Goal: Task Accomplishment & Management: Manage account settings

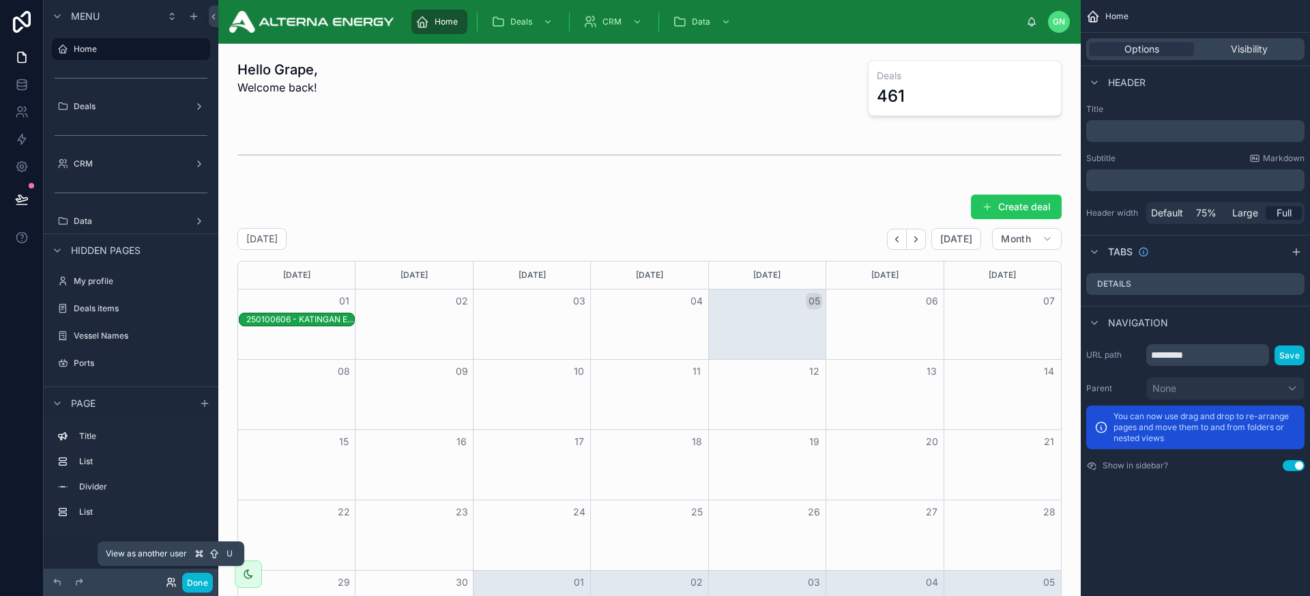
click at [172, 585] on icon at bounding box center [169, 585] width 5 height 3
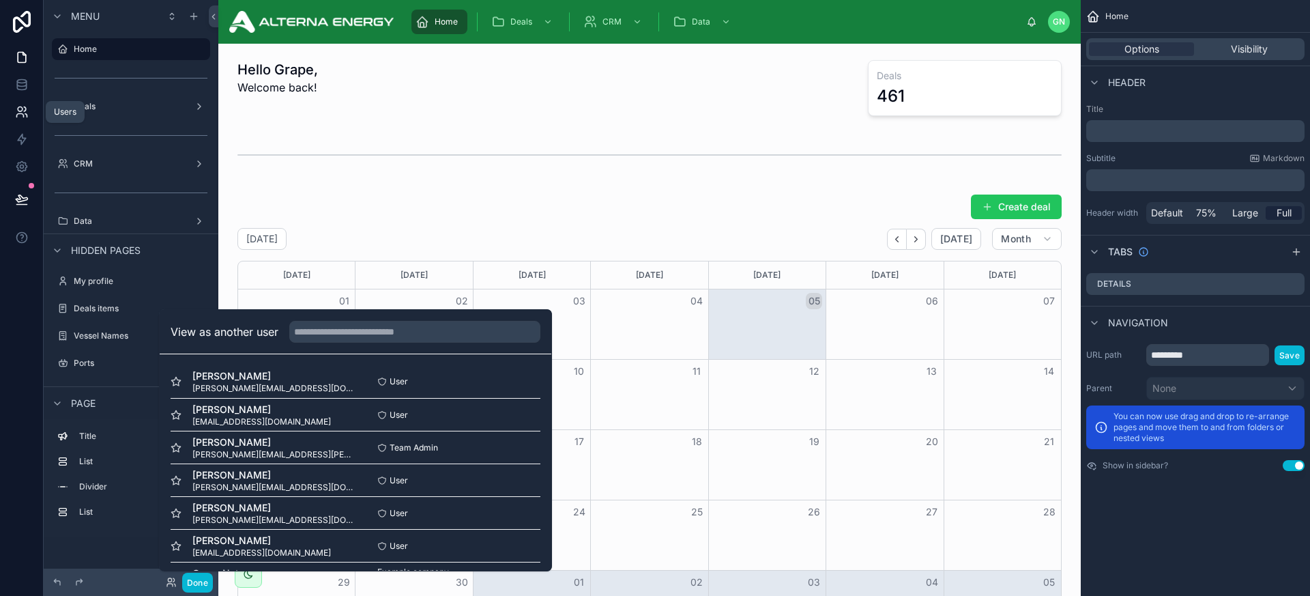
click at [25, 109] on icon at bounding box center [25, 109] width 2 height 4
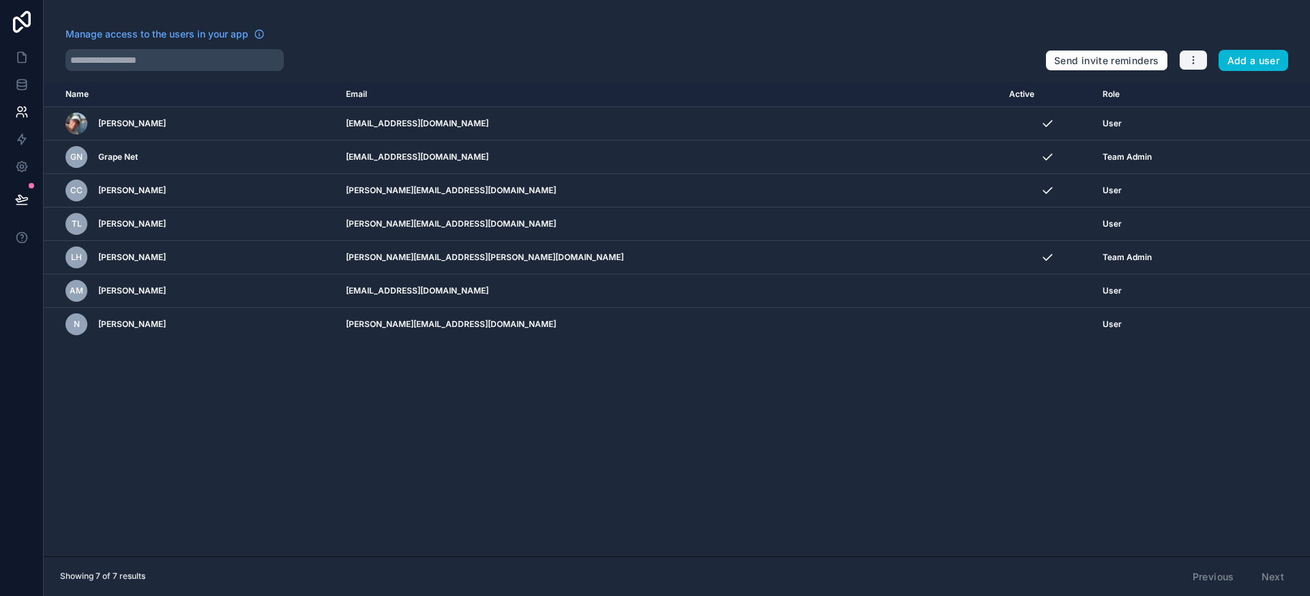
click at [1200, 64] on button "button" at bounding box center [1193, 60] width 29 height 20
click at [1215, 91] on link "Manage roles" at bounding box center [1226, 92] width 96 height 22
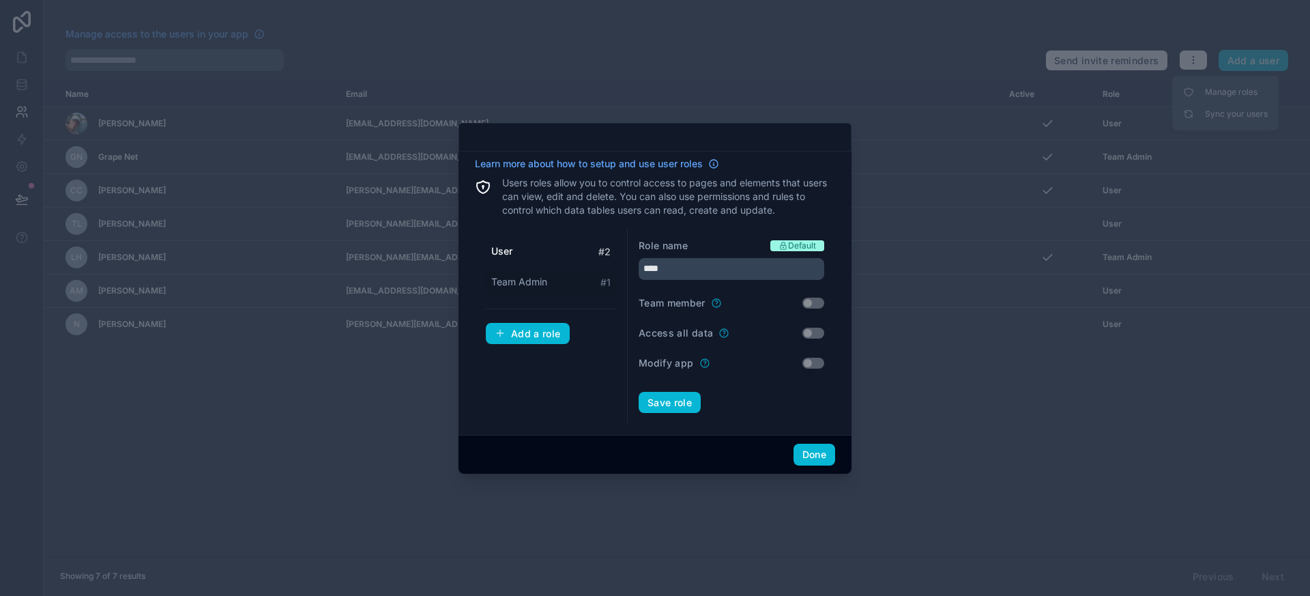
click at [546, 285] on span "Team Admin" at bounding box center [519, 282] width 56 height 14
click at [674, 274] on input "**********" at bounding box center [732, 269] width 186 height 22
type input "*****"
click at [528, 334] on div "Add a role" at bounding box center [528, 334] width 66 height 12
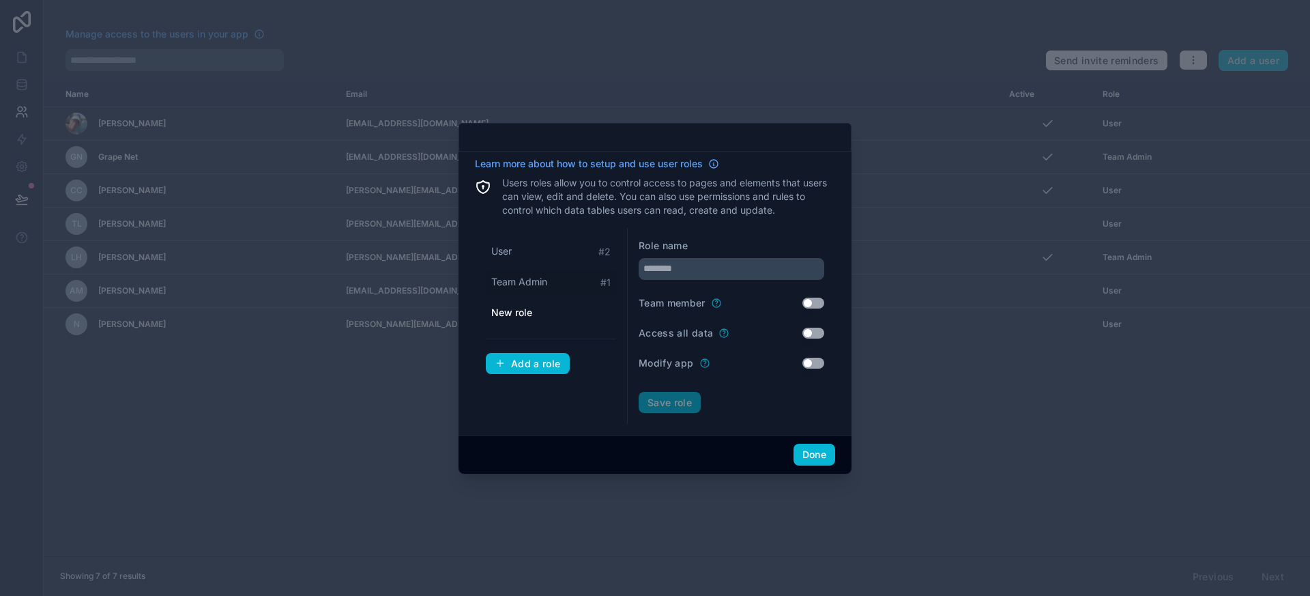
click at [562, 283] on div "Team Admin # 1" at bounding box center [551, 282] width 130 height 25
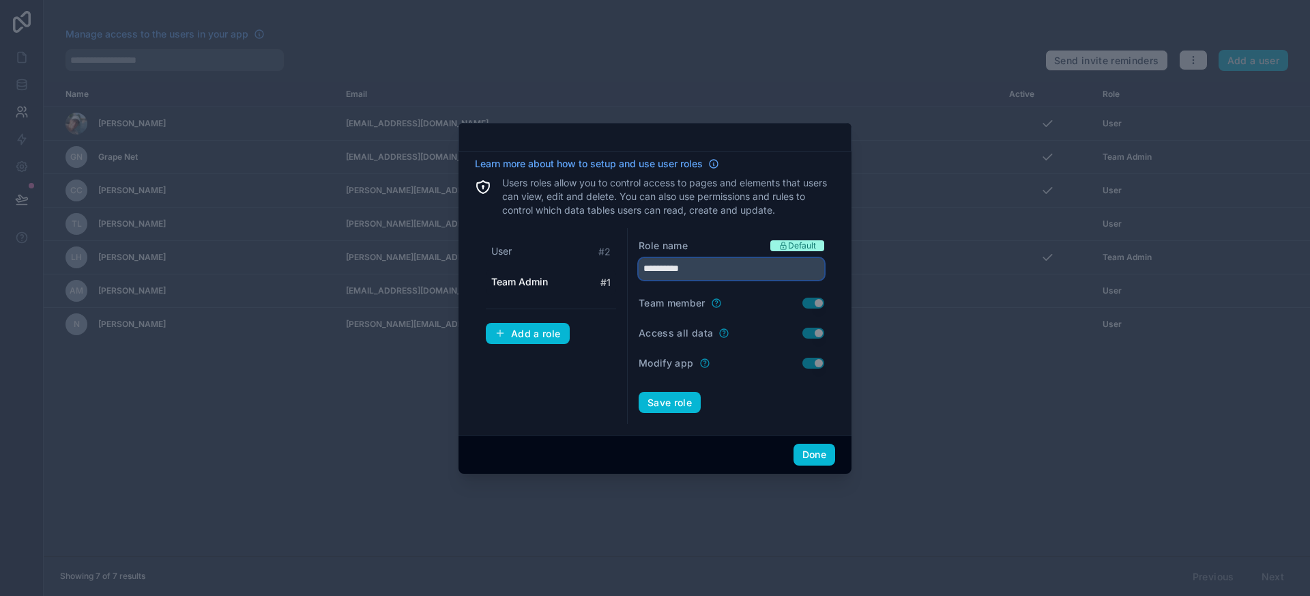
click at [670, 271] on input "**********" at bounding box center [732, 269] width 186 height 22
click at [675, 396] on button "Save role" at bounding box center [670, 403] width 62 height 22
click at [543, 250] on div "User # 2" at bounding box center [551, 251] width 130 height 25
click at [547, 283] on div "Admin # 1" at bounding box center [551, 282] width 130 height 25
click at [539, 257] on div "User # 2" at bounding box center [551, 251] width 130 height 25
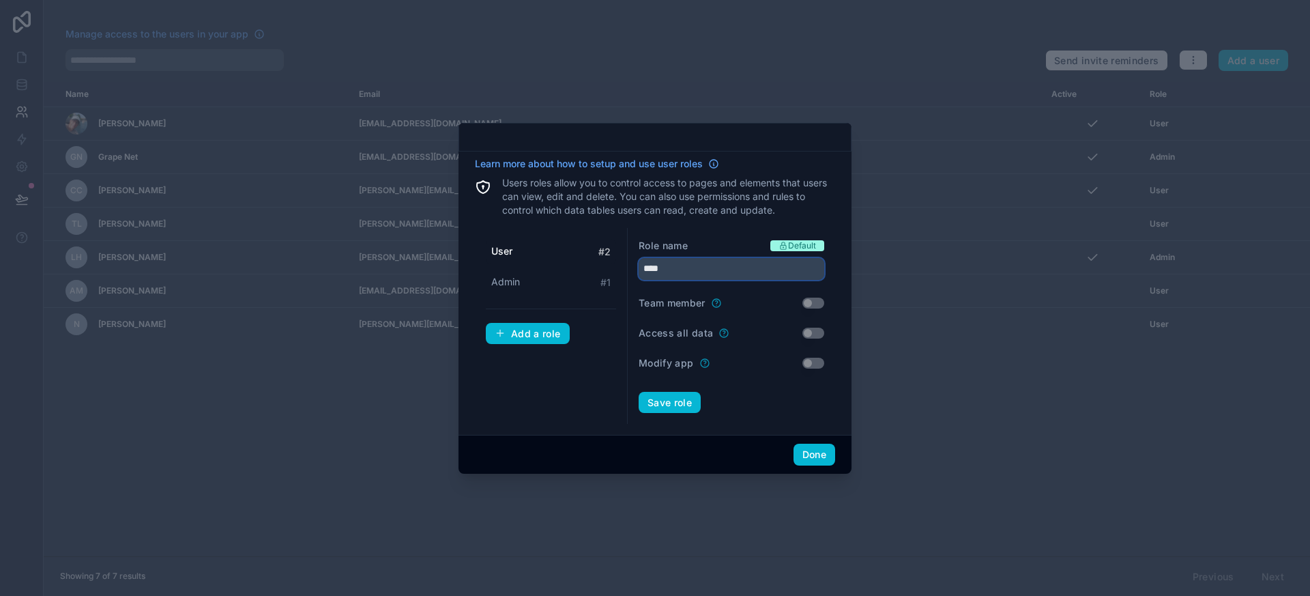
click at [687, 272] on input "****" at bounding box center [732, 269] width 186 height 22
type input "*"
type input "*******"
click at [675, 403] on button "Save role" at bounding box center [670, 403] width 62 height 22
click at [534, 333] on div "Add a role" at bounding box center [528, 334] width 66 height 12
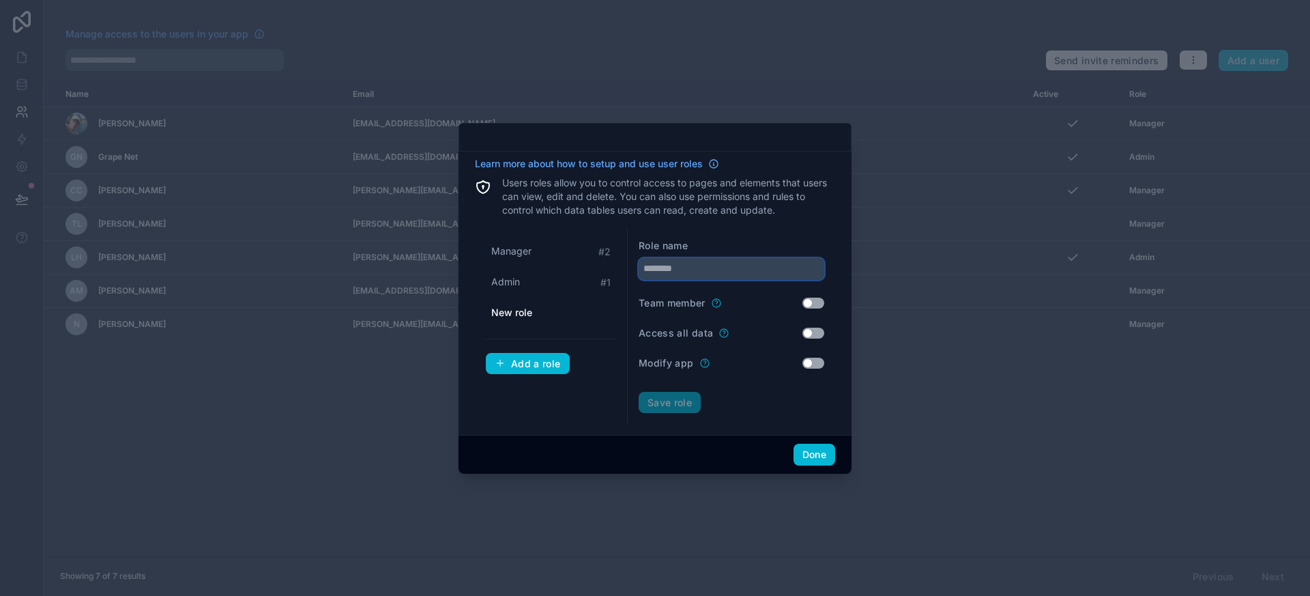
click at [683, 268] on input "text" at bounding box center [732, 269] width 186 height 22
type input "**********"
click at [661, 401] on button "Save role" at bounding box center [670, 403] width 62 height 22
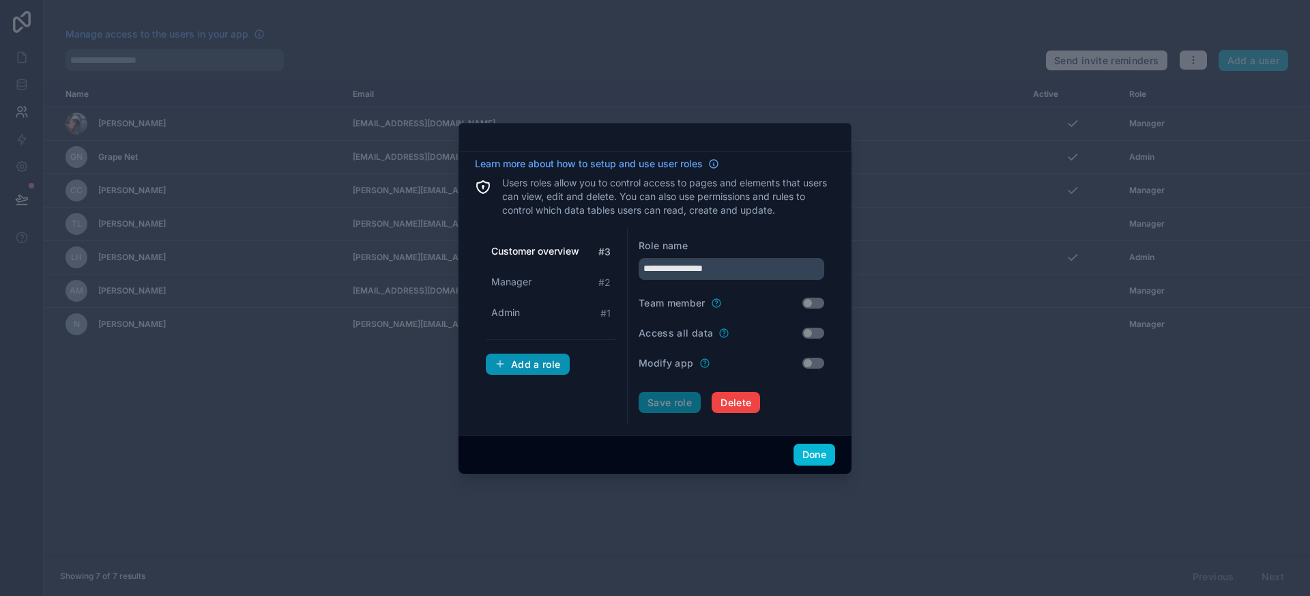
click at [534, 366] on div "Add a role" at bounding box center [528, 364] width 66 height 12
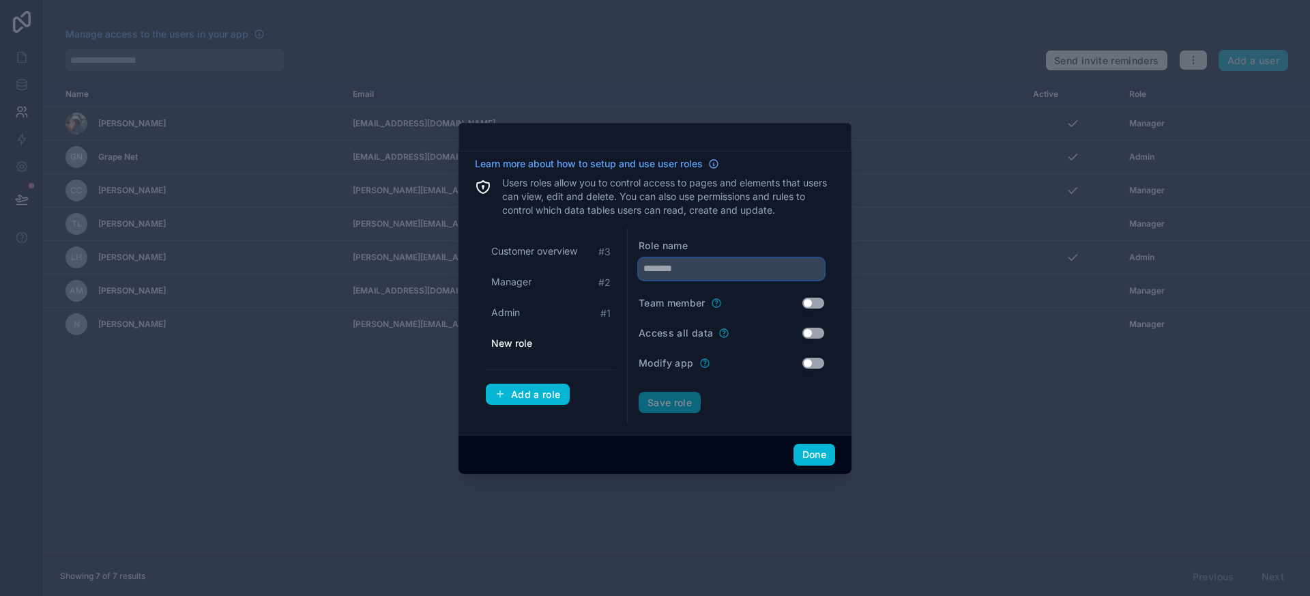
click at [685, 272] on input "text" at bounding box center [732, 269] width 186 height 22
type input "**********"
click at [674, 397] on button "Save role" at bounding box center [670, 403] width 62 height 22
click at [808, 457] on button "Done" at bounding box center [815, 455] width 42 height 22
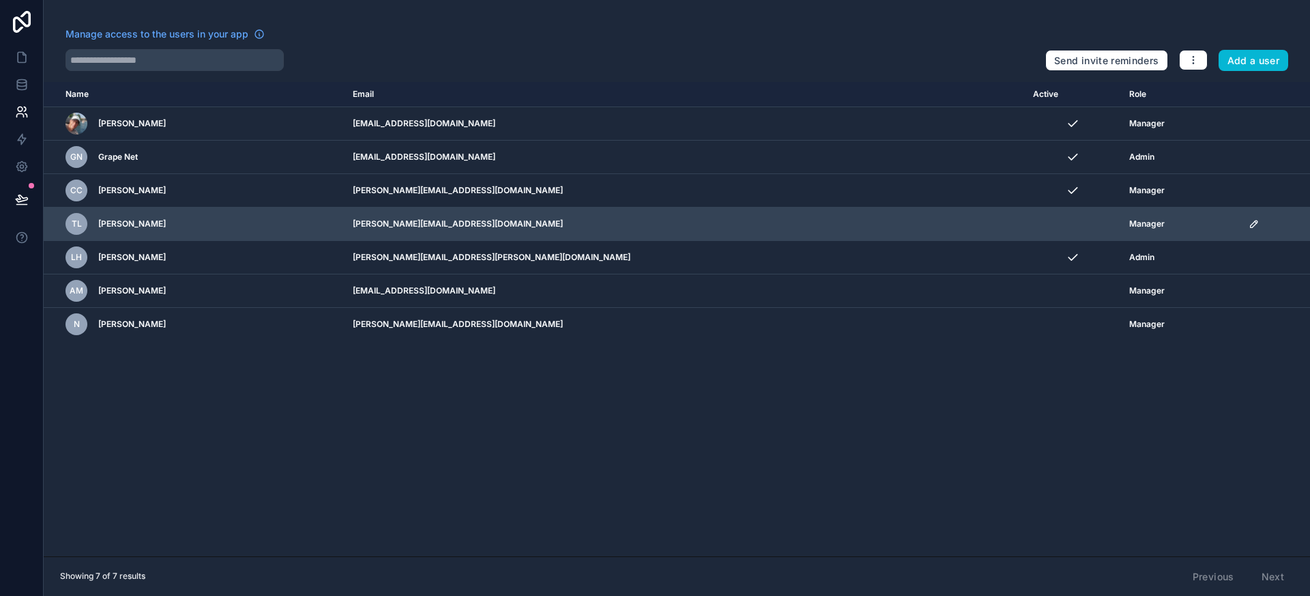
click at [1251, 226] on icon "scrollable content" at bounding box center [1254, 223] width 7 height 7
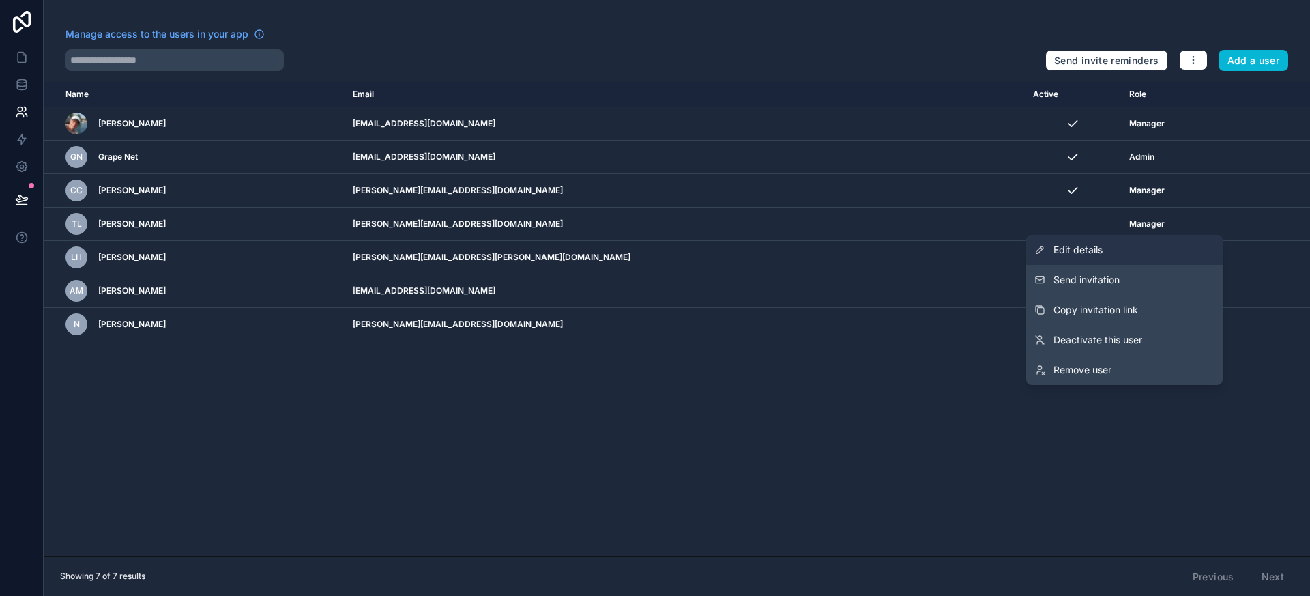
click at [1131, 246] on link "Edit details" at bounding box center [1125, 250] width 197 height 30
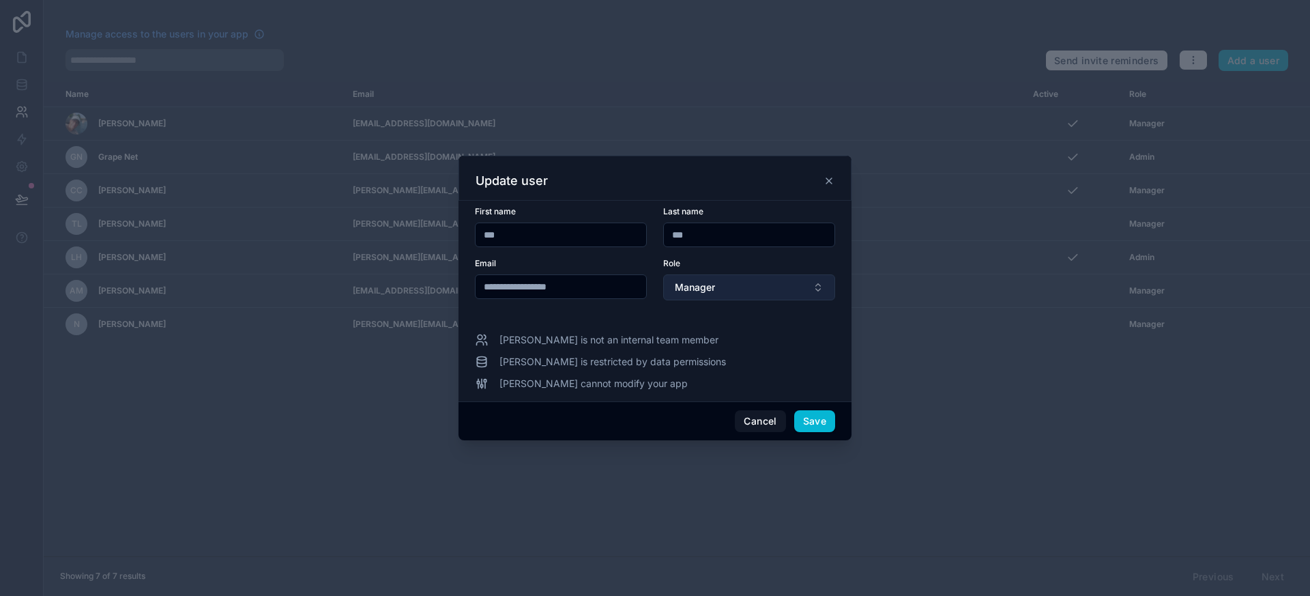
click at [706, 283] on span "Manager" at bounding box center [695, 288] width 40 height 14
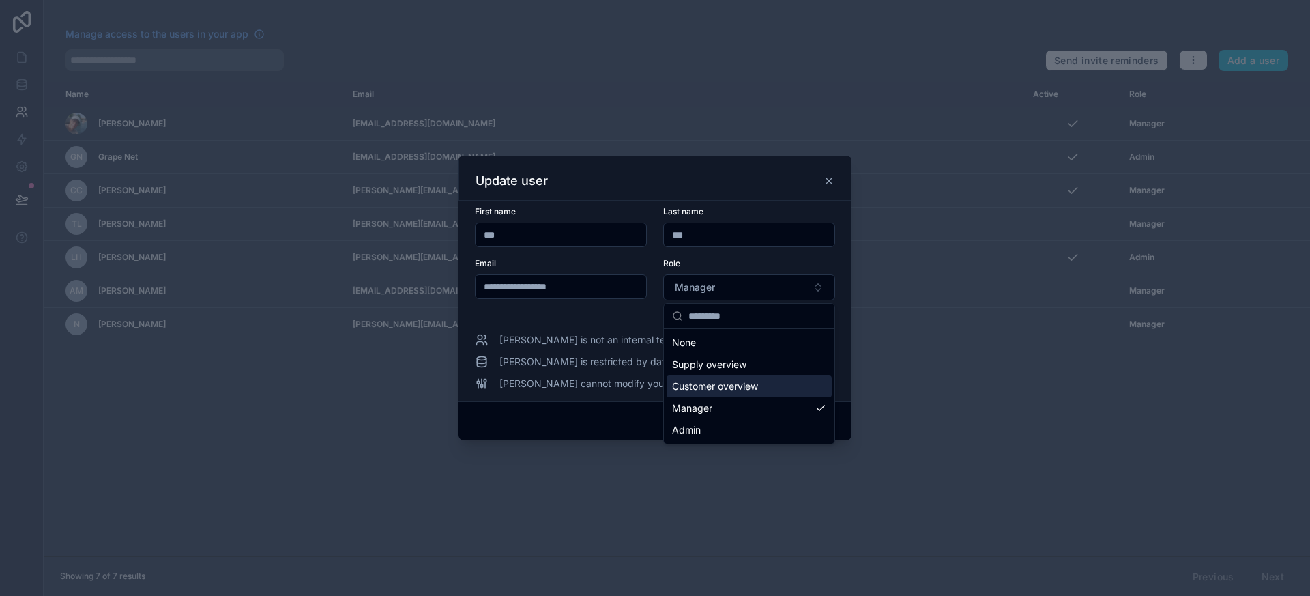
click at [700, 386] on span "Customer overview" at bounding box center [715, 386] width 86 height 14
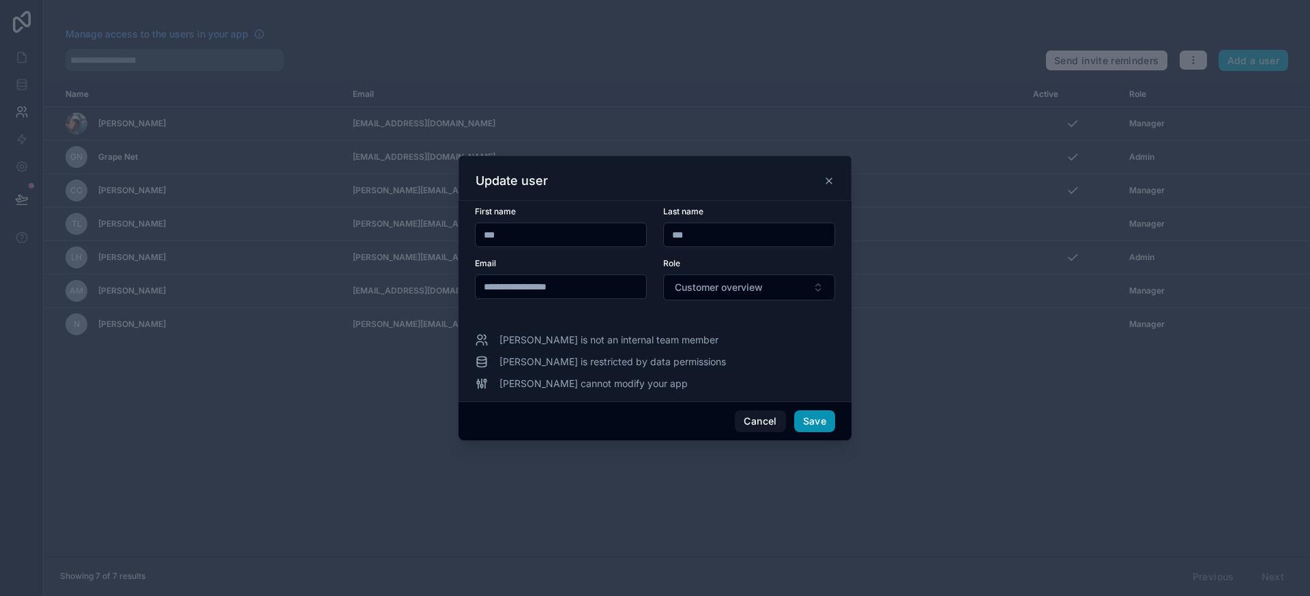
click at [822, 421] on button "Save" at bounding box center [814, 421] width 41 height 22
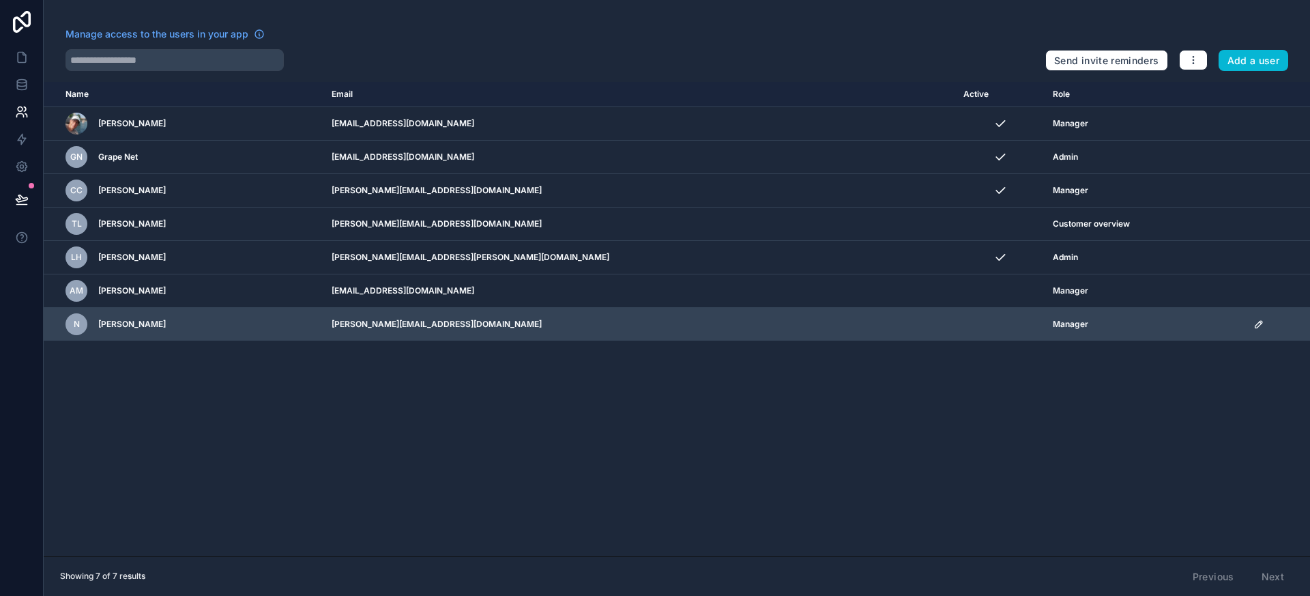
click at [1254, 327] on icon "scrollable content" at bounding box center [1259, 324] width 11 height 11
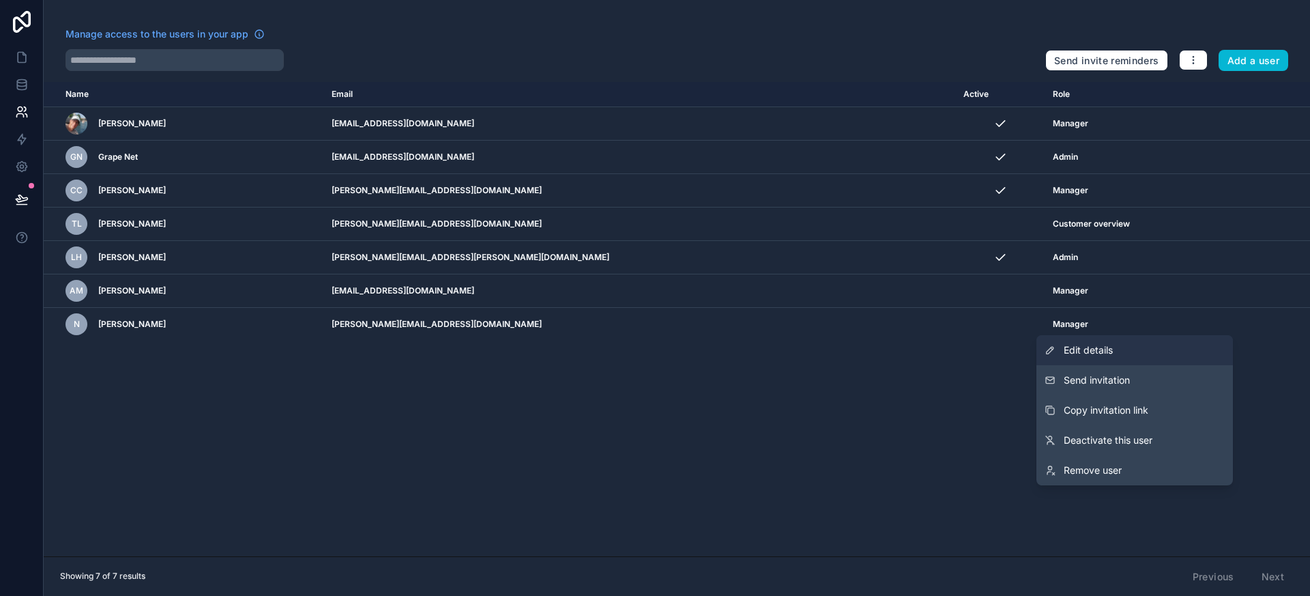
click at [1160, 343] on link "Edit details" at bounding box center [1135, 350] width 197 height 30
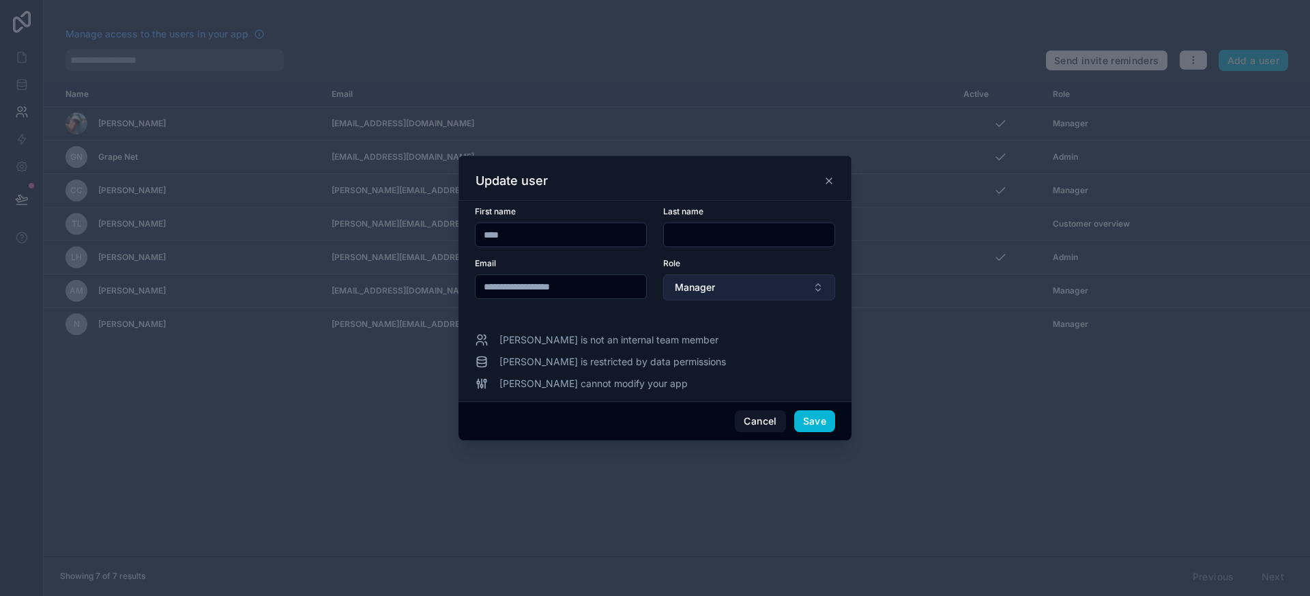
click at [702, 287] on span "Manager" at bounding box center [695, 288] width 40 height 14
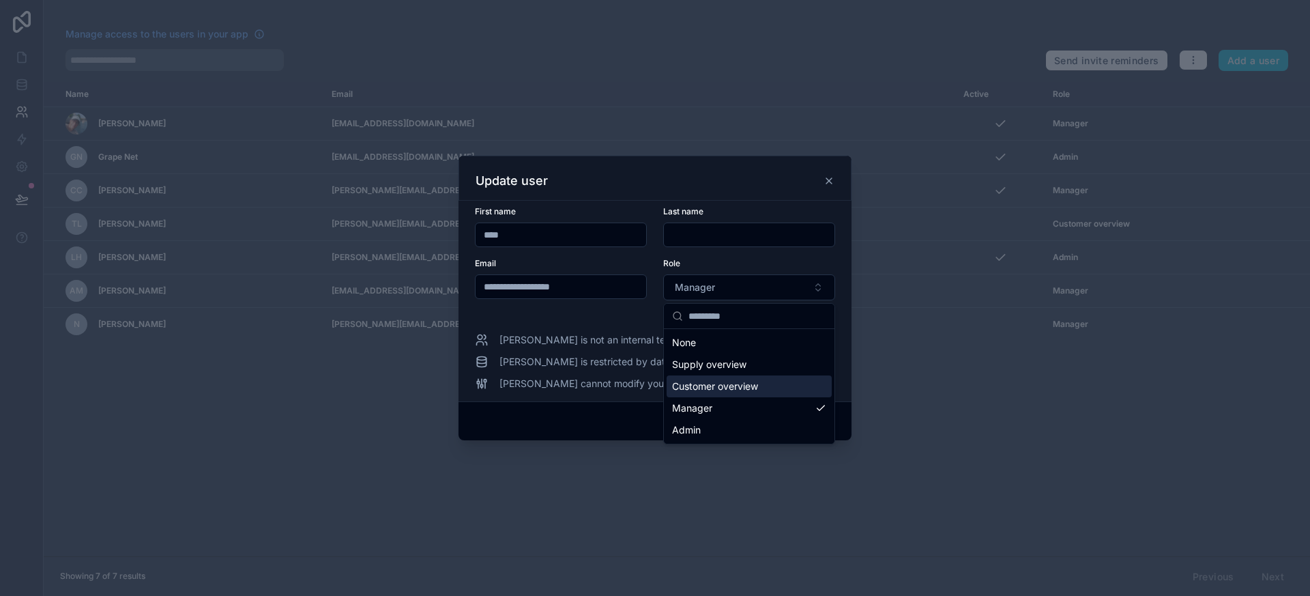
click at [695, 392] on span "Customer overview" at bounding box center [715, 386] width 86 height 14
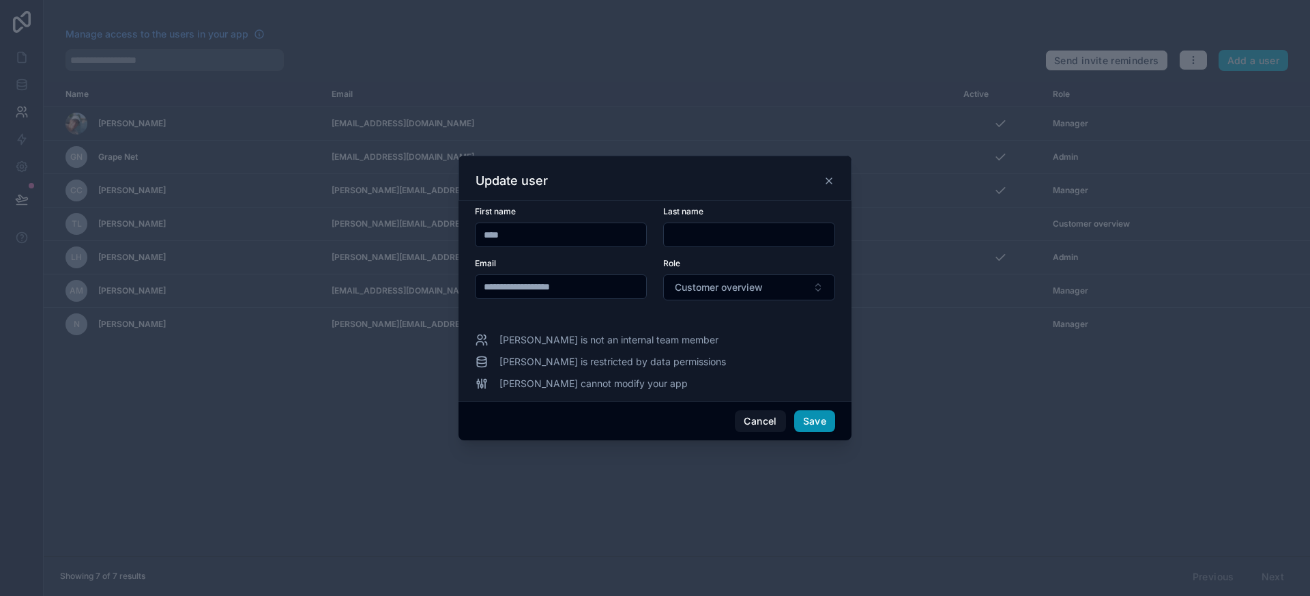
click at [814, 422] on button "Save" at bounding box center [814, 421] width 41 height 22
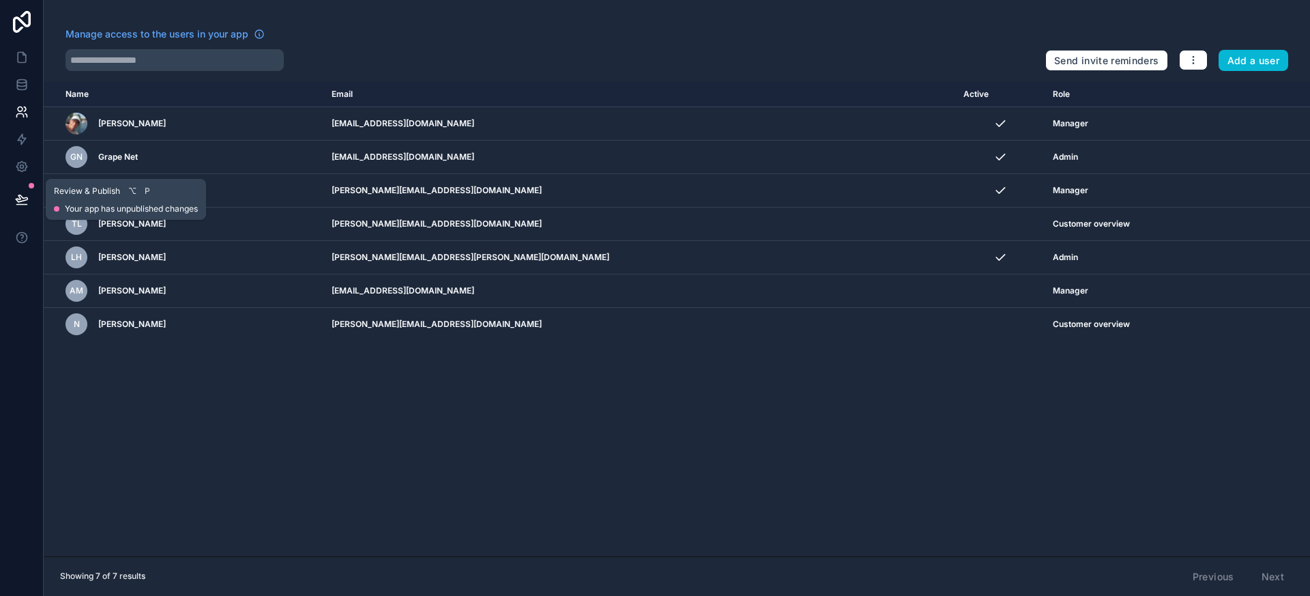
click at [18, 195] on icon at bounding box center [22, 198] width 12 height 7
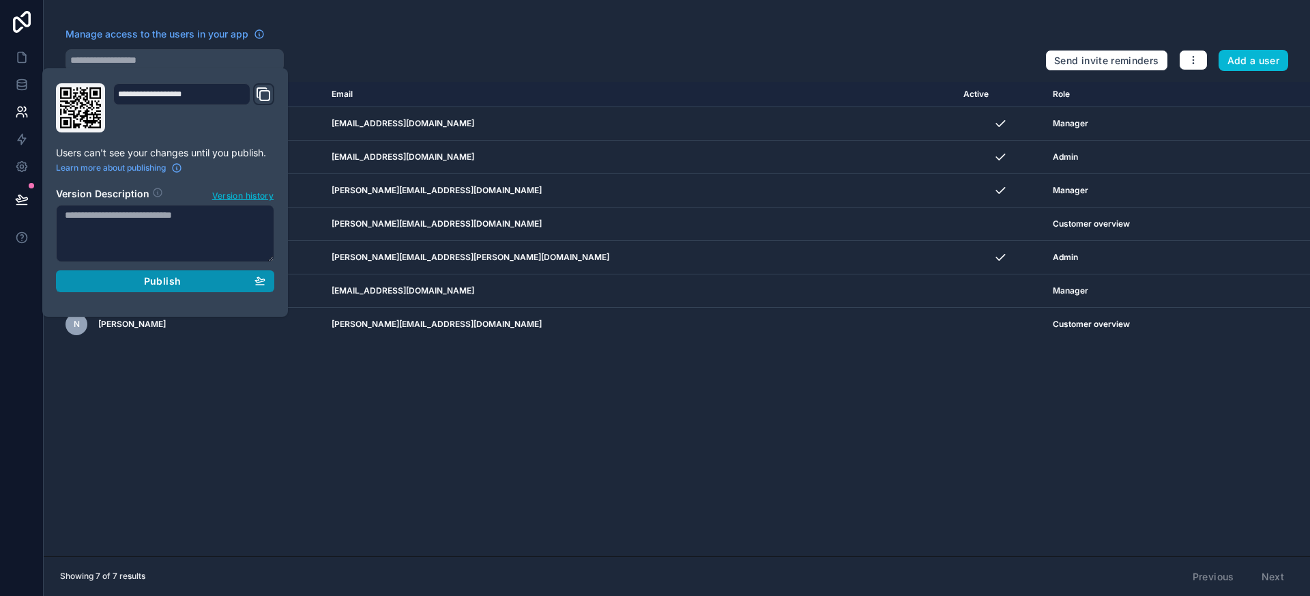
click at [173, 283] on span "Publish" at bounding box center [162, 281] width 37 height 12
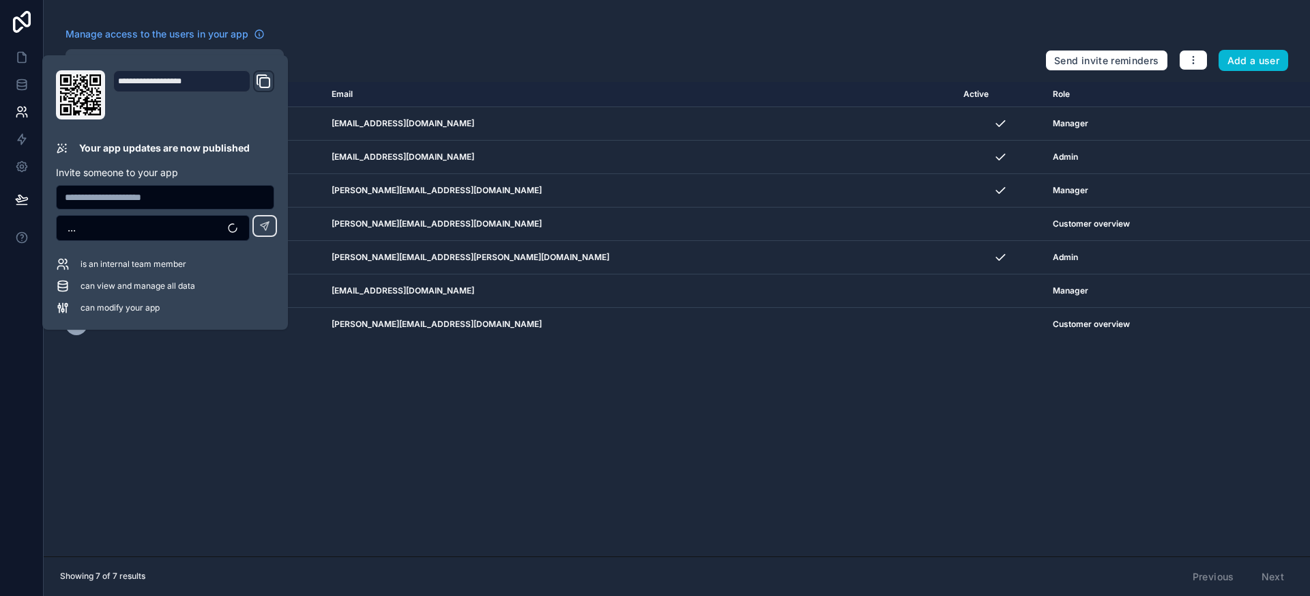
click at [428, 455] on div "Name Email Active Role userTable.email Martin Hax hax@alterna.energy Manager GN…" at bounding box center [677, 319] width 1267 height 474
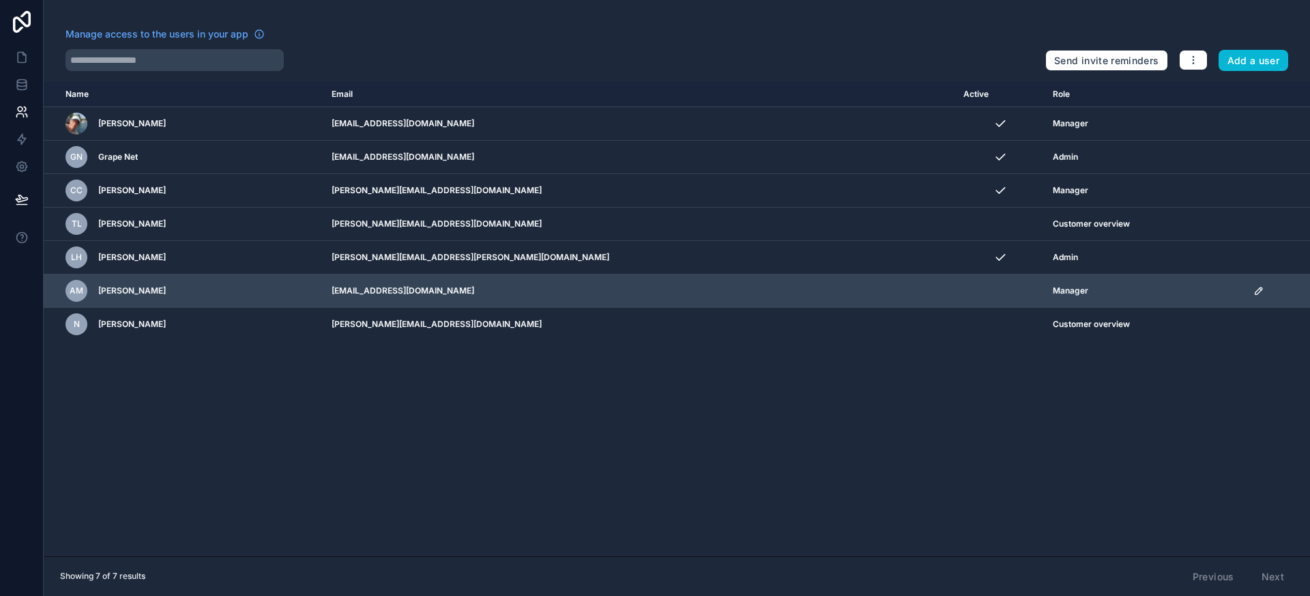
click at [1256, 289] on icon "scrollable content" at bounding box center [1259, 290] width 7 height 7
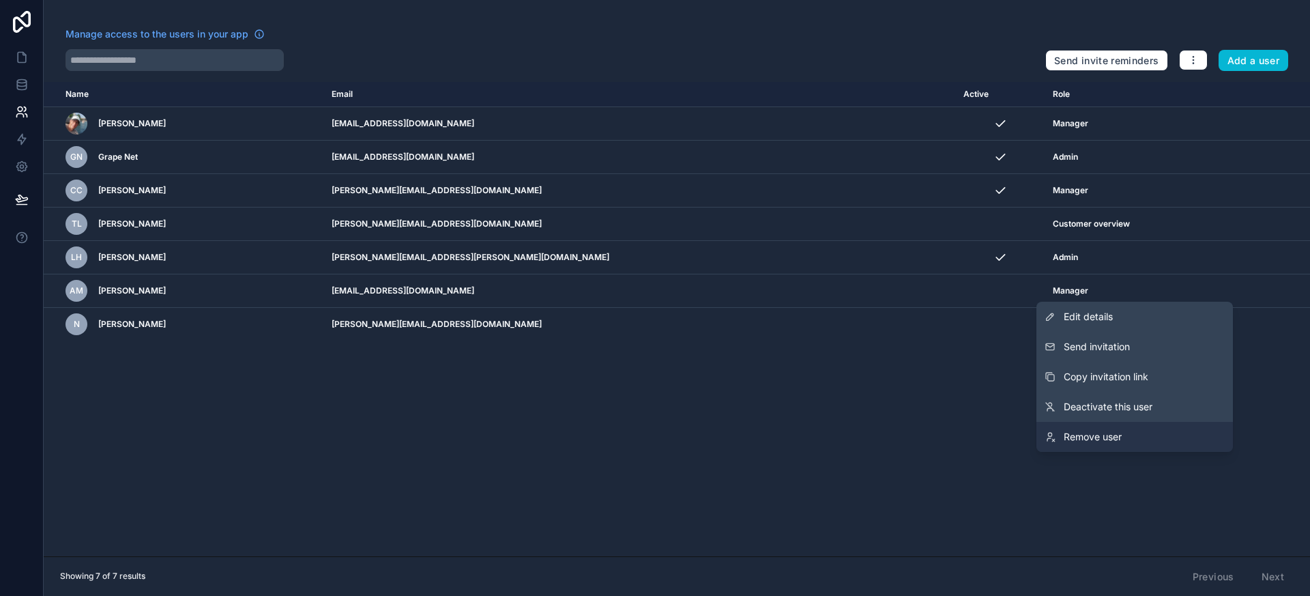
click at [1112, 430] on span "Remove user" at bounding box center [1093, 437] width 58 height 14
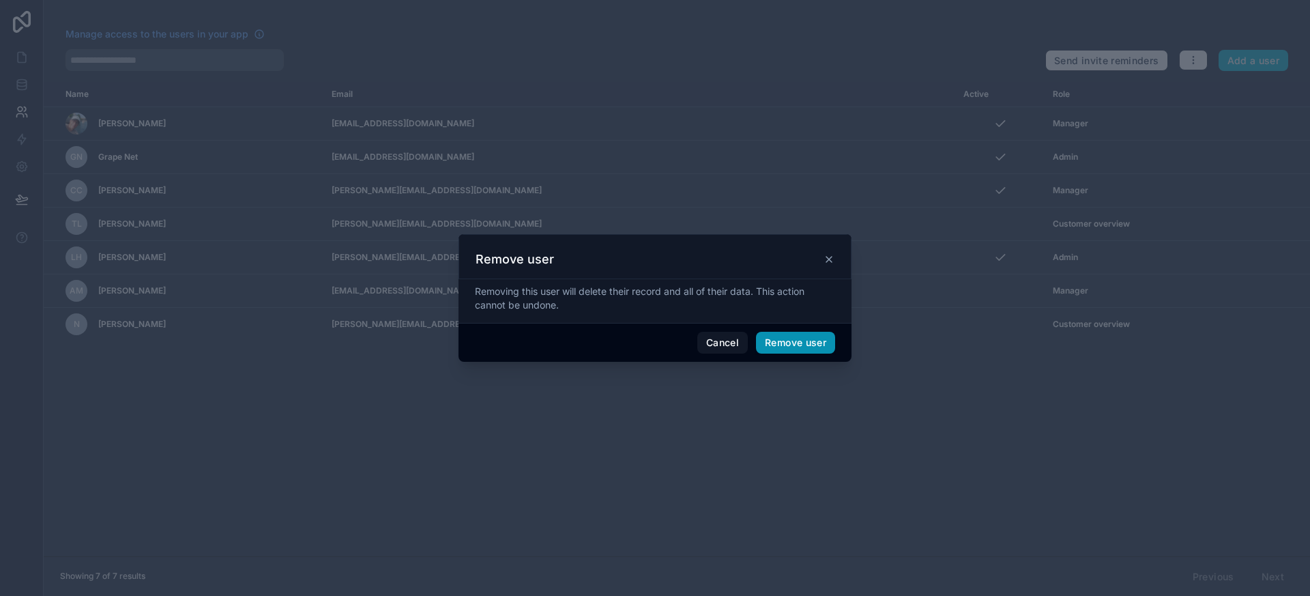
click at [760, 336] on button "Remove user" at bounding box center [795, 343] width 79 height 22
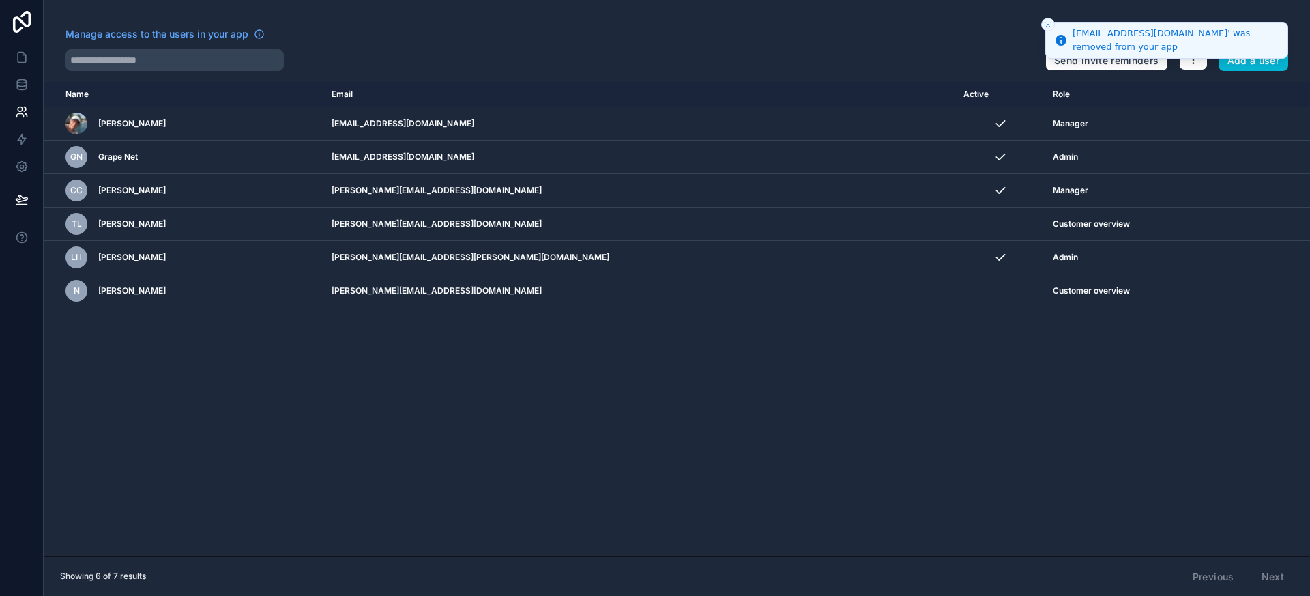
click at [1050, 26] on icon "Close toast" at bounding box center [1048, 24] width 8 height 8
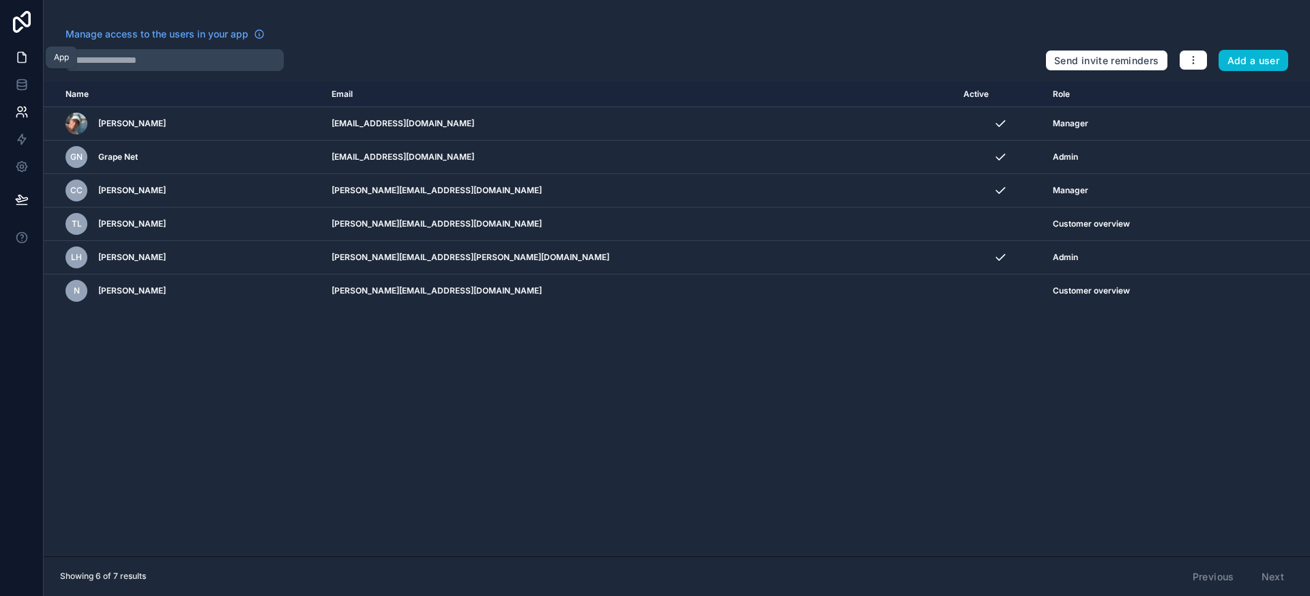
click at [18, 57] on icon at bounding box center [22, 58] width 14 height 14
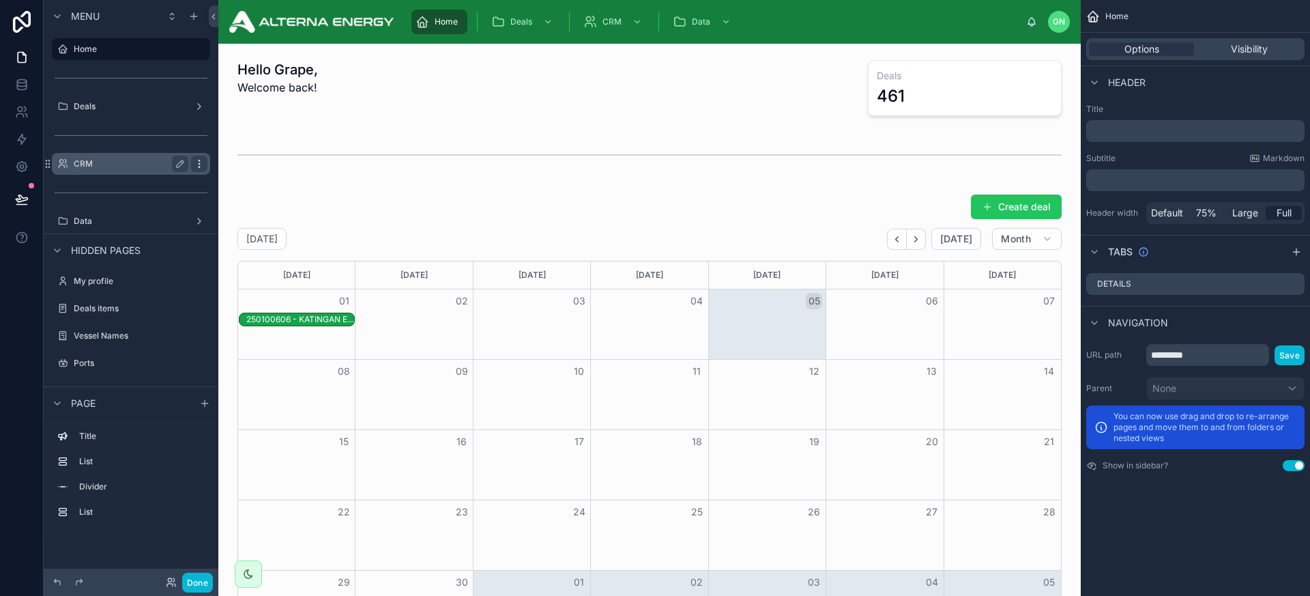
click at [199, 167] on icon "scrollable content" at bounding box center [199, 167] width 1 height 1
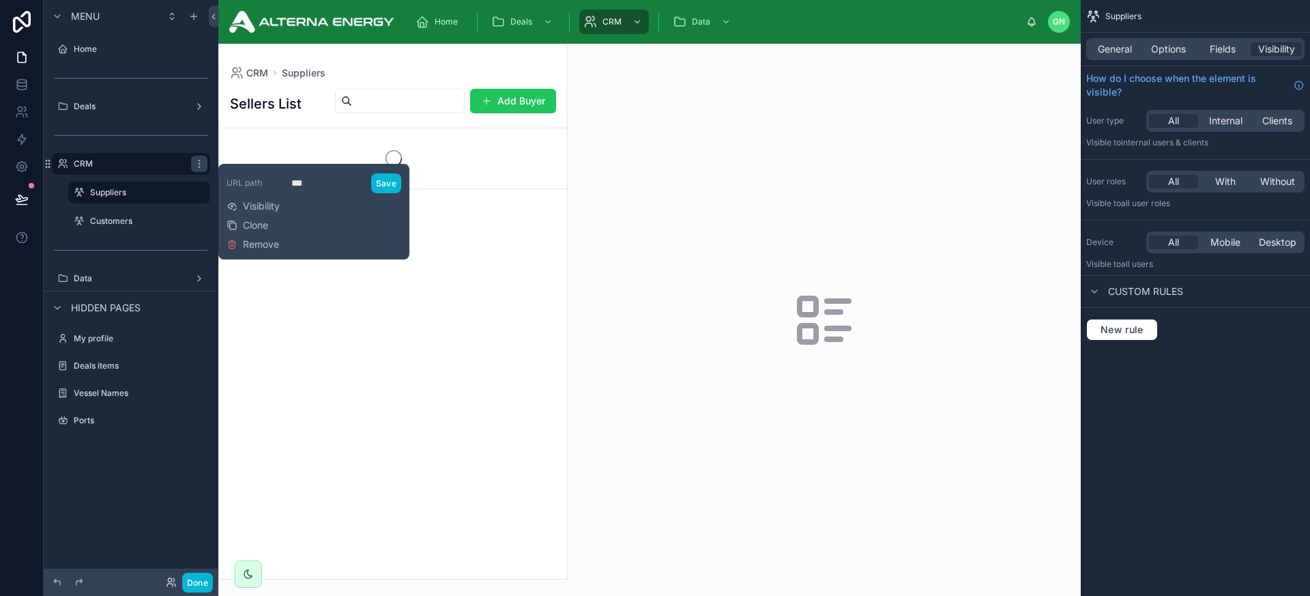
click at [301, 205] on div "URL path *** Save Visibility Clone Remove" at bounding box center [314, 211] width 175 height 85
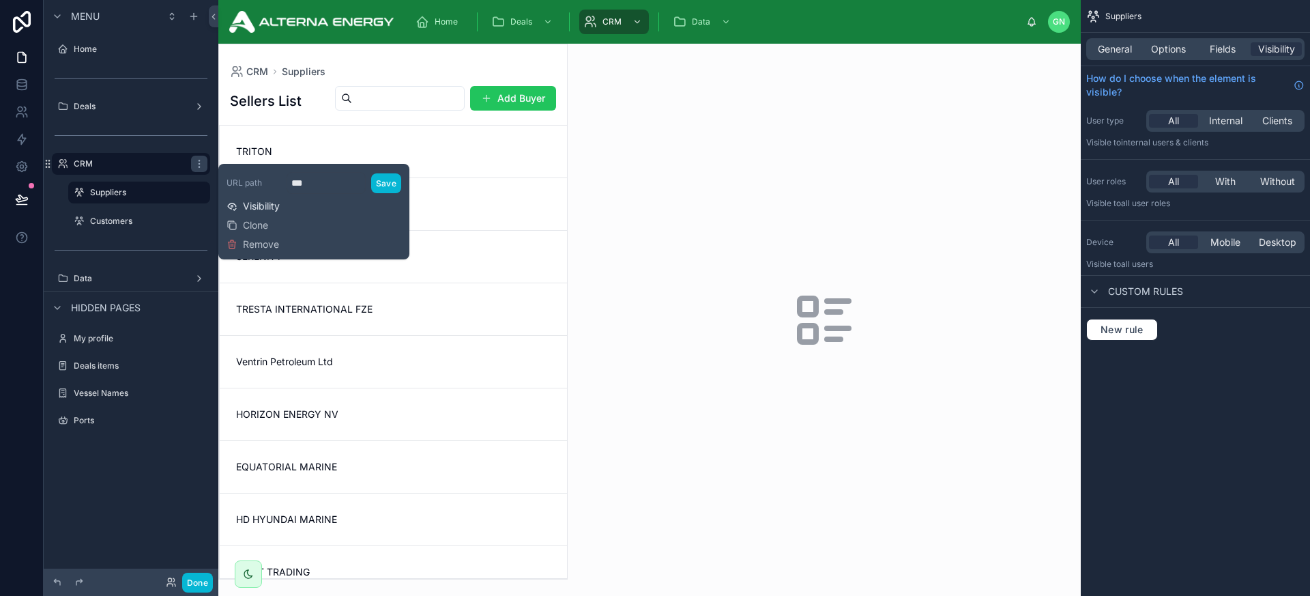
click at [271, 206] on span "Visibility" at bounding box center [261, 206] width 37 height 14
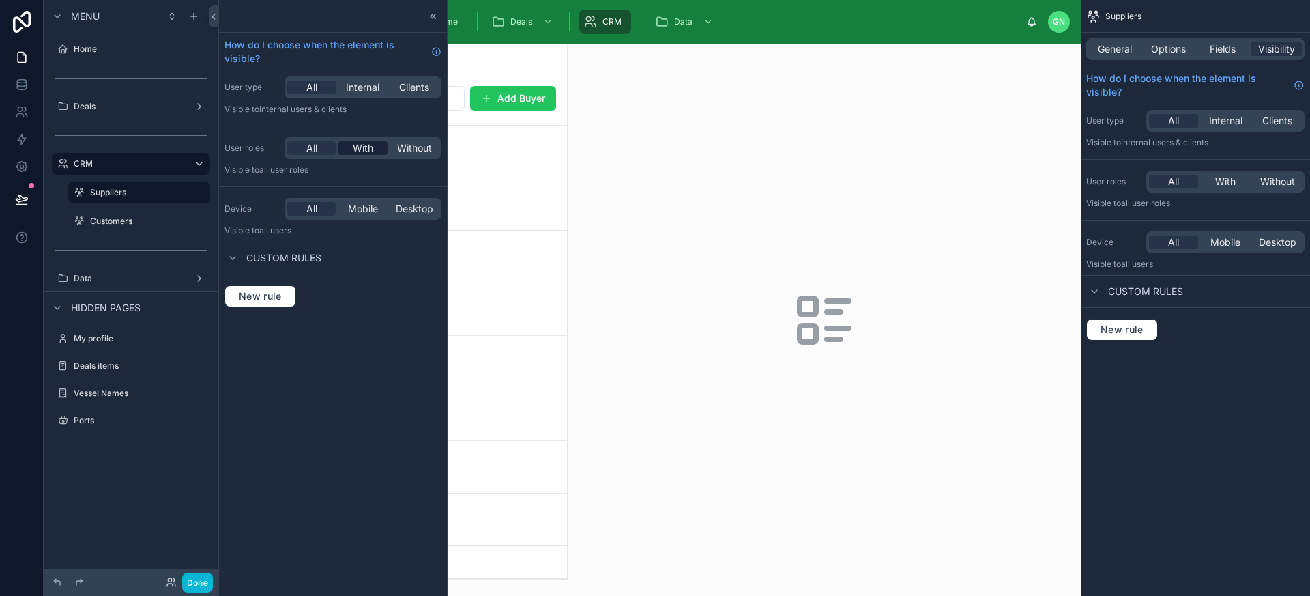
click at [362, 147] on span "With" at bounding box center [363, 148] width 20 height 14
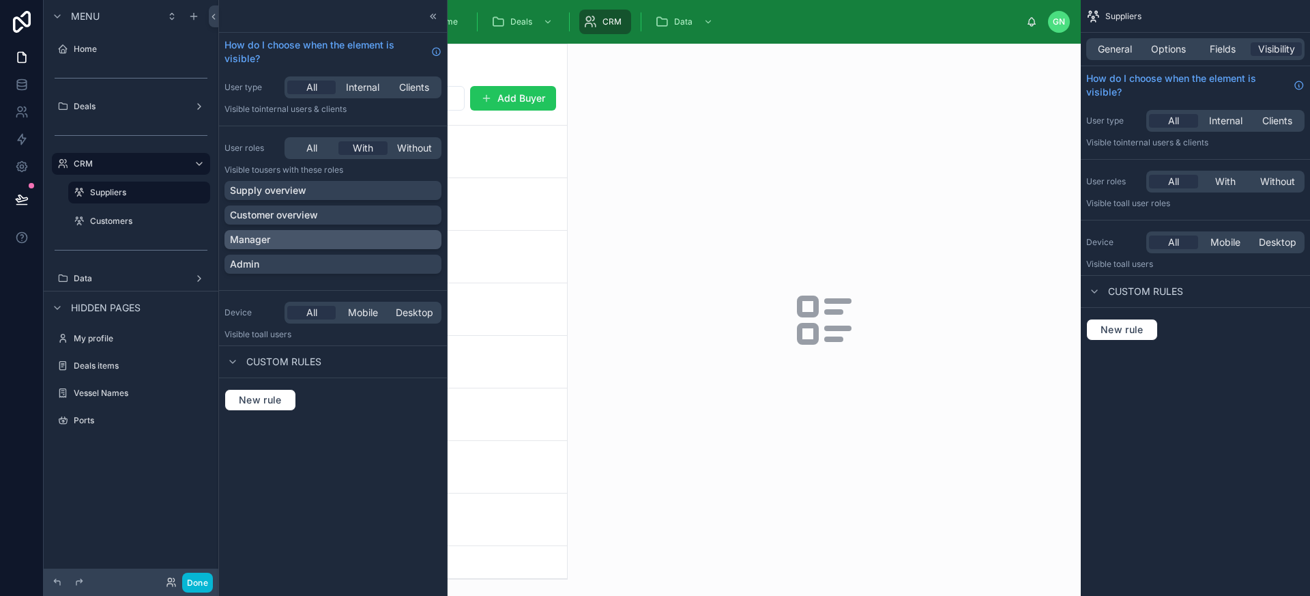
click at [304, 240] on div "Manager" at bounding box center [333, 240] width 206 height 14
click at [300, 260] on div "Admin" at bounding box center [333, 264] width 206 height 14
click at [126, 274] on label "Data" at bounding box center [128, 278] width 109 height 11
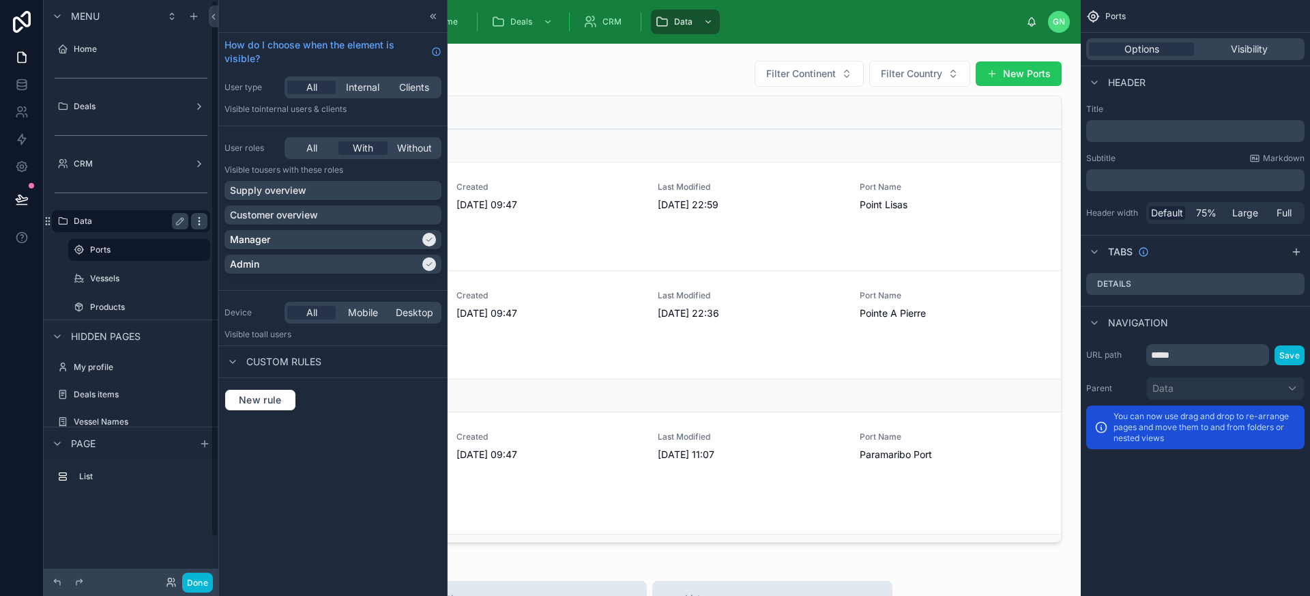
click at [201, 222] on icon "scrollable content" at bounding box center [199, 221] width 11 height 11
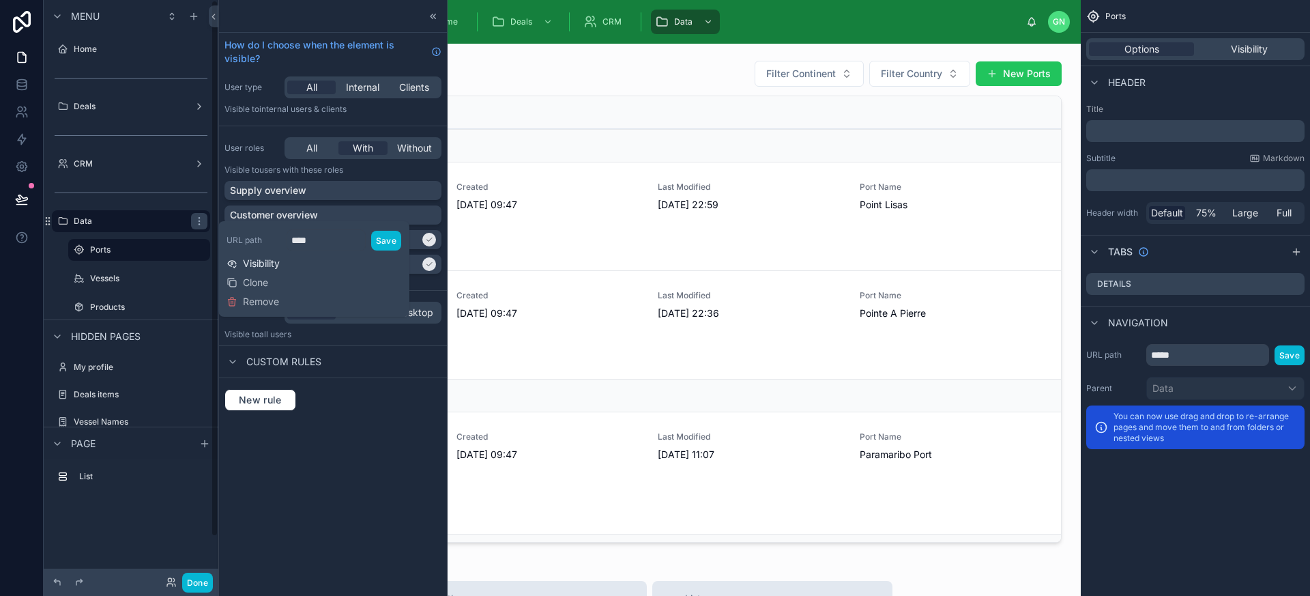
click at [272, 260] on span "Visibility" at bounding box center [261, 264] width 37 height 14
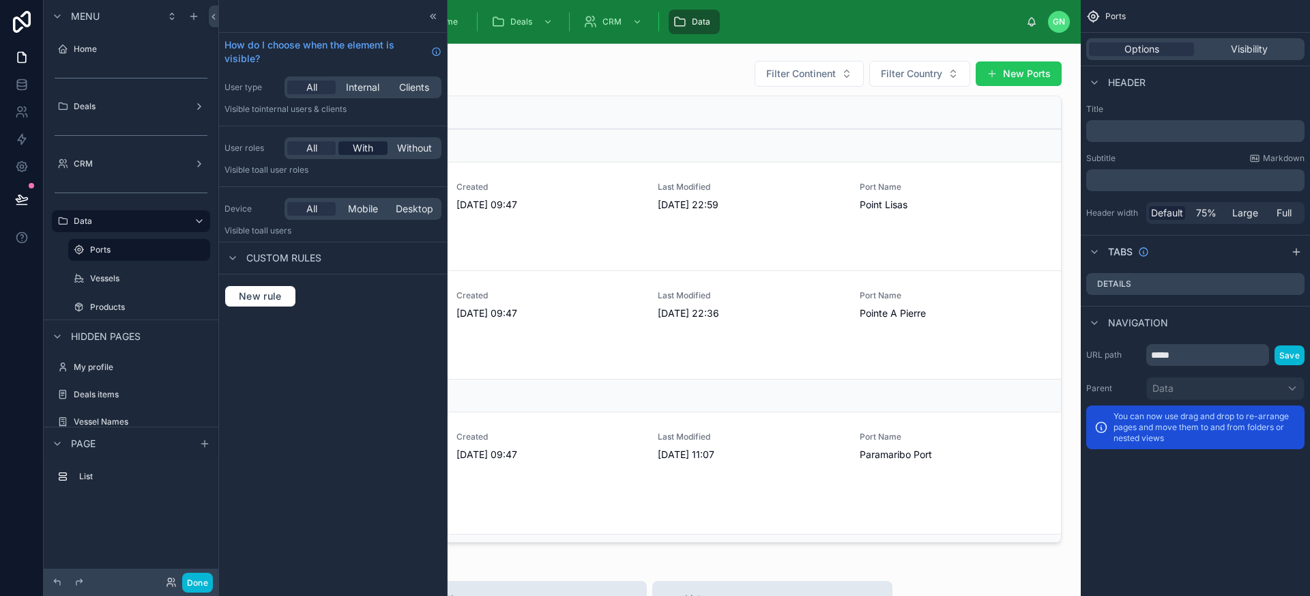
click at [357, 151] on span "With" at bounding box center [363, 148] width 20 height 14
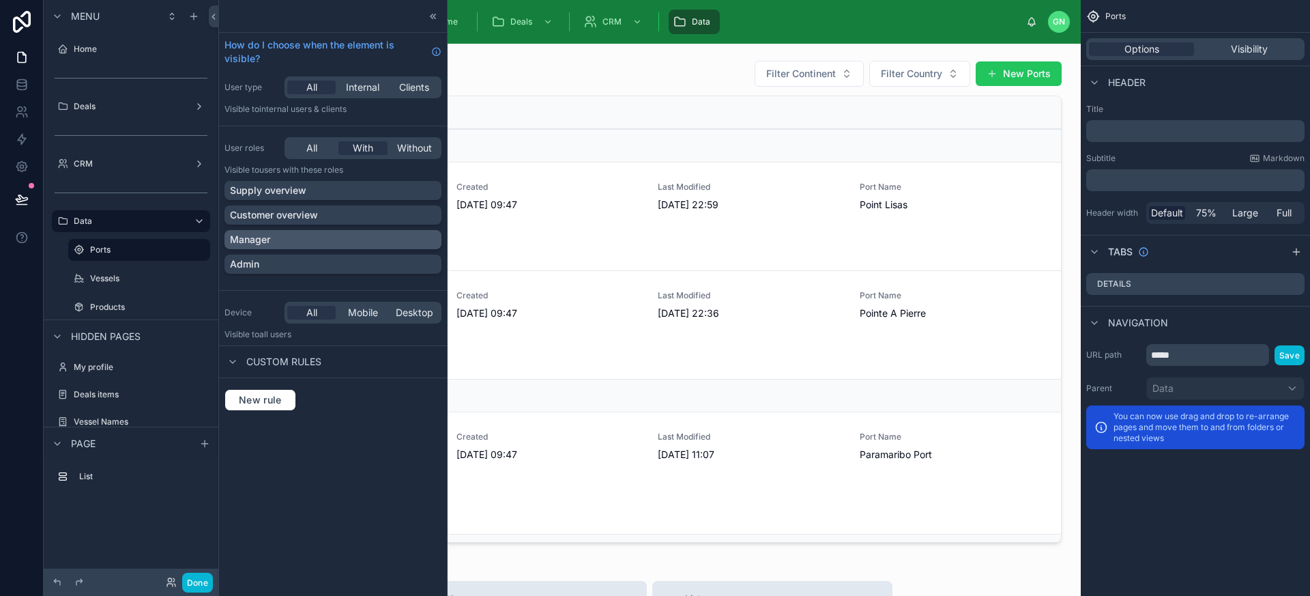
click at [336, 240] on div "Manager" at bounding box center [333, 240] width 206 height 14
click at [315, 260] on div "Admin" at bounding box center [333, 264] width 206 height 14
click at [133, 104] on label "Deals" at bounding box center [128, 106] width 109 height 11
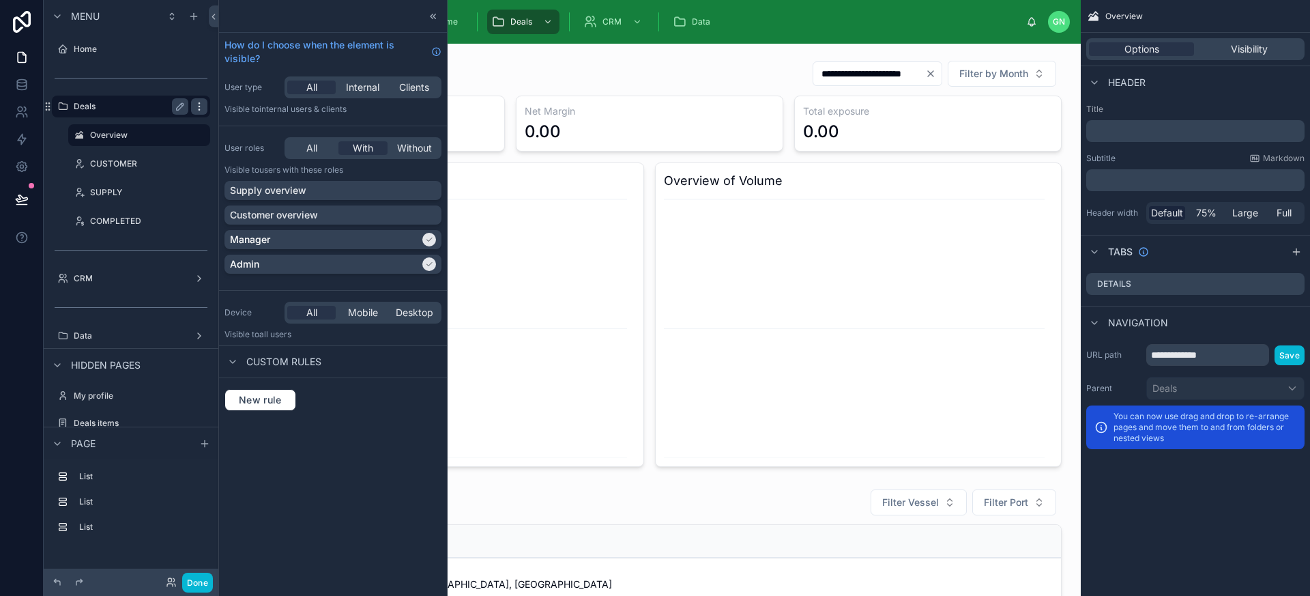
click at [199, 109] on icon "scrollable content" at bounding box center [199, 109] width 1 height 1
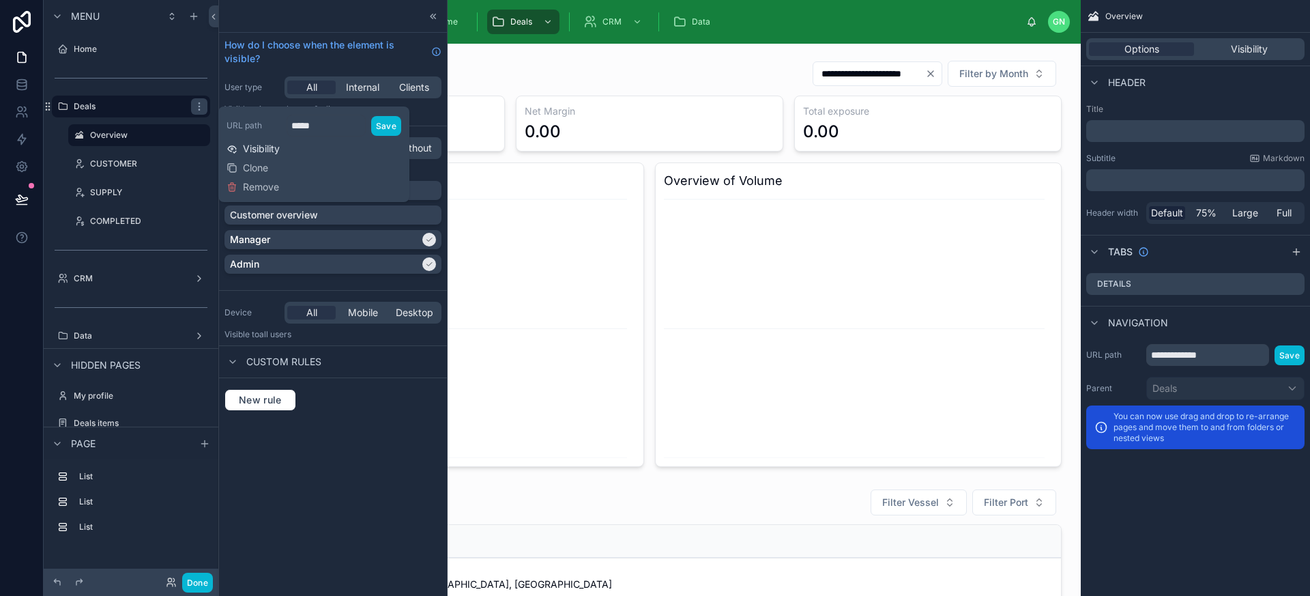
click at [253, 148] on span "Visibility" at bounding box center [261, 149] width 37 height 14
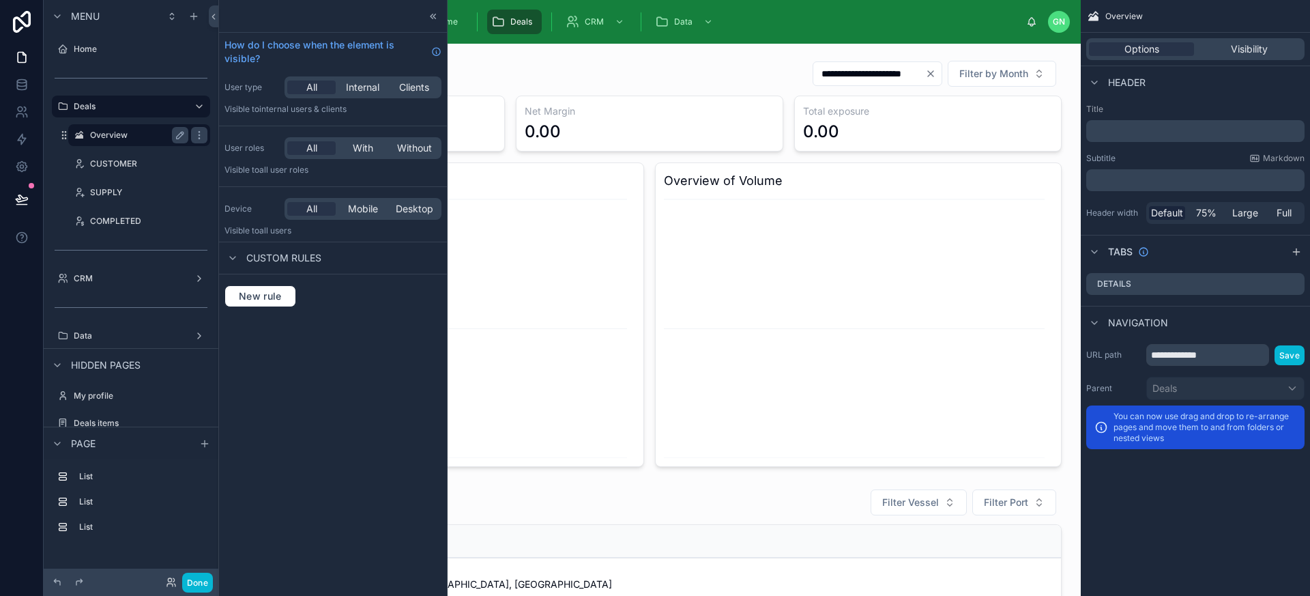
click at [140, 139] on label "Overview" at bounding box center [136, 135] width 93 height 11
click at [128, 161] on label "CUSTOMER" at bounding box center [136, 163] width 93 height 11
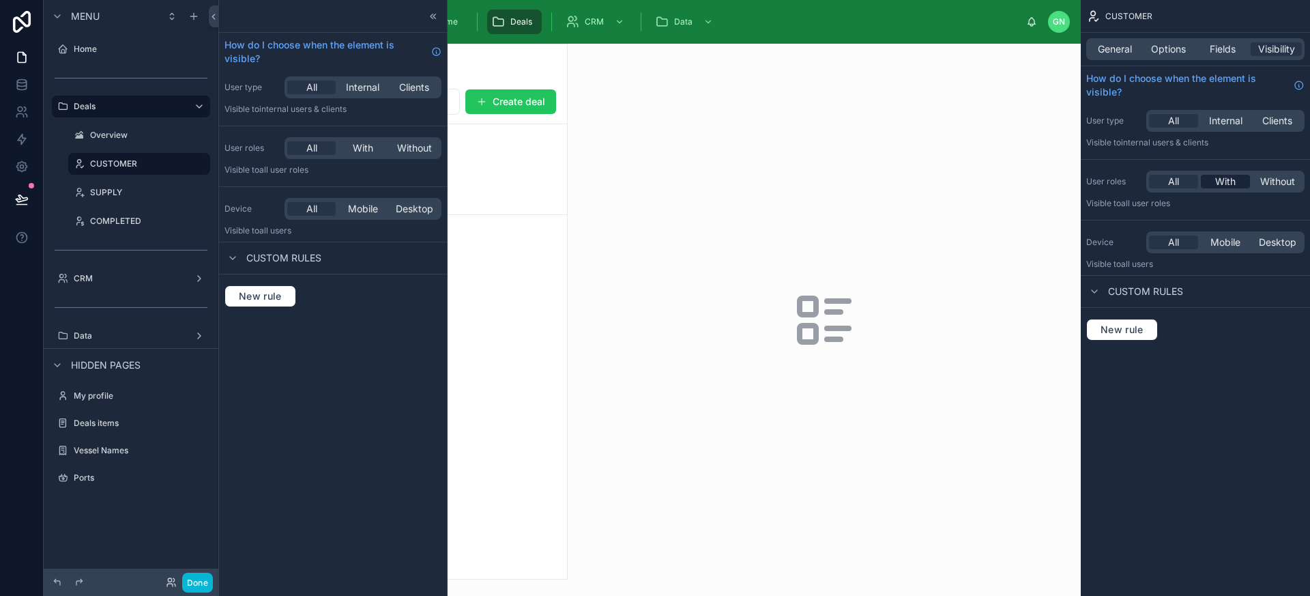
click at [1221, 179] on span "With" at bounding box center [1226, 182] width 20 height 14
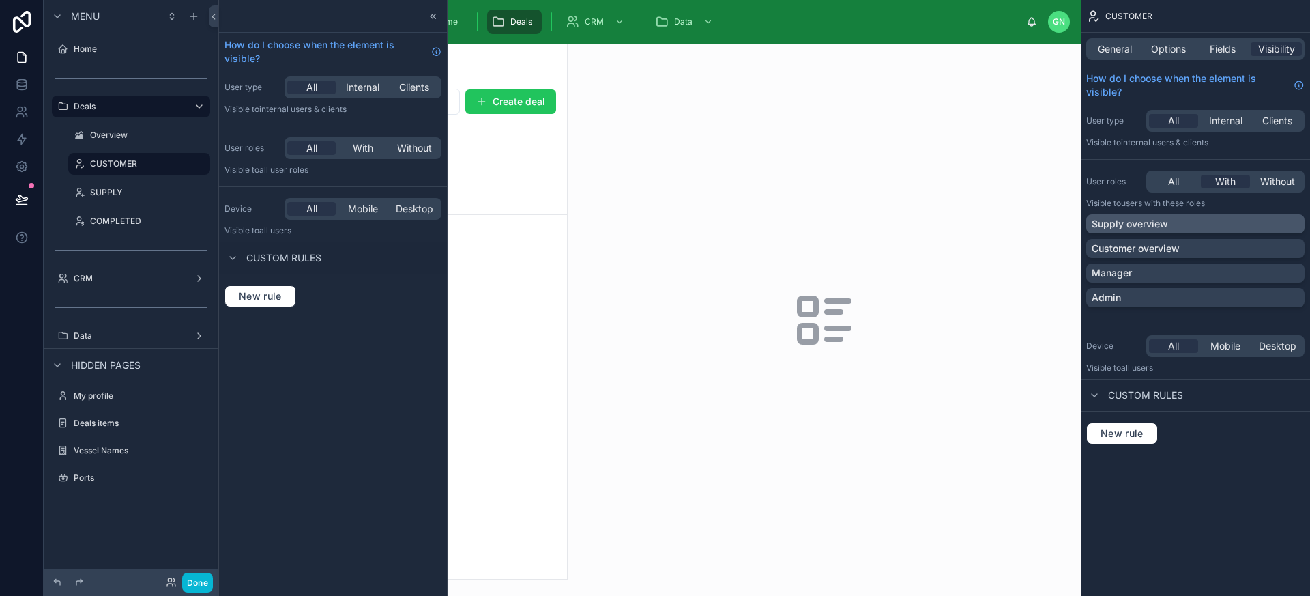
click at [1172, 223] on div "Supply overview" at bounding box center [1195, 224] width 207 height 14
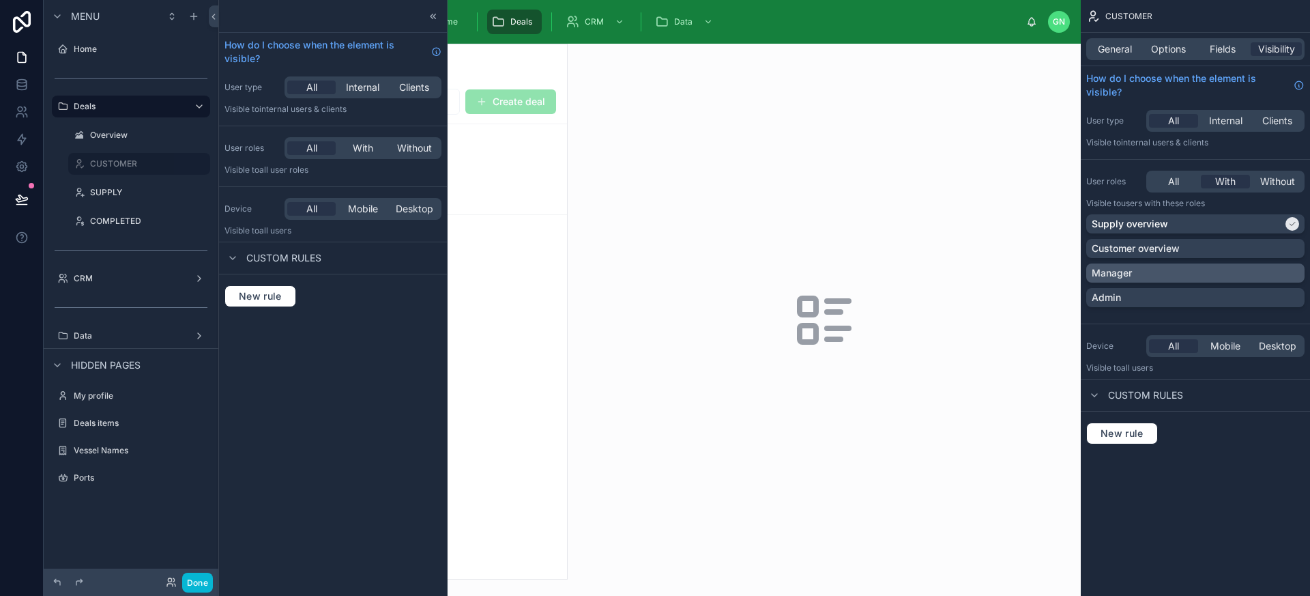
click at [1158, 273] on div "Manager" at bounding box center [1195, 273] width 207 height 14
click at [1155, 292] on div "Admin" at bounding box center [1195, 298] width 207 height 14
click at [1170, 253] on p "Customer overview" at bounding box center [1136, 249] width 88 height 14
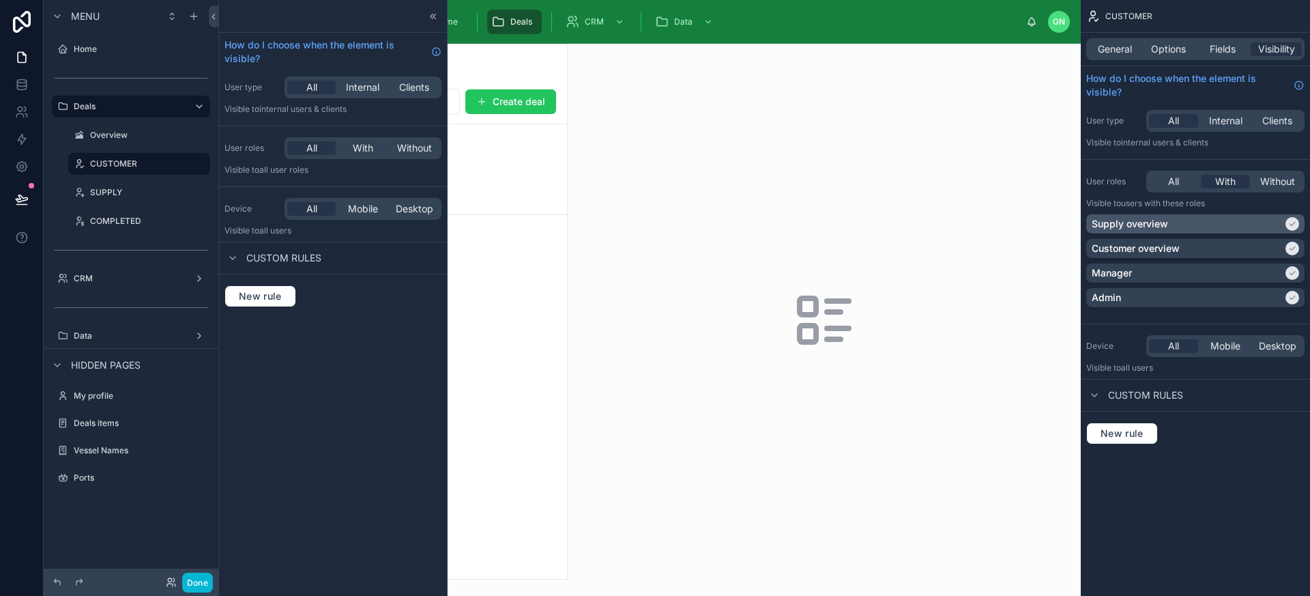
click at [1171, 225] on div "Supply overview" at bounding box center [1187, 224] width 191 height 14
click at [1228, 444] on div "New rule" at bounding box center [1195, 434] width 229 height 44
click at [124, 187] on label "SUPPLY" at bounding box center [136, 192] width 93 height 11
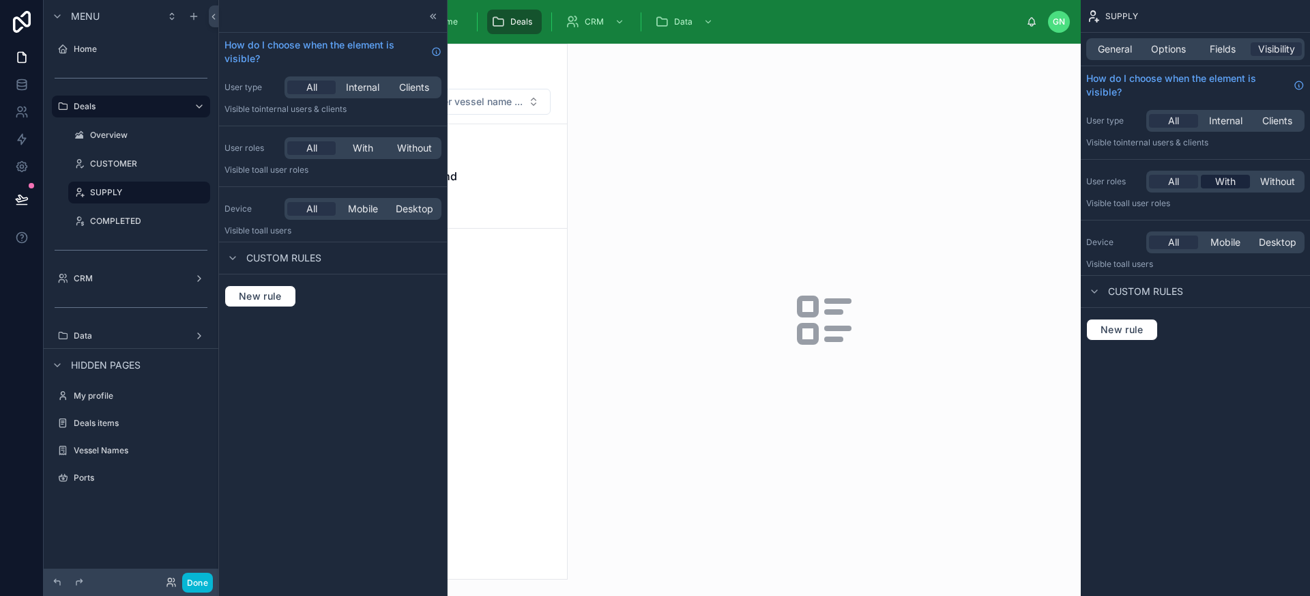
click at [1225, 183] on span "With" at bounding box center [1226, 182] width 20 height 14
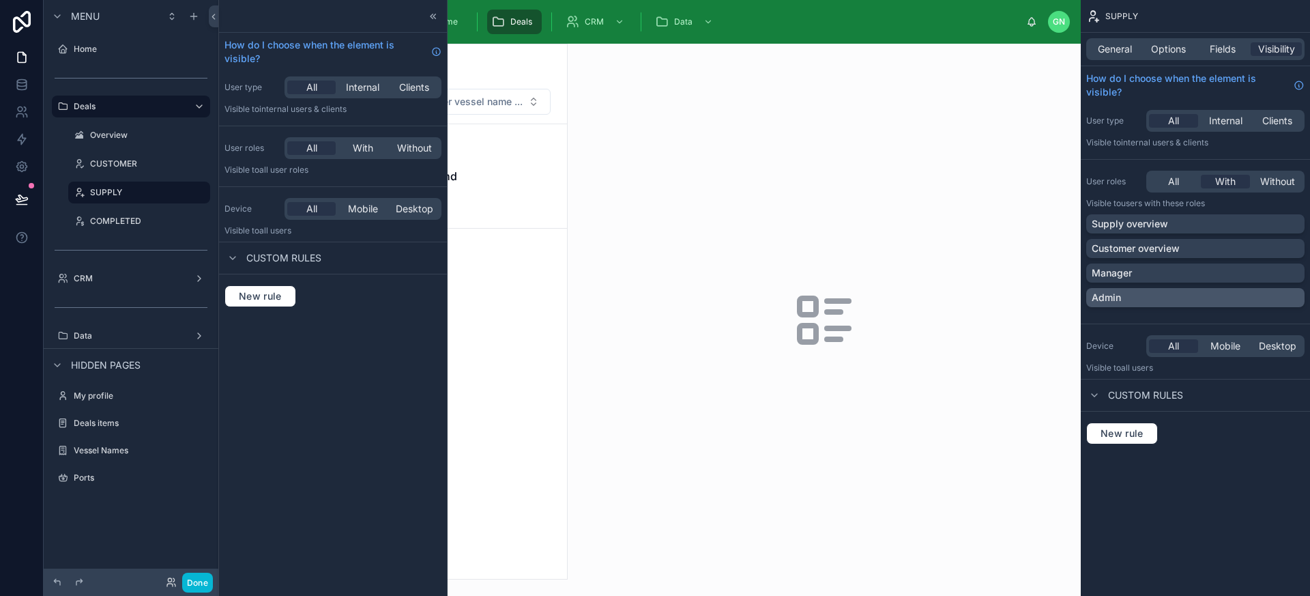
click at [1141, 292] on div "Admin" at bounding box center [1195, 298] width 207 height 14
click at [1144, 274] on div "Manager" at bounding box center [1195, 273] width 207 height 14
click at [1158, 225] on p "Supply overview" at bounding box center [1130, 224] width 76 height 14
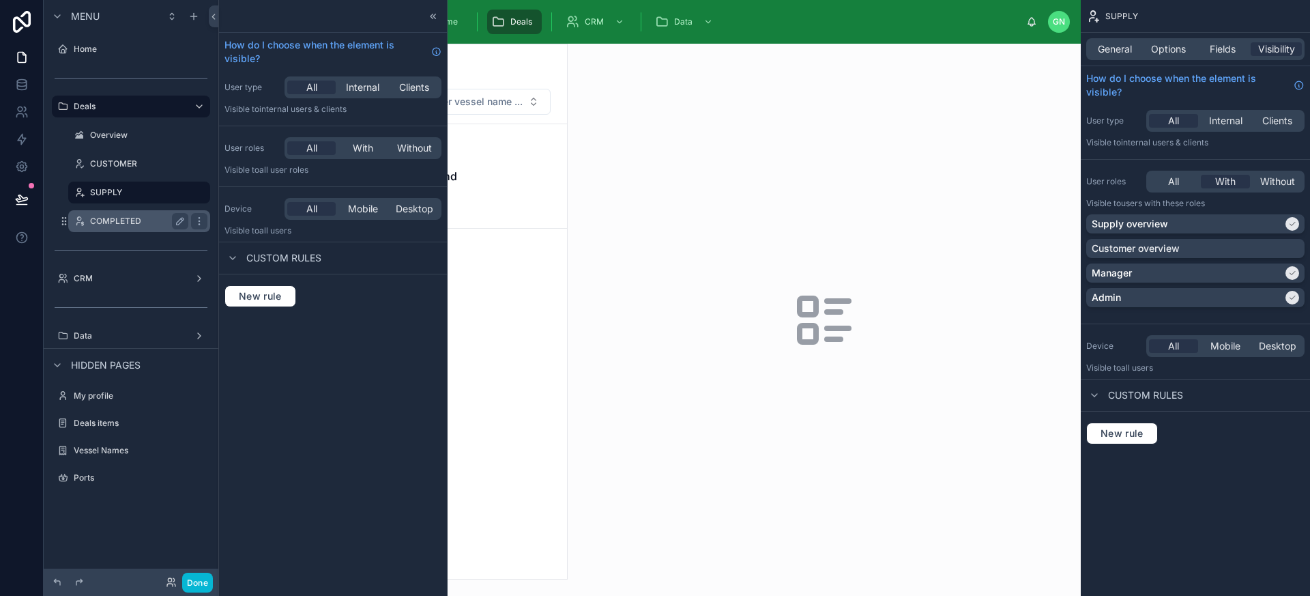
click at [127, 223] on label "COMPLETED" at bounding box center [136, 221] width 93 height 11
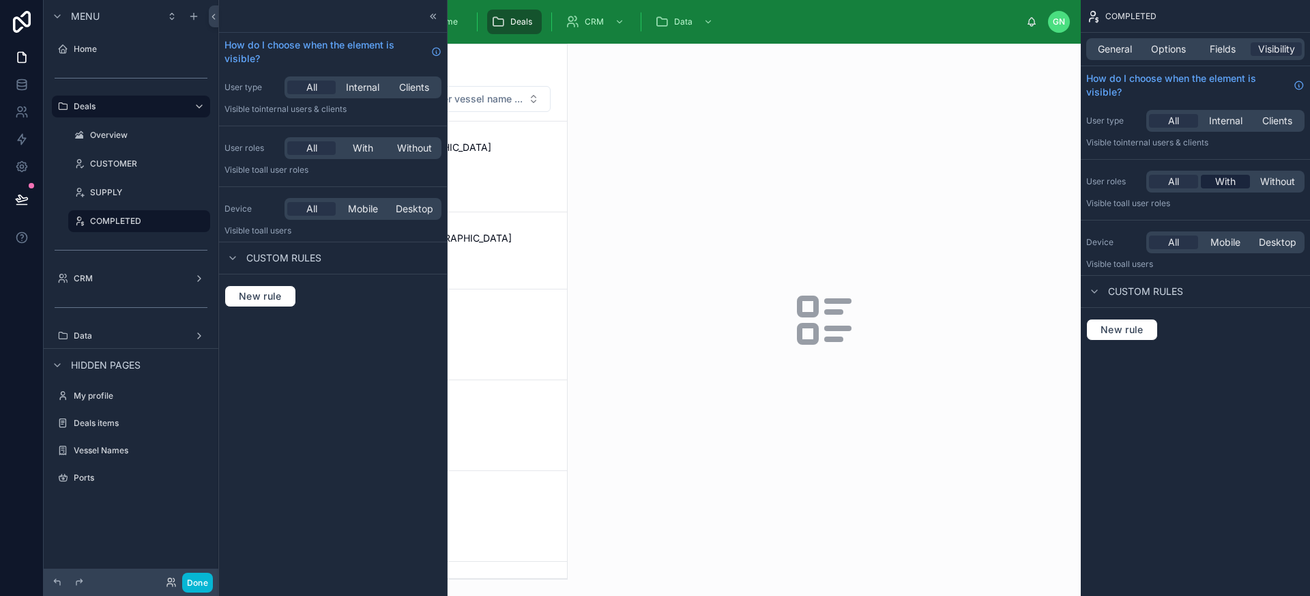
click at [1227, 187] on span "With" at bounding box center [1226, 182] width 20 height 14
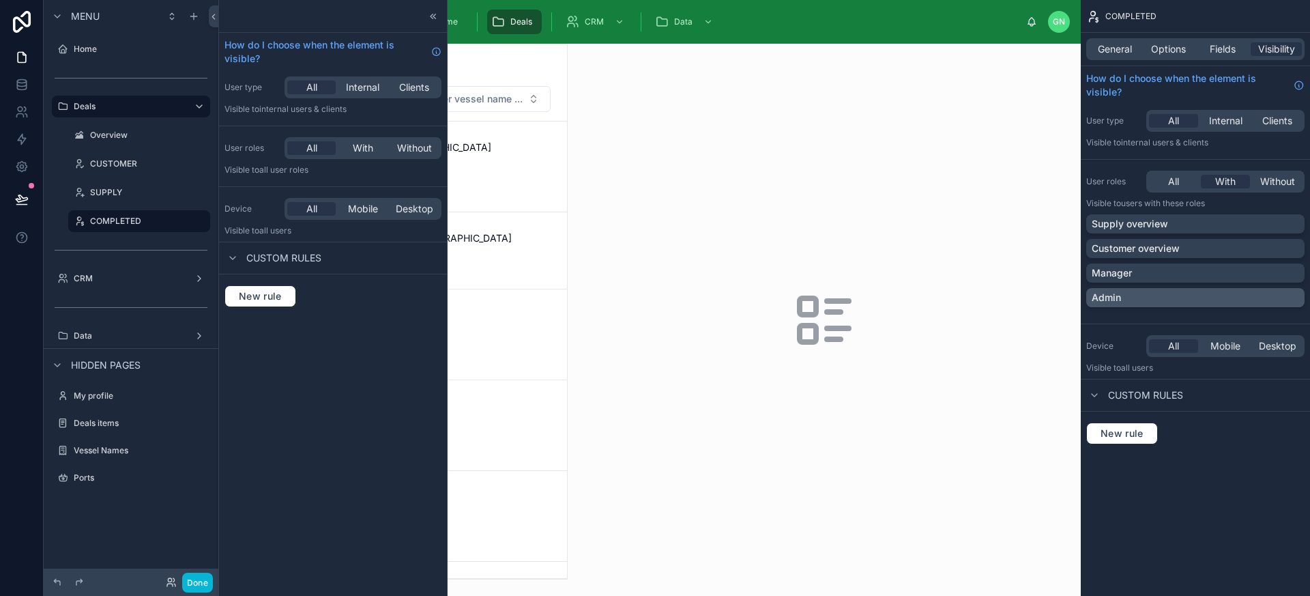
click at [1147, 300] on div "Admin" at bounding box center [1195, 298] width 207 height 14
click at [1156, 273] on div "Manager" at bounding box center [1195, 273] width 207 height 14
click at [1219, 438] on div "New rule" at bounding box center [1196, 433] width 218 height 22
click at [195, 582] on button "Done" at bounding box center [197, 583] width 31 height 20
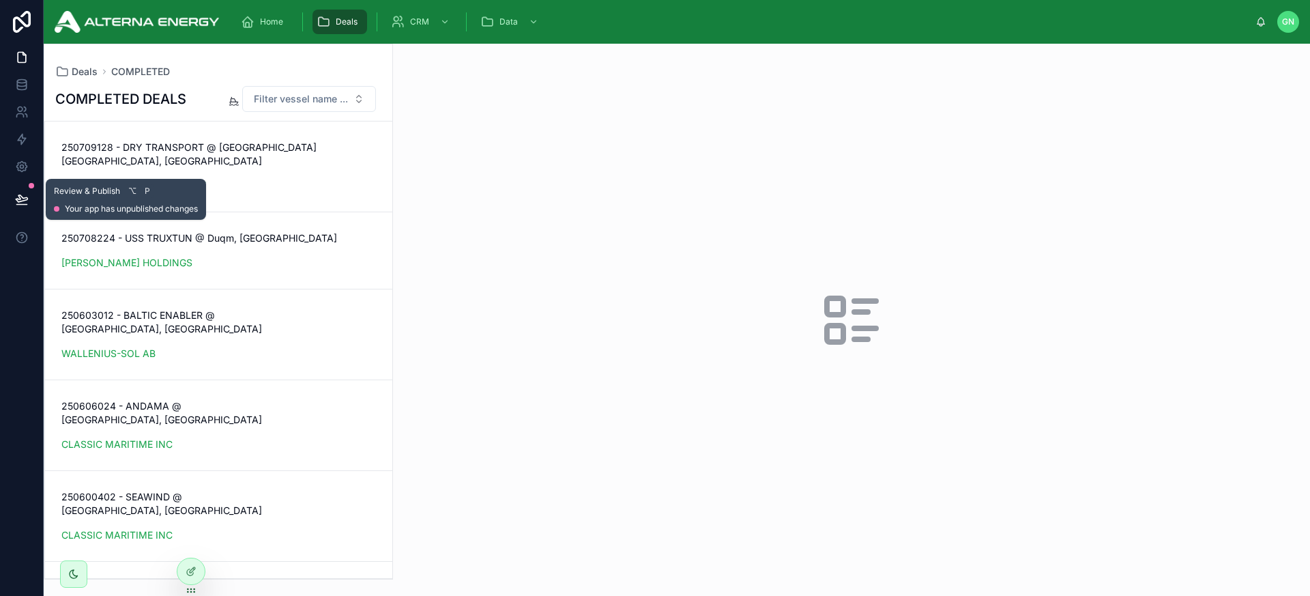
click at [27, 194] on icon at bounding box center [22, 199] width 14 height 14
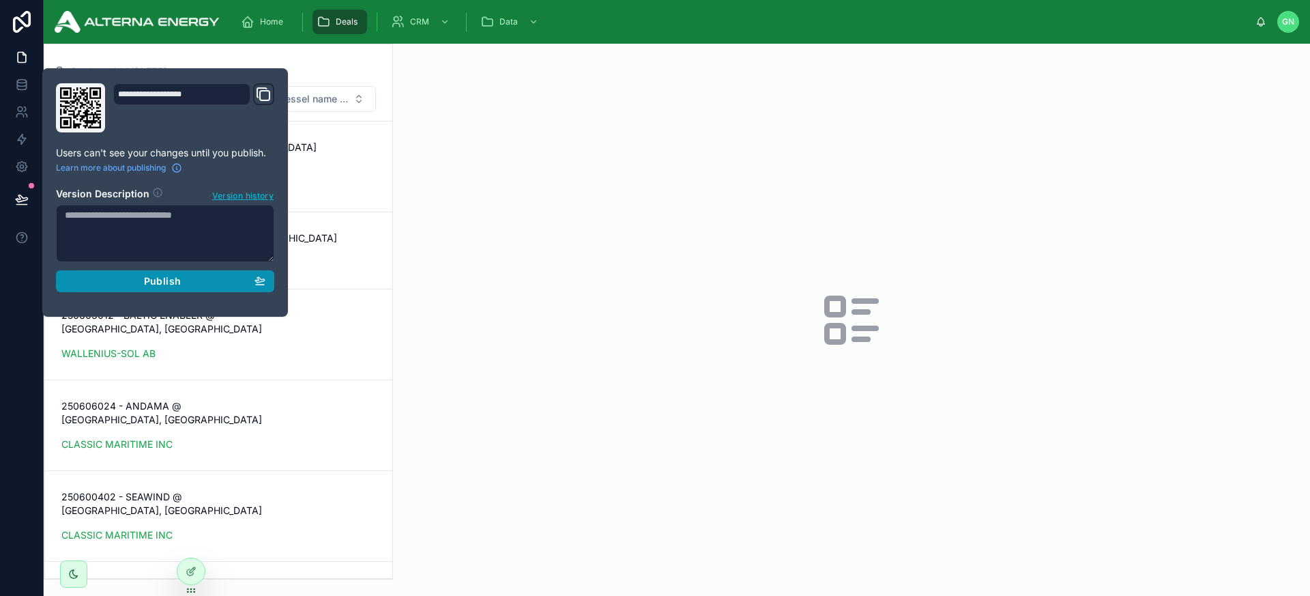
click at [111, 289] on button "Publish" at bounding box center [165, 281] width 218 height 22
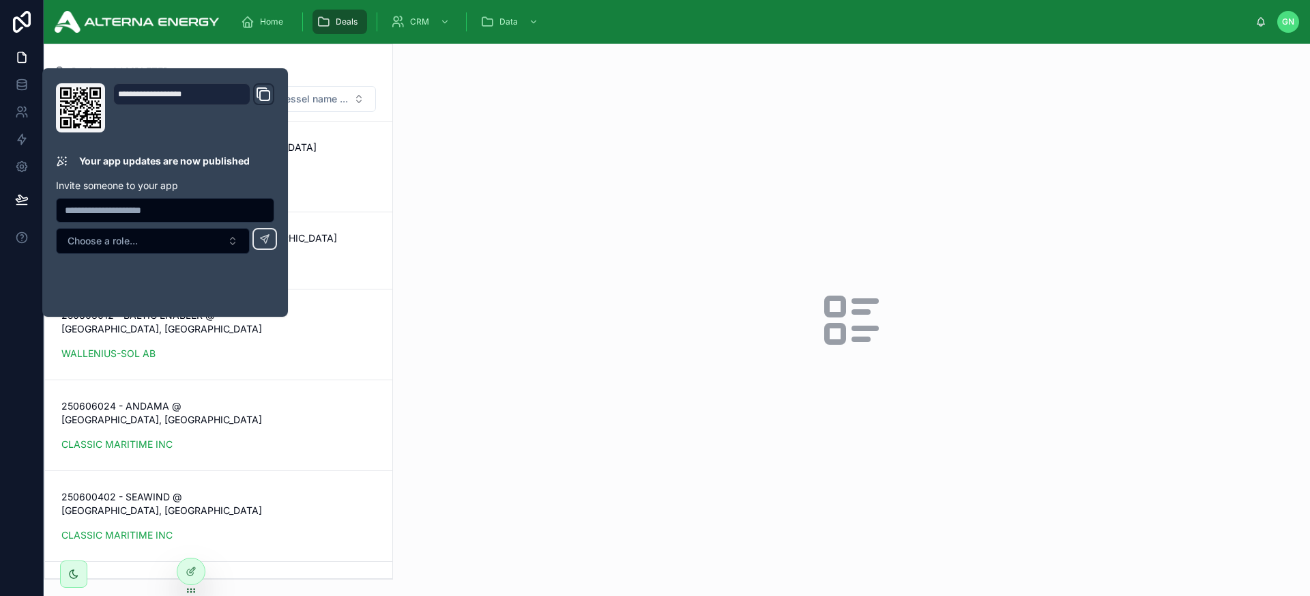
click at [530, 322] on div at bounding box center [851, 320] width 917 height 552
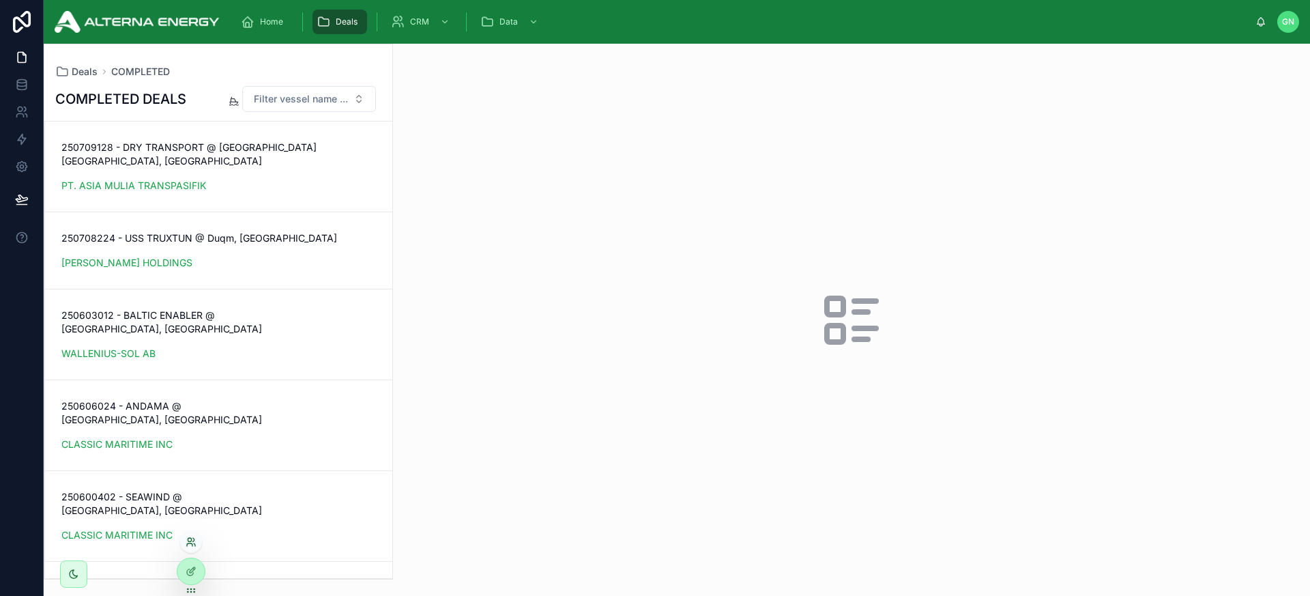
click at [191, 547] on div at bounding box center [191, 542] width 22 height 22
click at [191, 541] on icon at bounding box center [189, 539] width 3 height 3
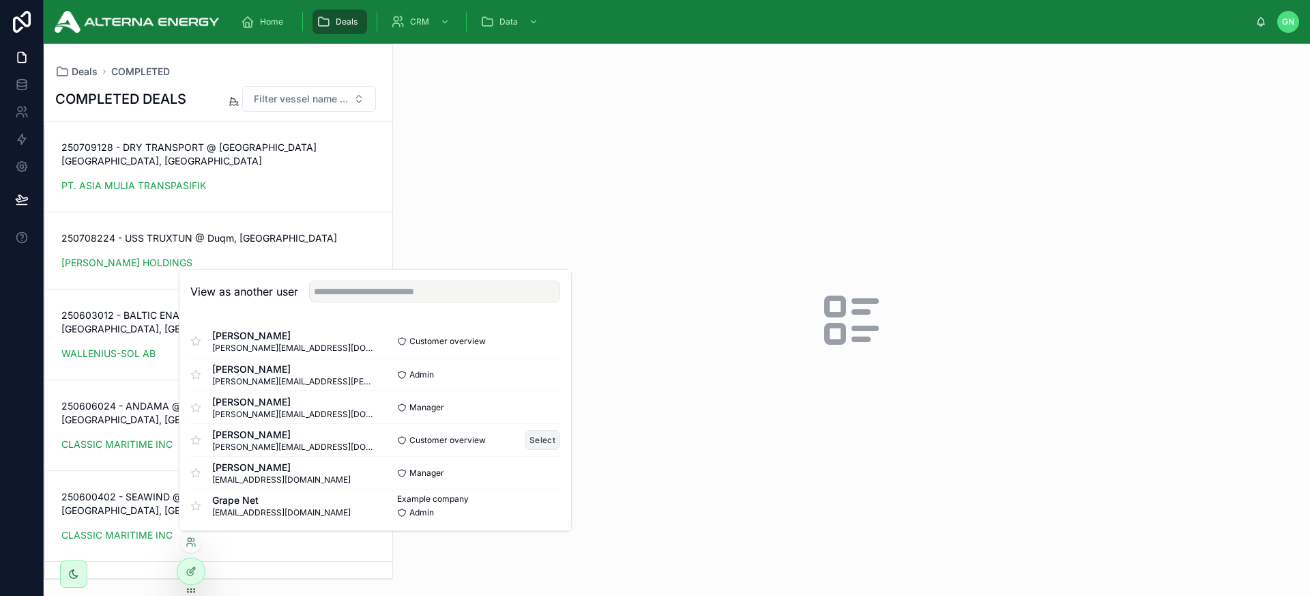
click at [533, 437] on button "Select" at bounding box center [542, 440] width 35 height 20
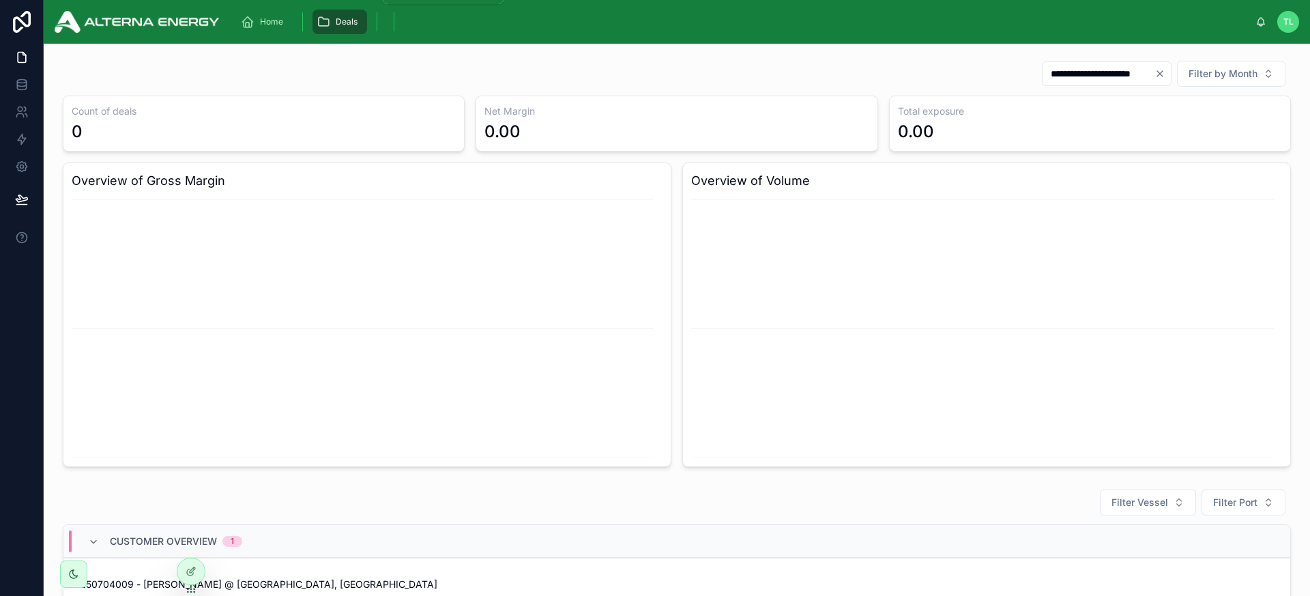
click at [352, 23] on span "Deals" at bounding box center [347, 21] width 22 height 11
click at [334, 84] on span "CUSTOMER" at bounding box center [338, 86] width 47 height 11
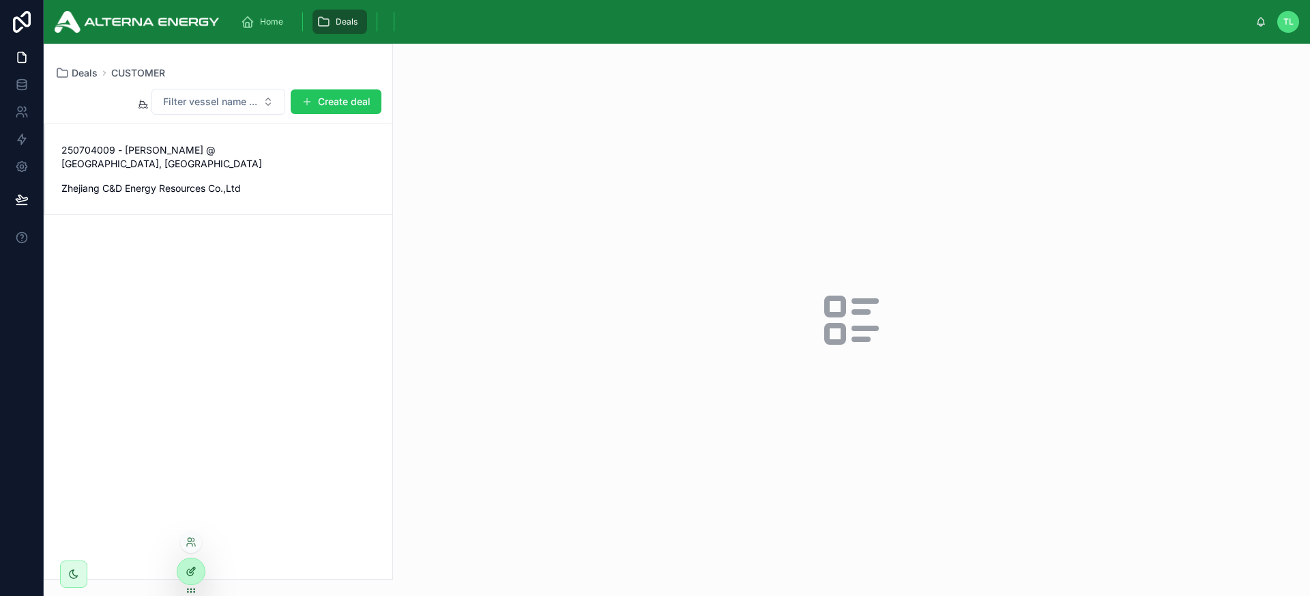
click at [188, 574] on icon at bounding box center [191, 571] width 11 height 11
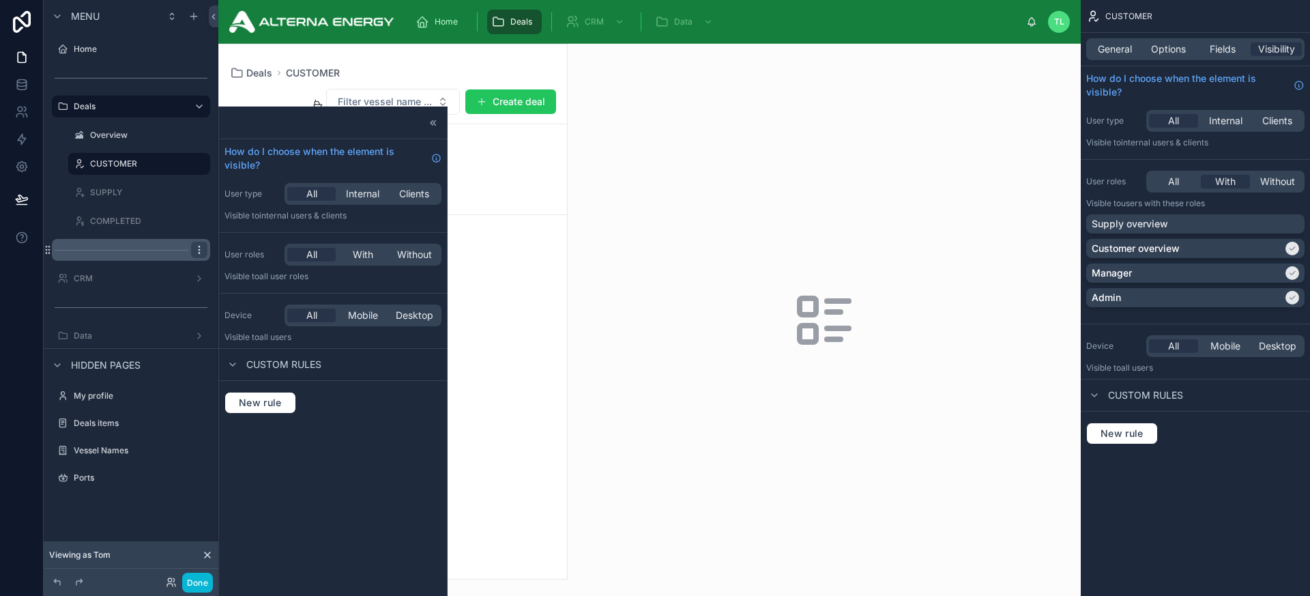
click at [199, 251] on icon "scrollable content" at bounding box center [199, 249] width 11 height 11
click at [267, 230] on span "Visibility" at bounding box center [261, 231] width 37 height 14
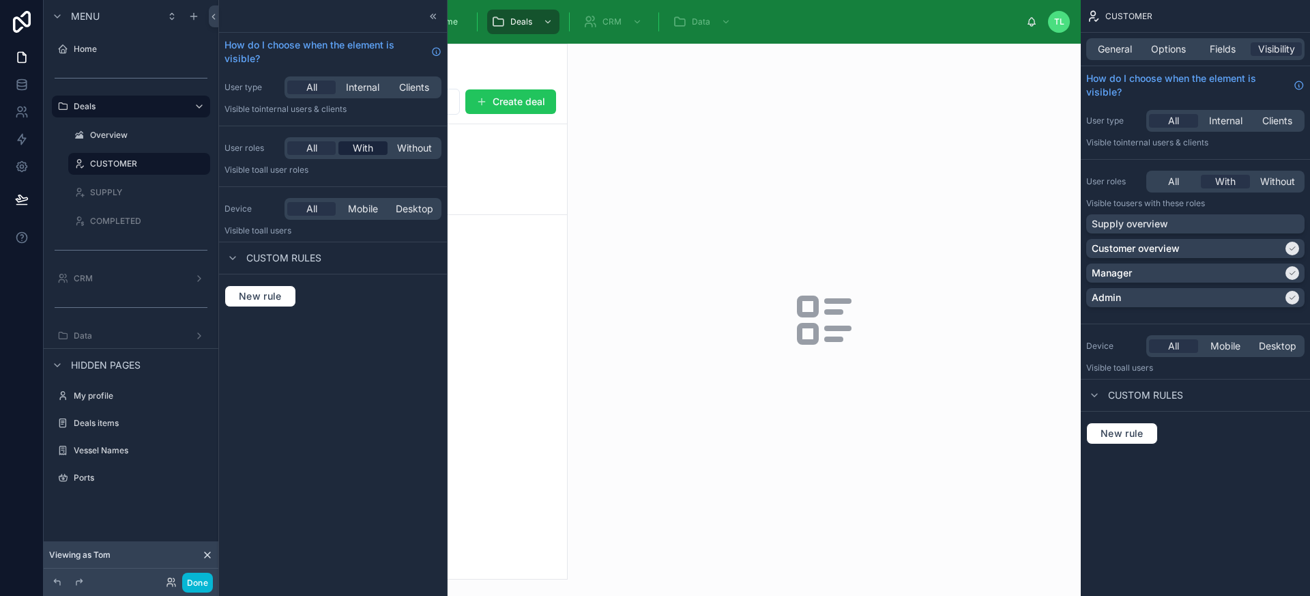
click at [372, 146] on span "With" at bounding box center [363, 148] width 20 height 14
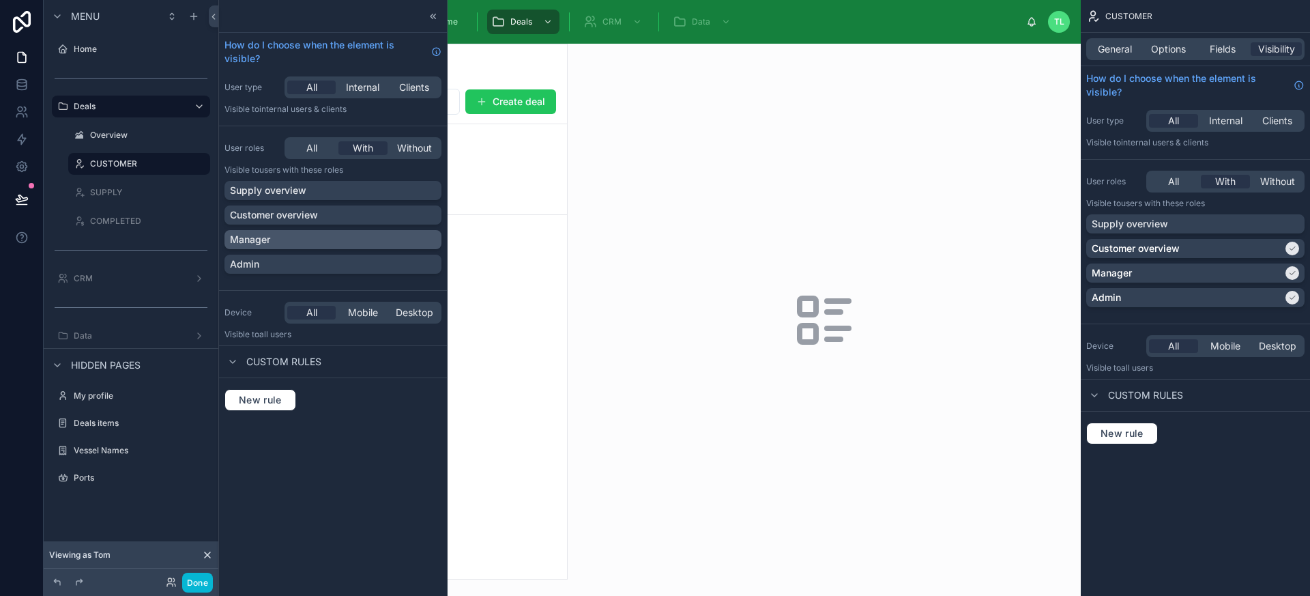
click at [290, 241] on div "Manager" at bounding box center [333, 240] width 206 height 14
click at [286, 263] on div "Admin" at bounding box center [333, 264] width 206 height 14
click at [201, 309] on icon "scrollable content" at bounding box center [199, 307] width 11 height 11
click at [248, 290] on span "Visibility" at bounding box center [261, 288] width 37 height 14
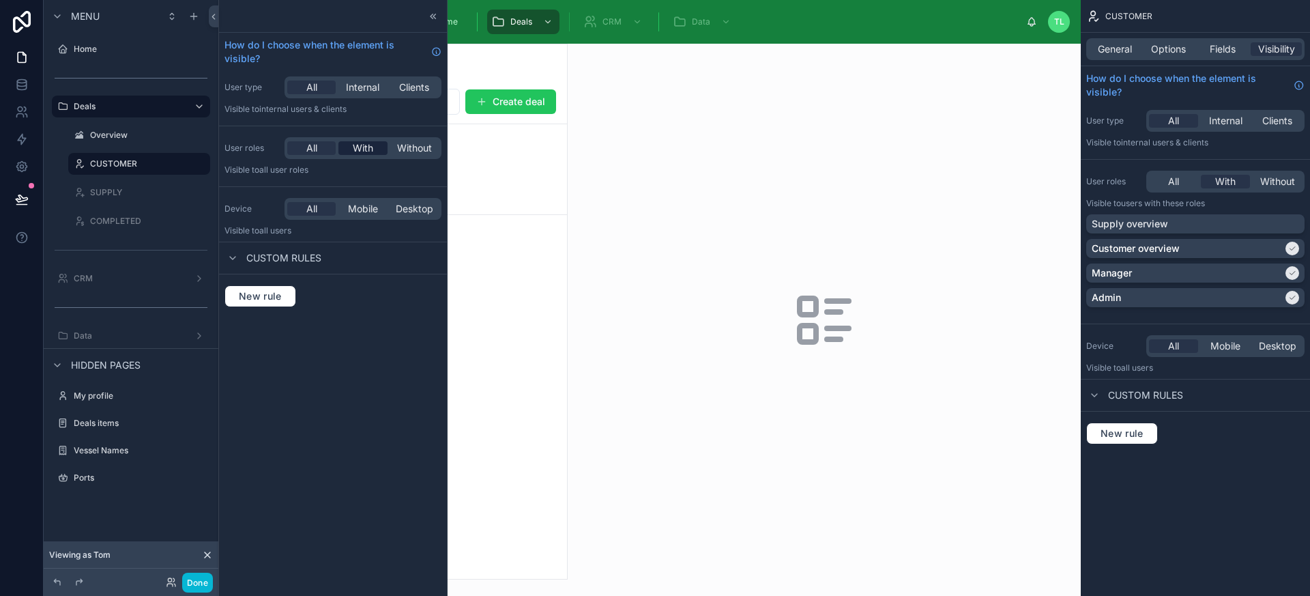
click at [360, 150] on span "With" at bounding box center [363, 148] width 20 height 14
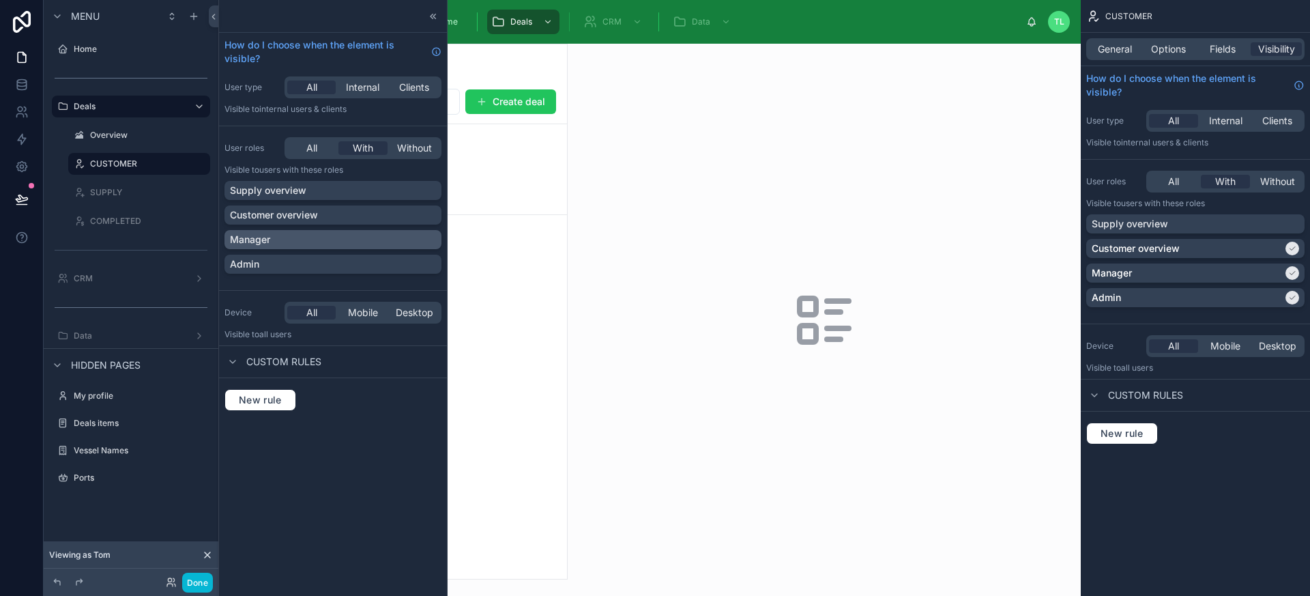
click at [305, 234] on div "Manager" at bounding box center [333, 240] width 206 height 14
click at [299, 263] on div "Admin" at bounding box center [333, 264] width 206 height 14
click at [197, 583] on button "Done" at bounding box center [197, 583] width 31 height 20
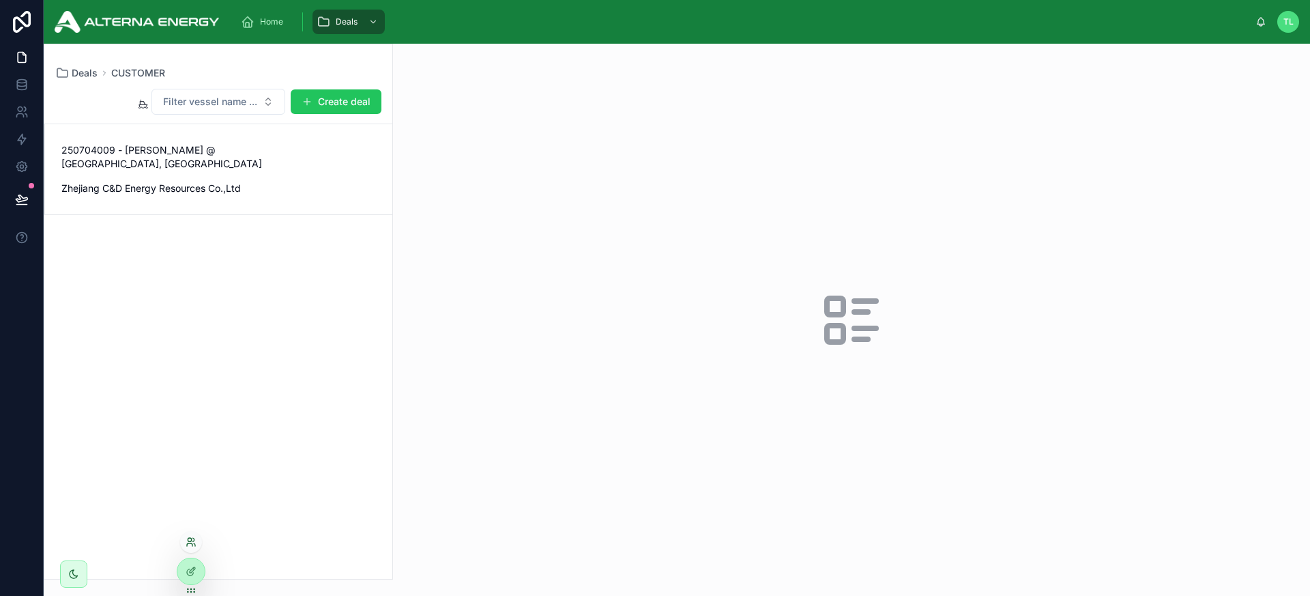
click at [194, 543] on icon at bounding box center [194, 544] width 1 height 3
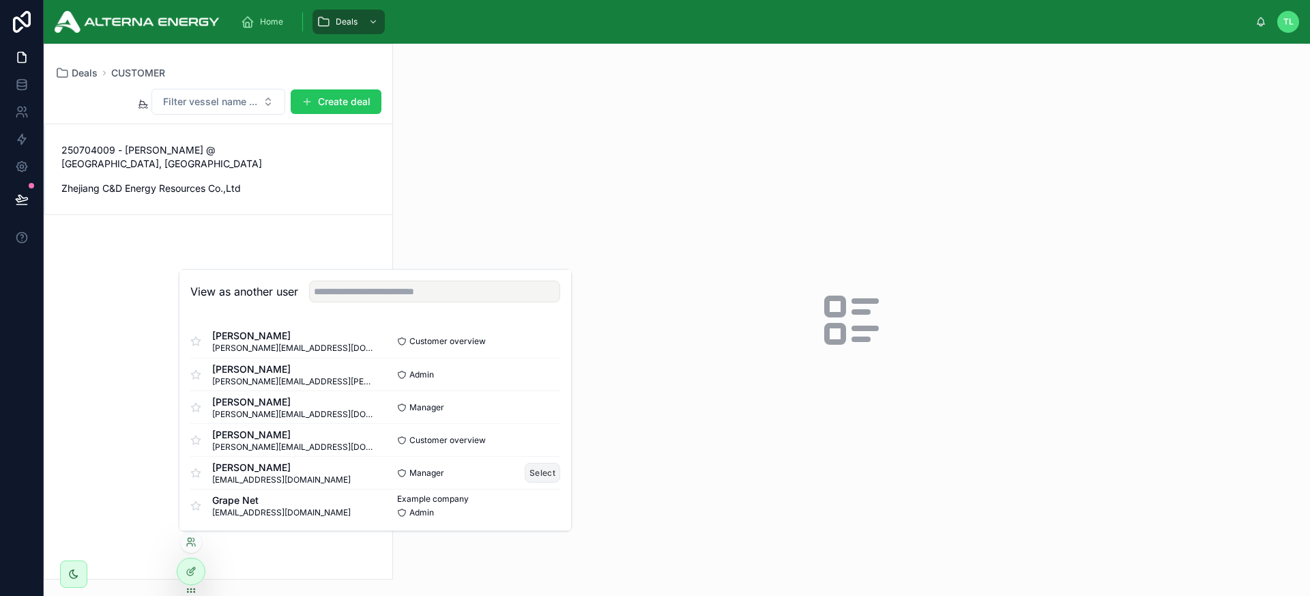
click at [534, 472] on button "Select" at bounding box center [542, 473] width 35 height 20
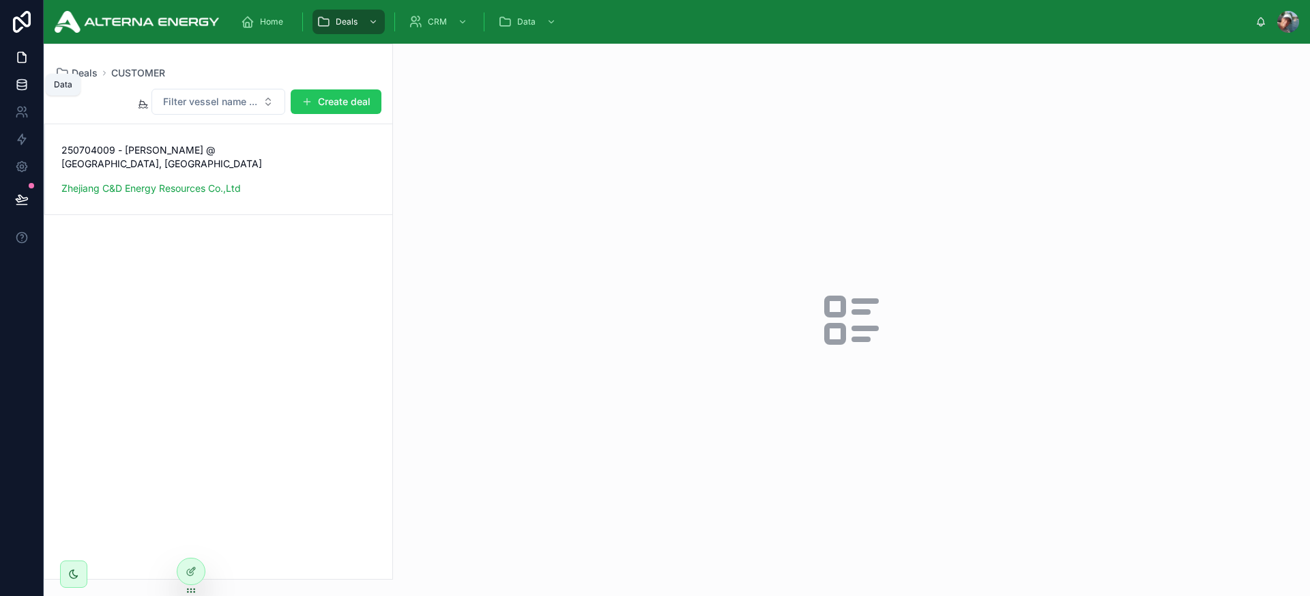
click at [27, 86] on icon at bounding box center [22, 85] width 14 height 14
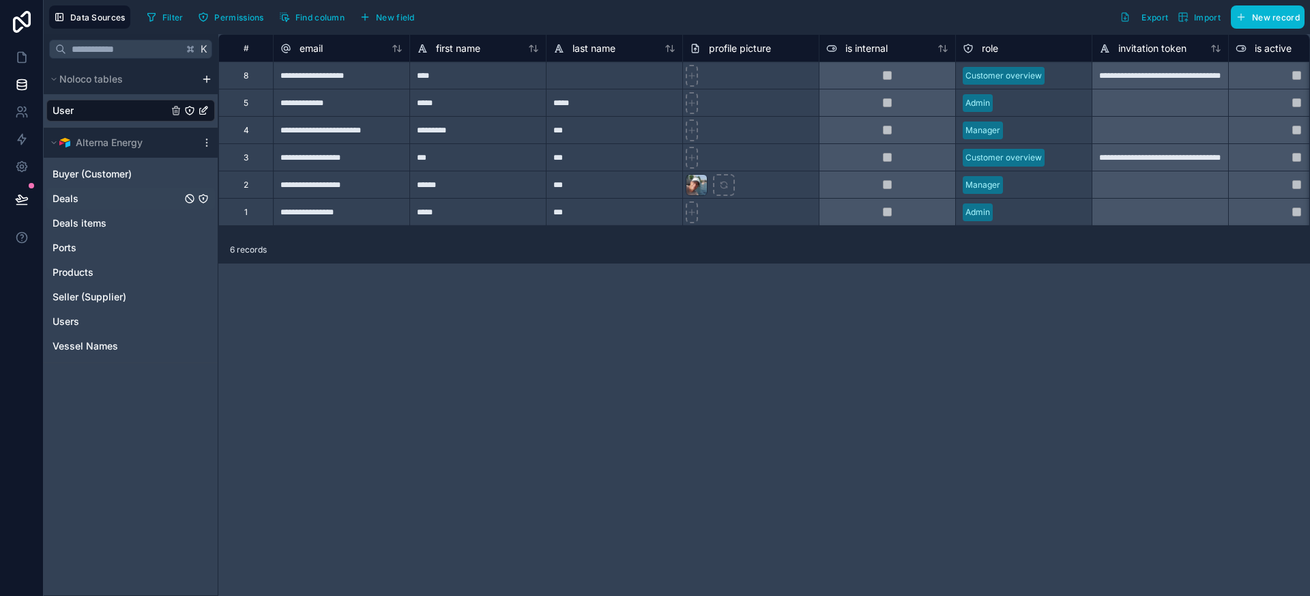
click at [87, 197] on link "Deals" at bounding box center [117, 199] width 129 height 14
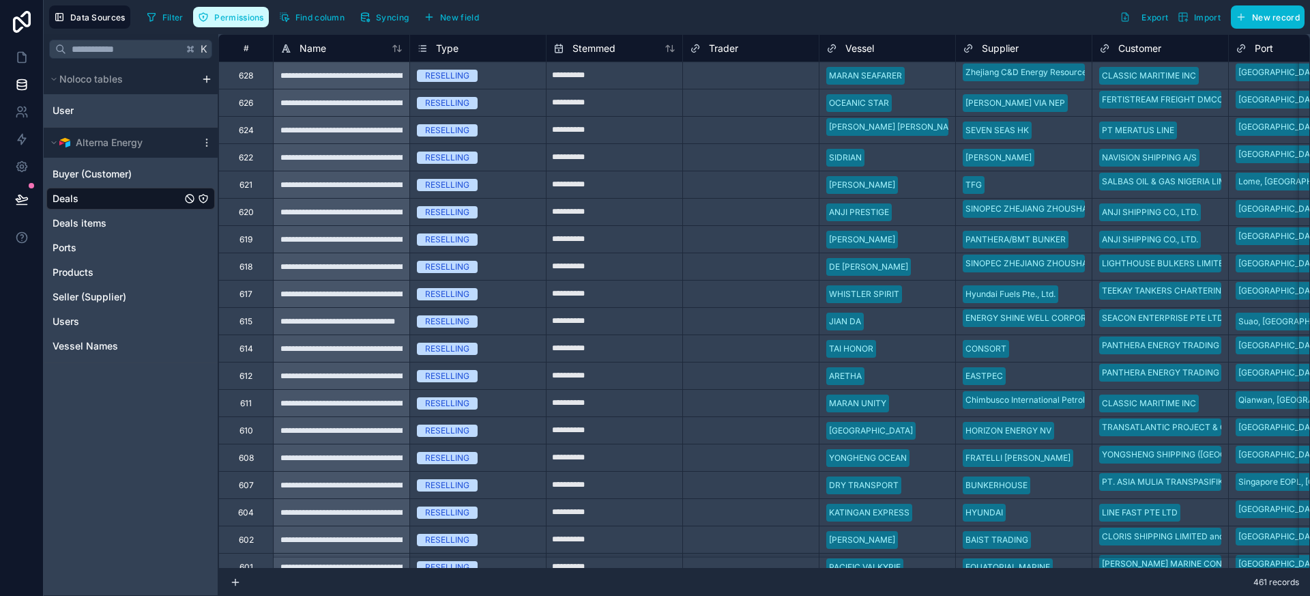
click at [250, 20] on span "Permissions" at bounding box center [238, 17] width 49 height 10
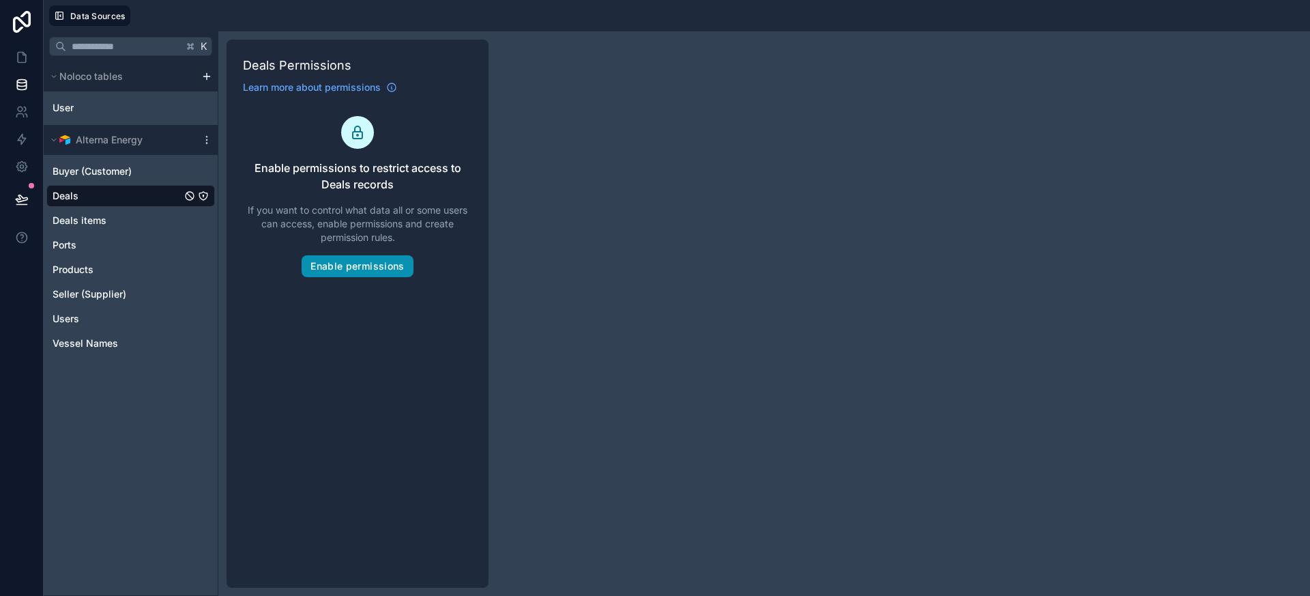
click at [342, 266] on button "Enable permissions" at bounding box center [357, 266] width 111 height 22
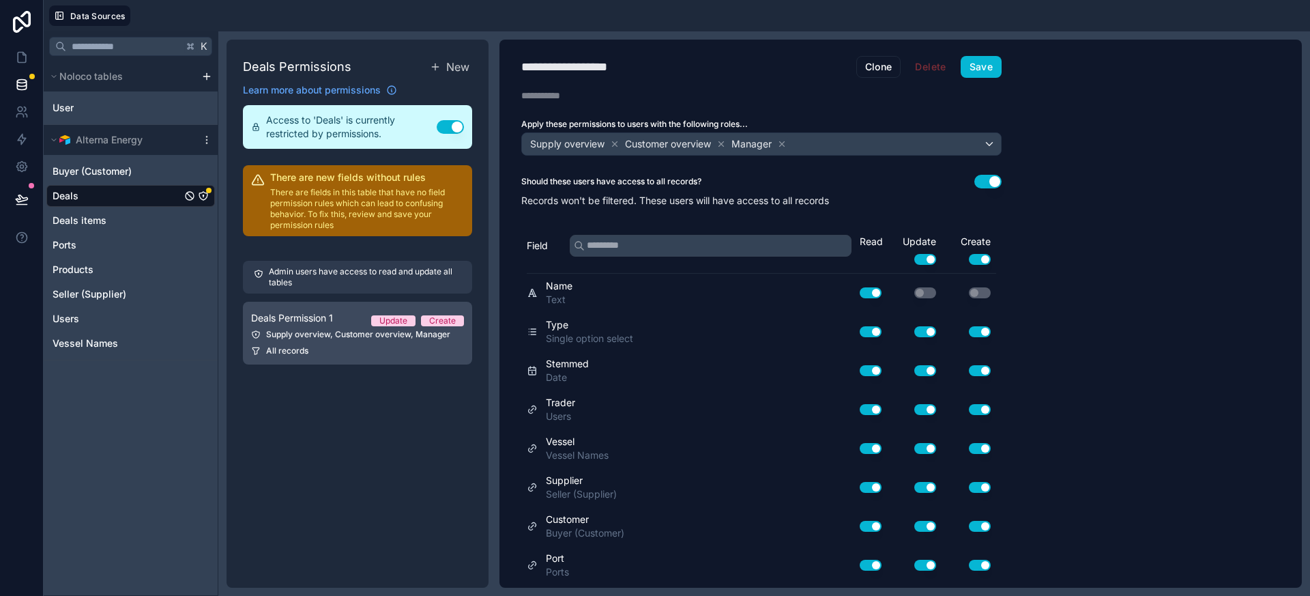
click at [347, 319] on div "Deals Permission 1 Update Create" at bounding box center [357, 318] width 213 height 16
click at [614, 143] on icon at bounding box center [615, 143] width 5 height 5
click at [627, 143] on icon at bounding box center [627, 143] width 5 height 5
click at [611, 167] on div "**********" at bounding box center [762, 314] width 524 height 548
click at [989, 183] on button "Use setting" at bounding box center [988, 182] width 27 height 14
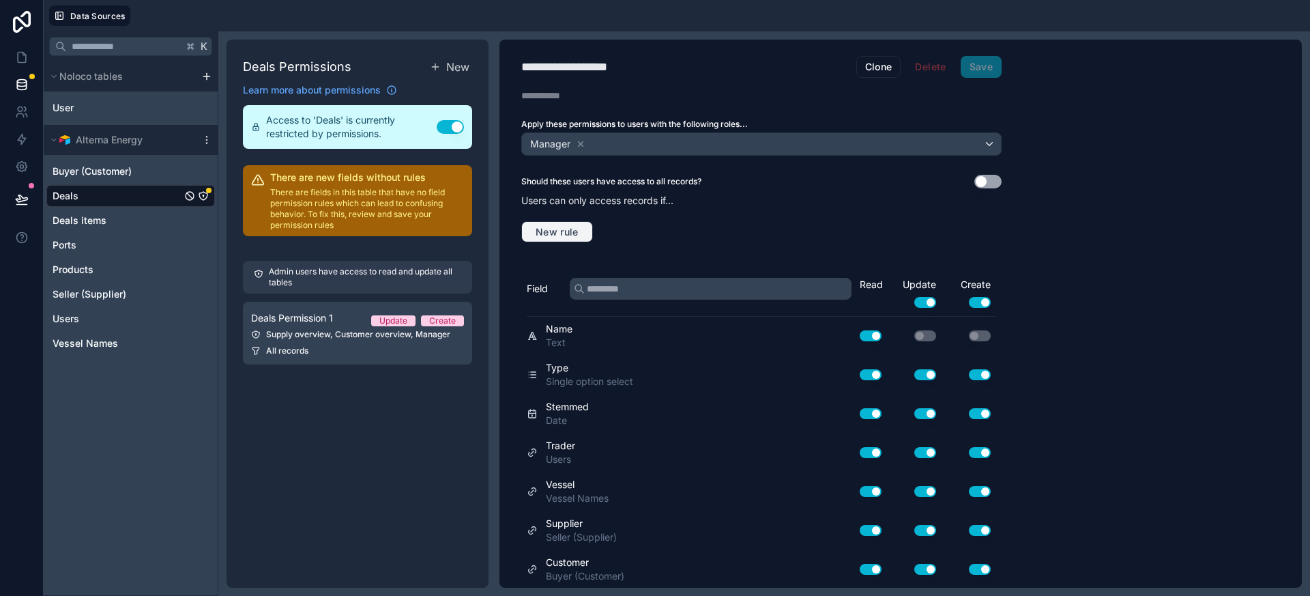
click at [556, 231] on span "New rule" at bounding box center [557, 232] width 54 height 12
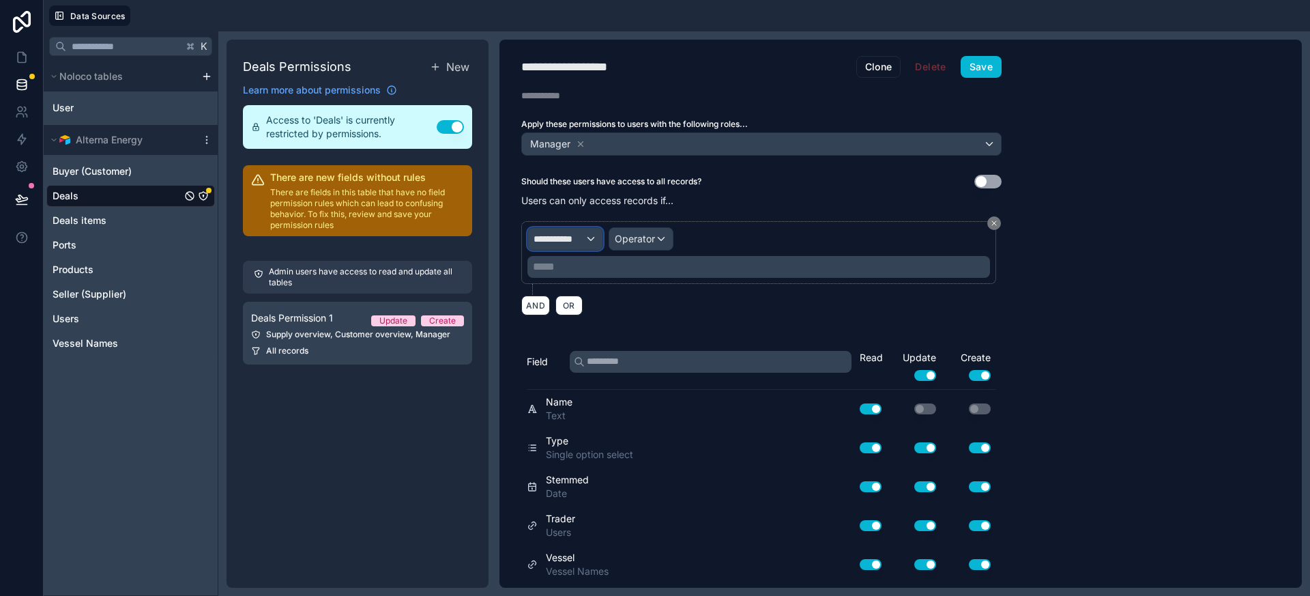
click at [570, 244] on span "**********" at bounding box center [559, 239] width 51 height 14
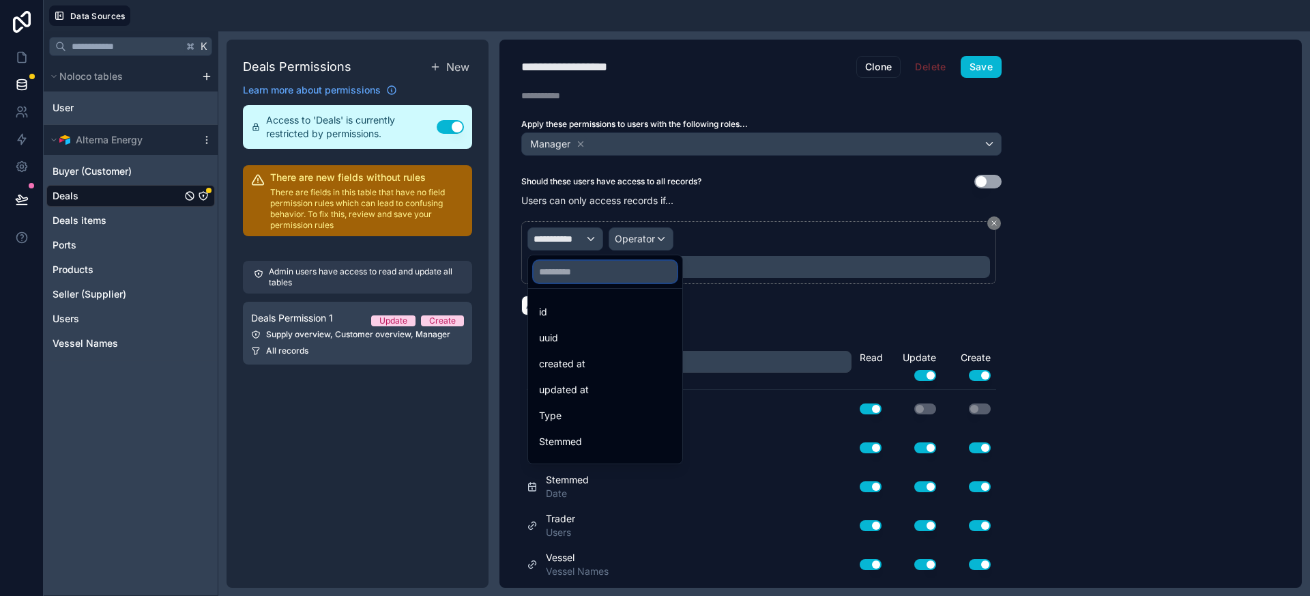
click at [567, 269] on input "text" at bounding box center [605, 272] width 143 height 22
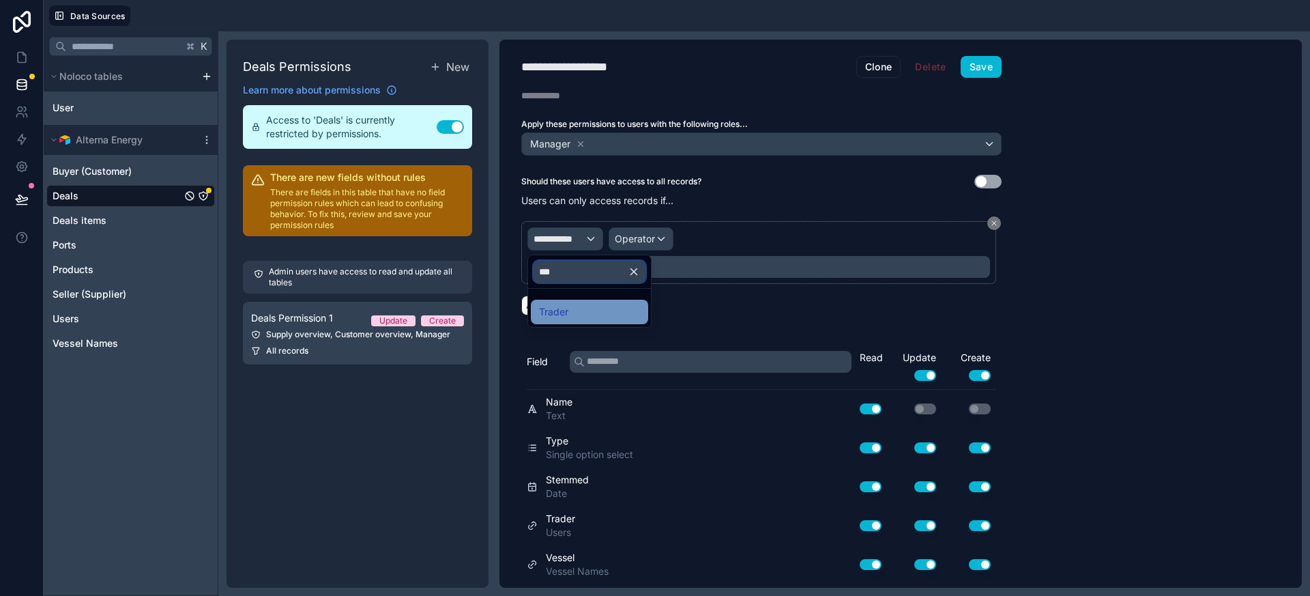
type input "***"
click at [564, 308] on span "Trader" at bounding box center [553, 312] width 29 height 16
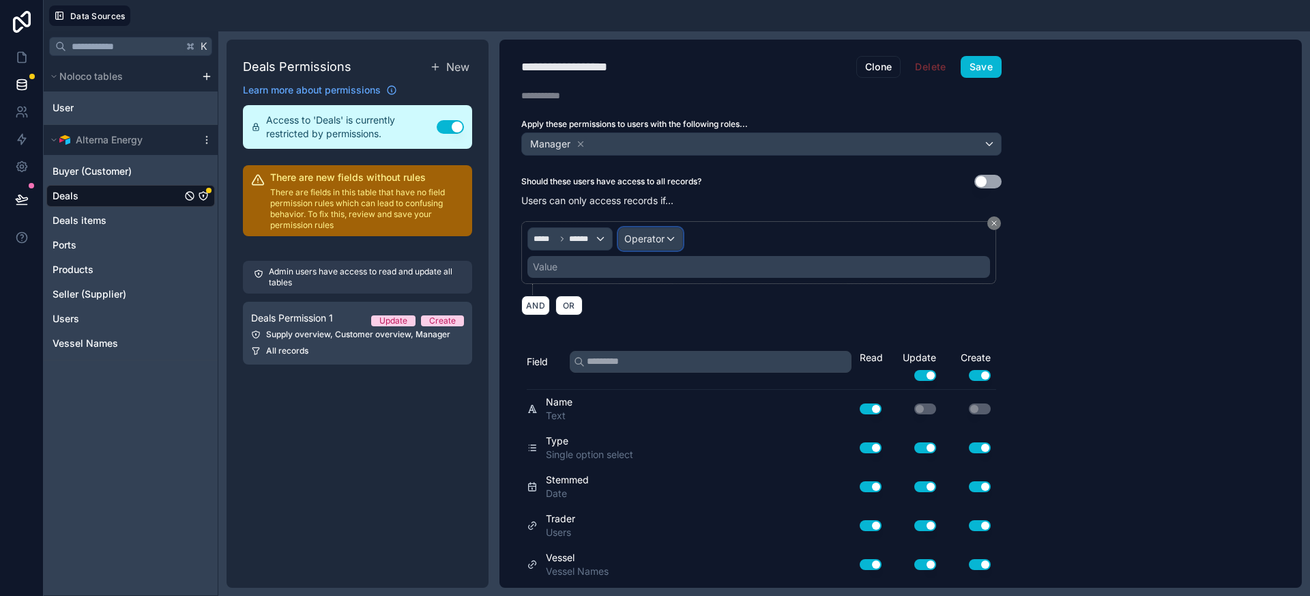
click at [654, 239] on span "Operator" at bounding box center [645, 239] width 40 height 12
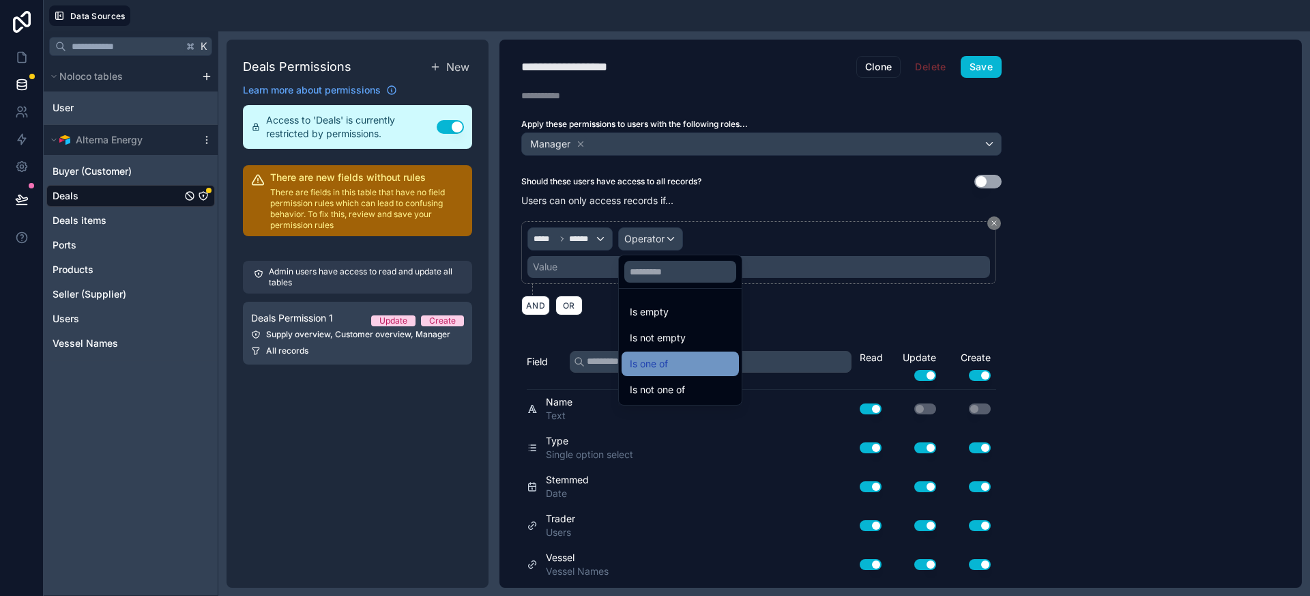
click at [674, 360] on div "Is one of" at bounding box center [680, 364] width 101 height 16
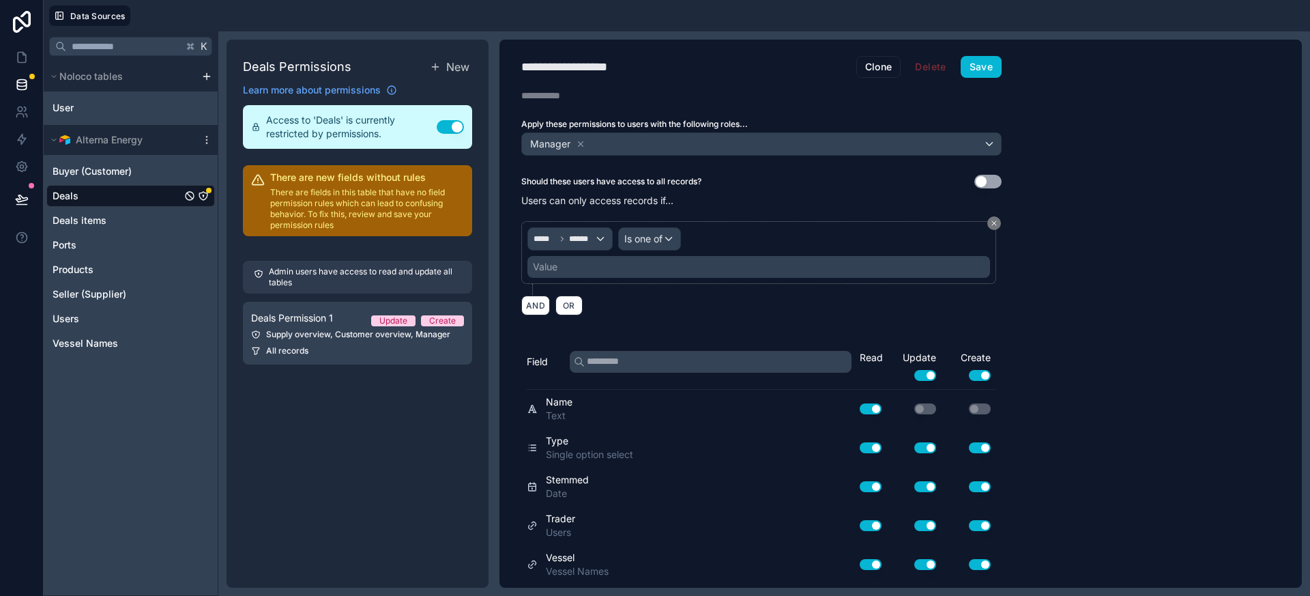
click at [603, 272] on div "Value" at bounding box center [759, 267] width 463 height 22
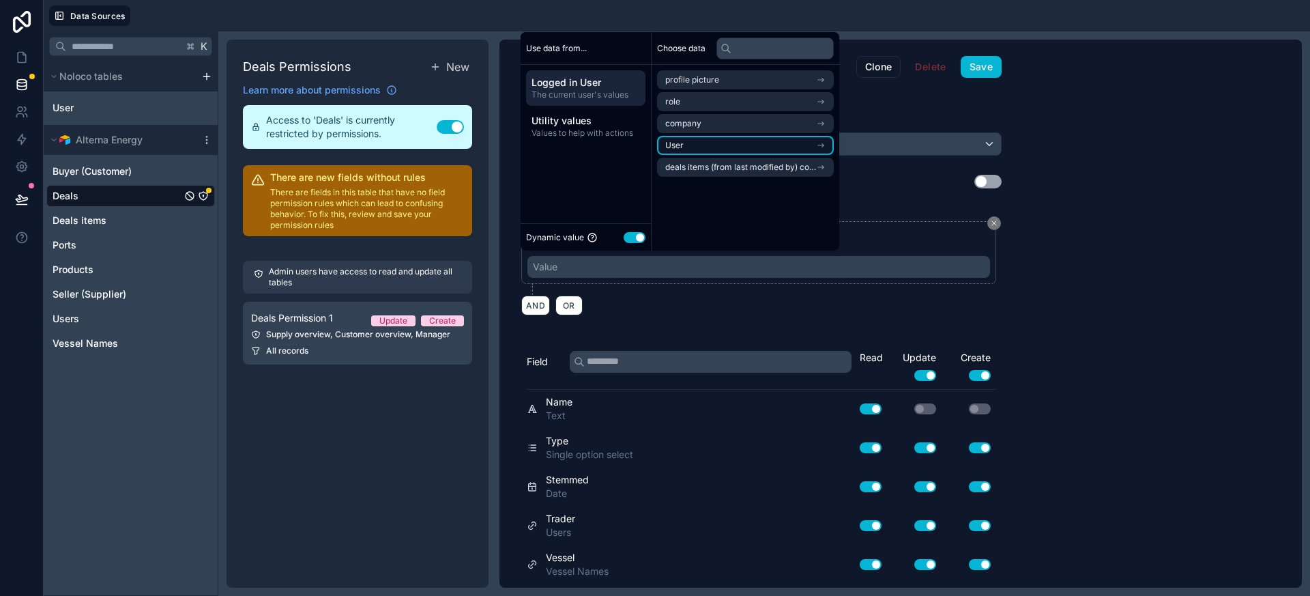
click at [711, 138] on li "User" at bounding box center [745, 145] width 177 height 19
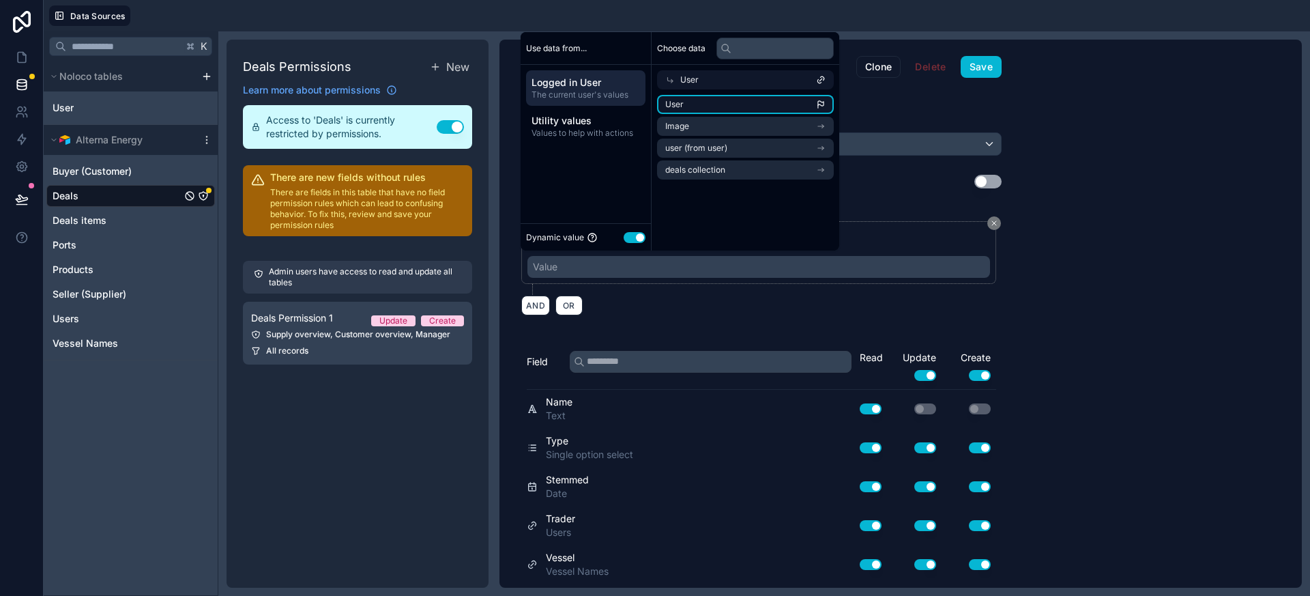
click at [725, 102] on li "User" at bounding box center [745, 104] width 177 height 19
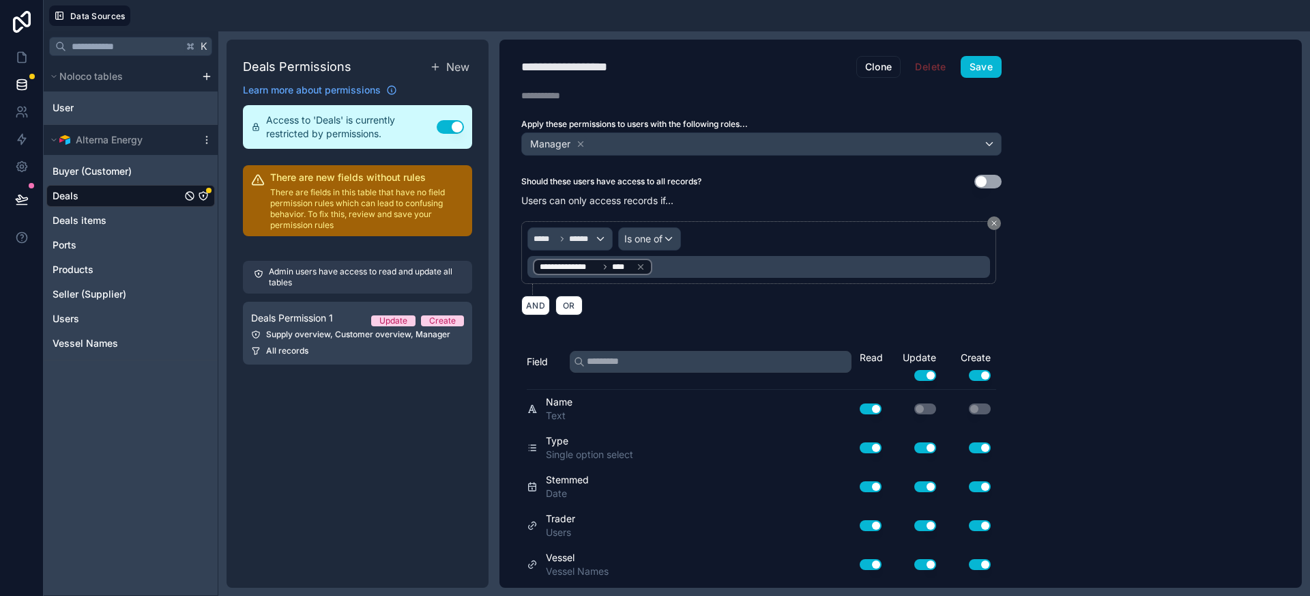
click at [681, 325] on div "**********" at bounding box center [762, 314] width 524 height 548
click at [988, 71] on button "Save" at bounding box center [981, 67] width 41 height 22
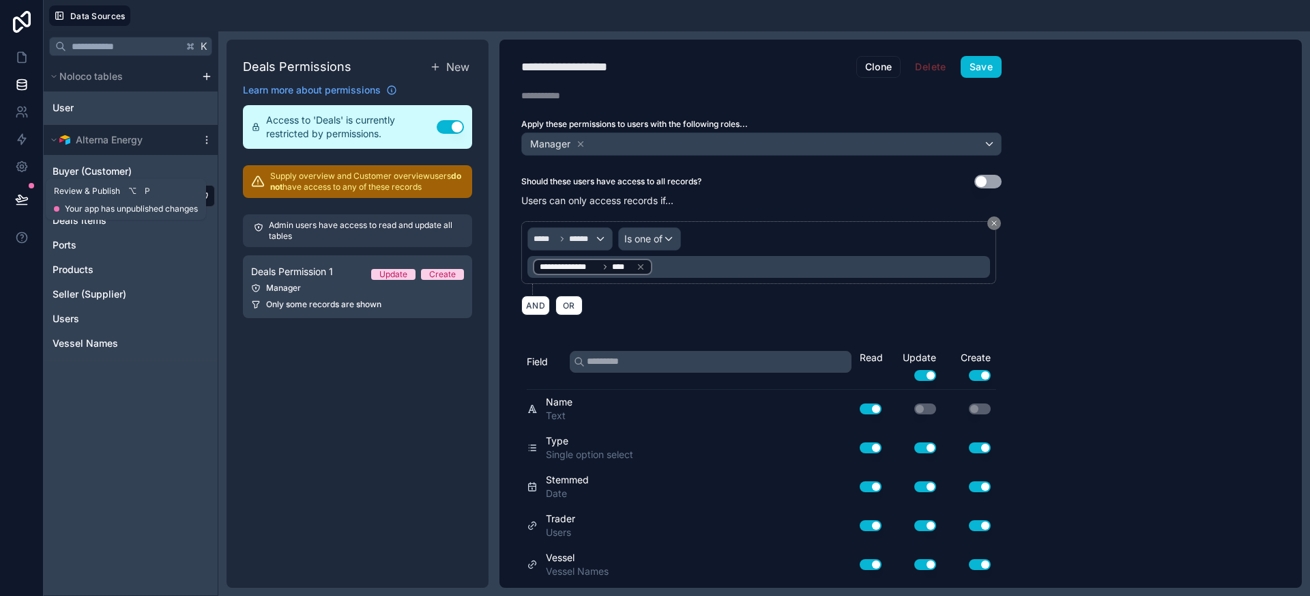
click at [20, 192] on icon at bounding box center [22, 199] width 14 height 14
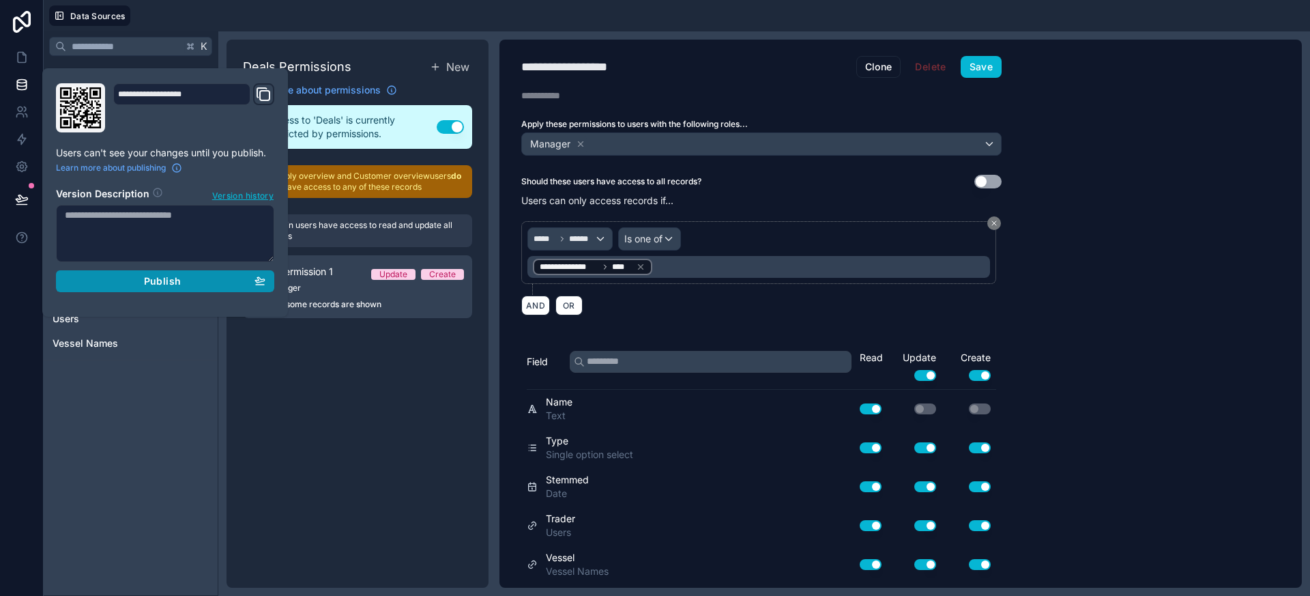
click at [121, 285] on div "Publish" at bounding box center [165, 281] width 201 height 12
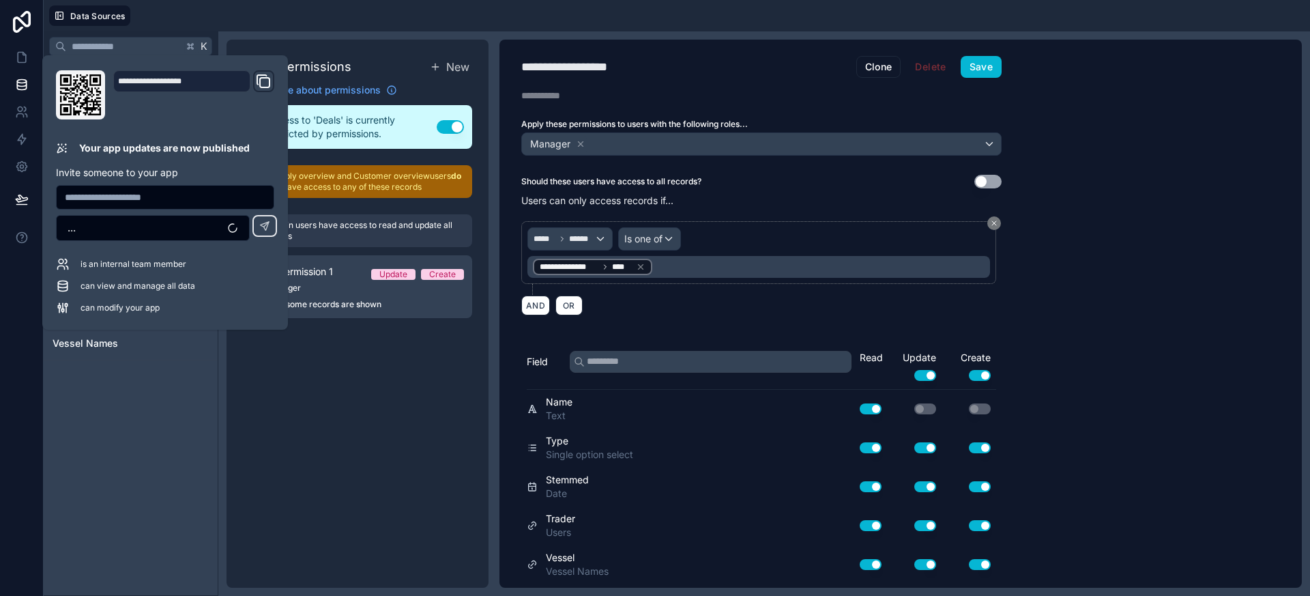
click at [91, 528] on div "K Noloco tables User Alterna Energy Buyer (Customer) Deals Deals items Ports Pr…" at bounding box center [131, 313] width 175 height 564
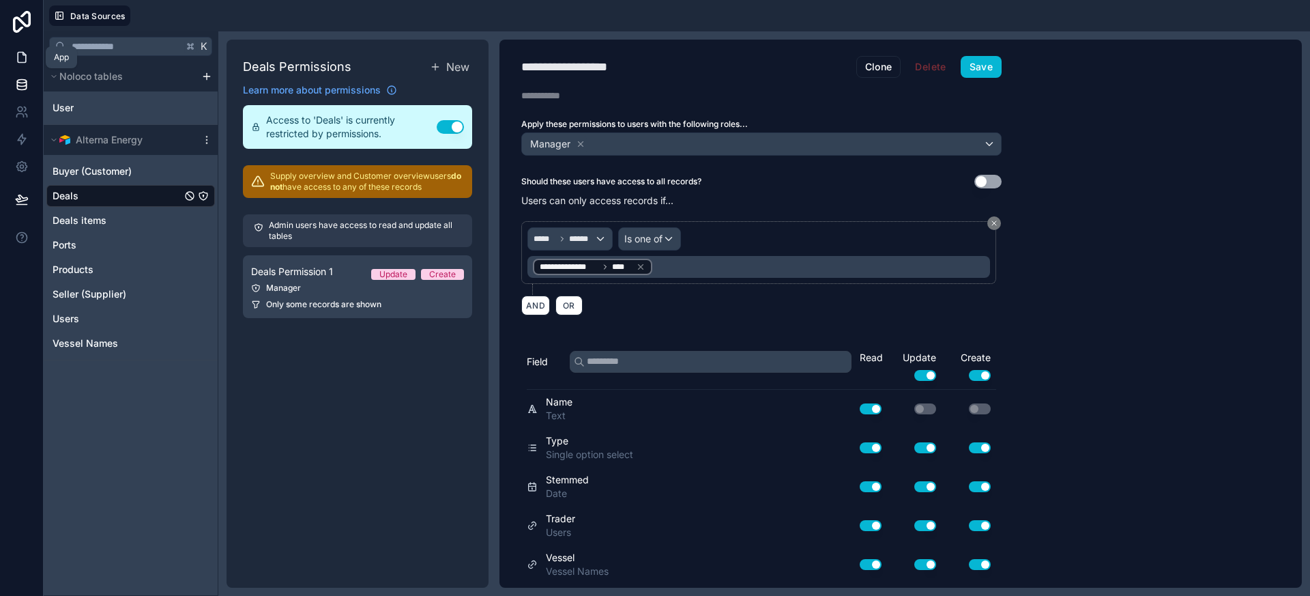
click at [20, 57] on icon at bounding box center [22, 58] width 14 height 14
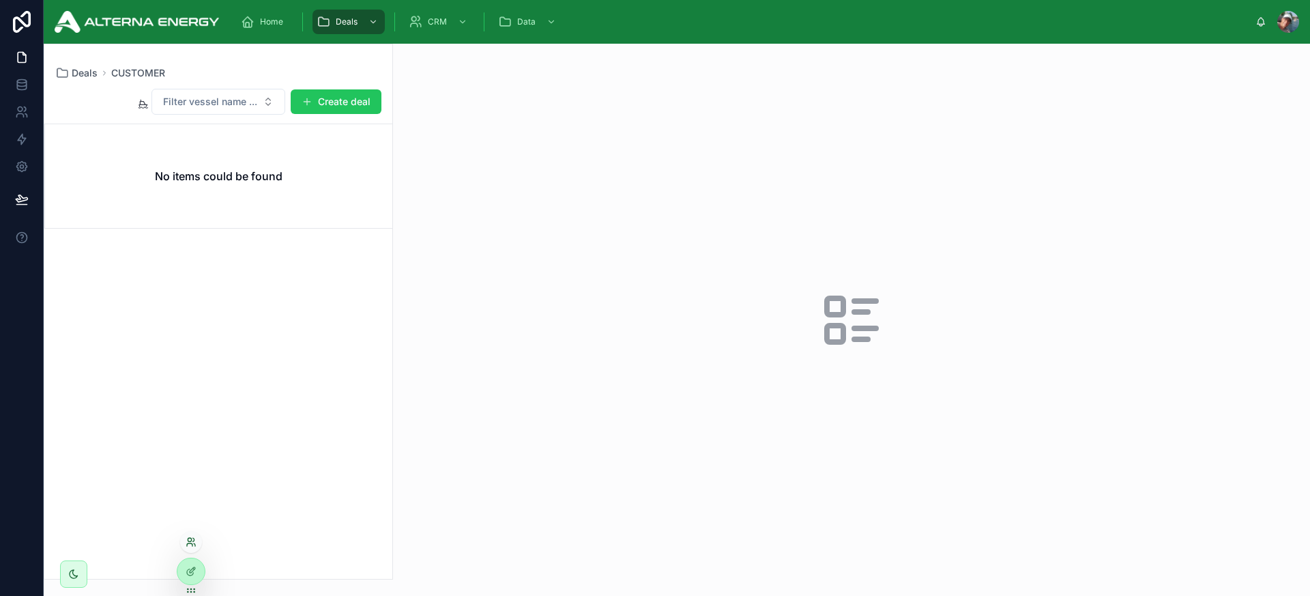
click at [192, 545] on icon at bounding box center [189, 544] width 5 height 3
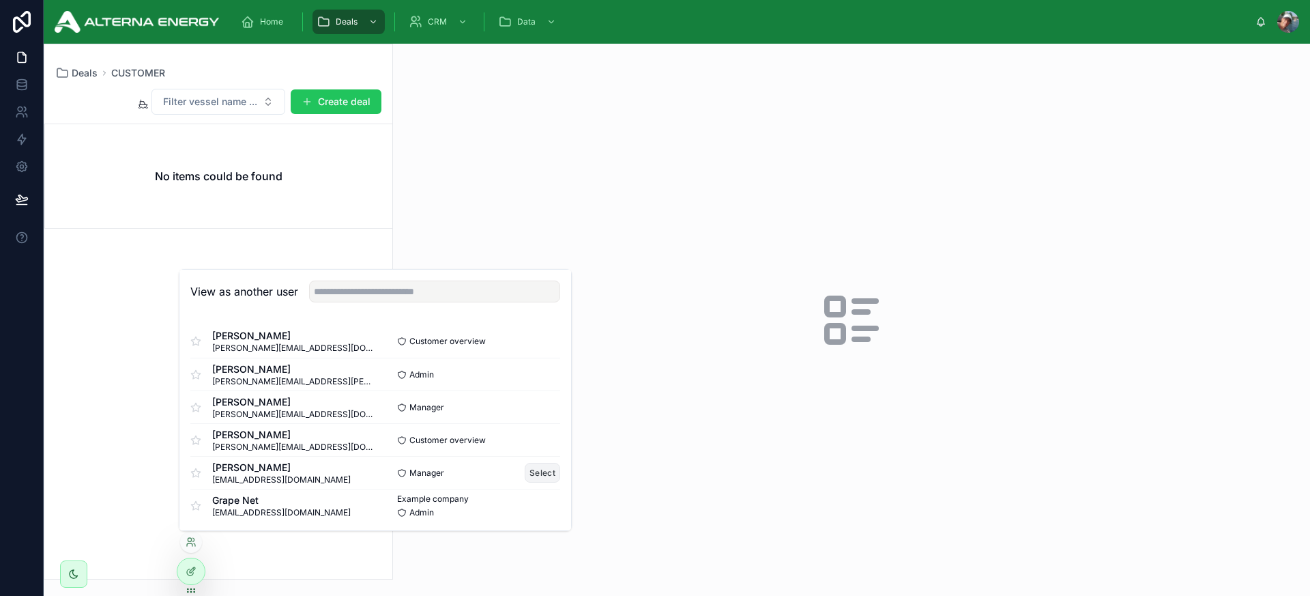
click at [530, 478] on button "Select" at bounding box center [542, 473] width 35 height 20
click at [532, 471] on button "Select" at bounding box center [542, 473] width 35 height 20
click at [528, 503] on button "Select" at bounding box center [542, 506] width 35 height 20
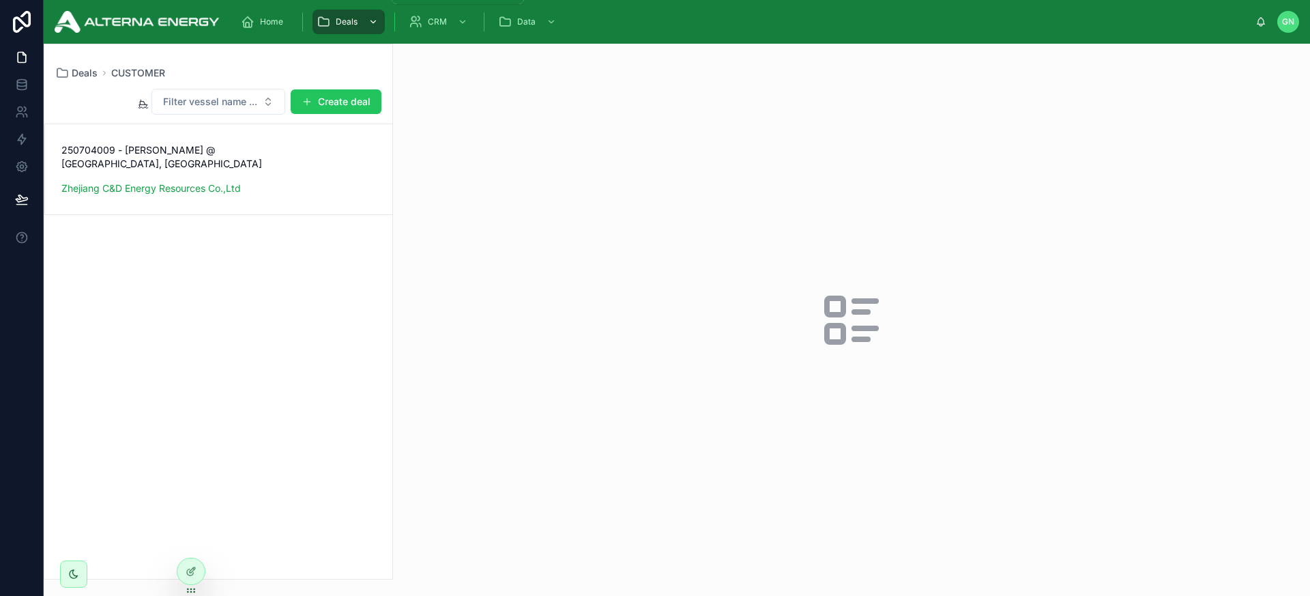
click at [363, 23] on div "scrollable content" at bounding box center [372, 22] width 18 height 22
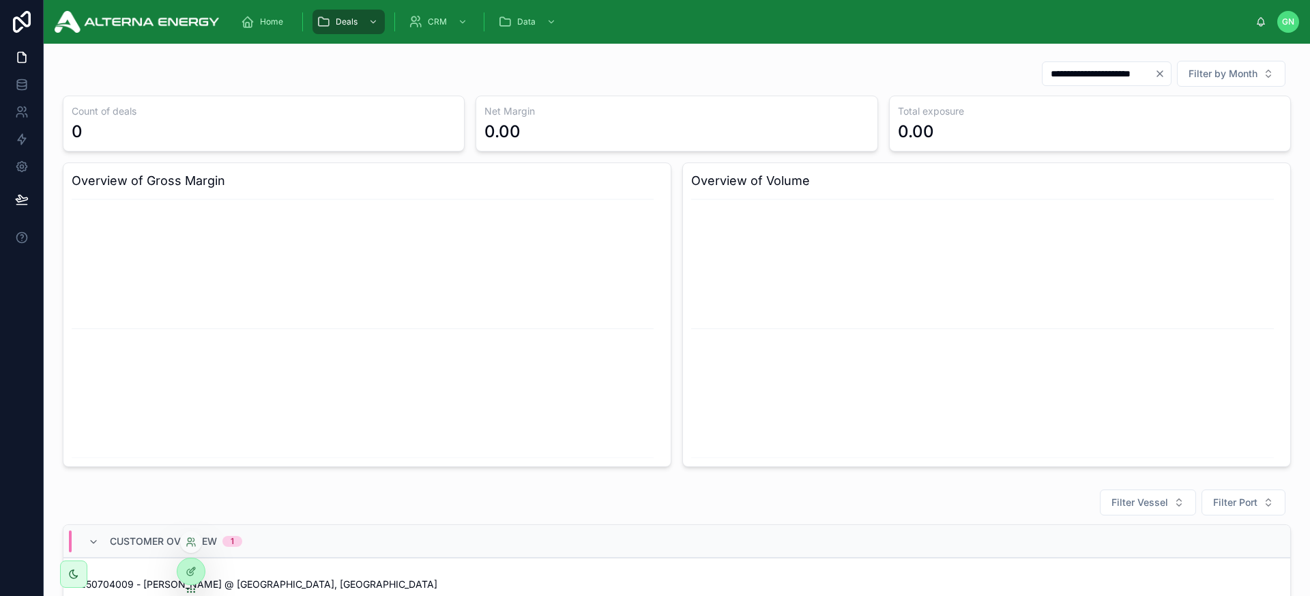
click at [193, 548] on div at bounding box center [191, 542] width 22 height 22
click at [190, 549] on div at bounding box center [191, 542] width 22 height 22
click at [192, 541] on icon at bounding box center [191, 541] width 11 height 11
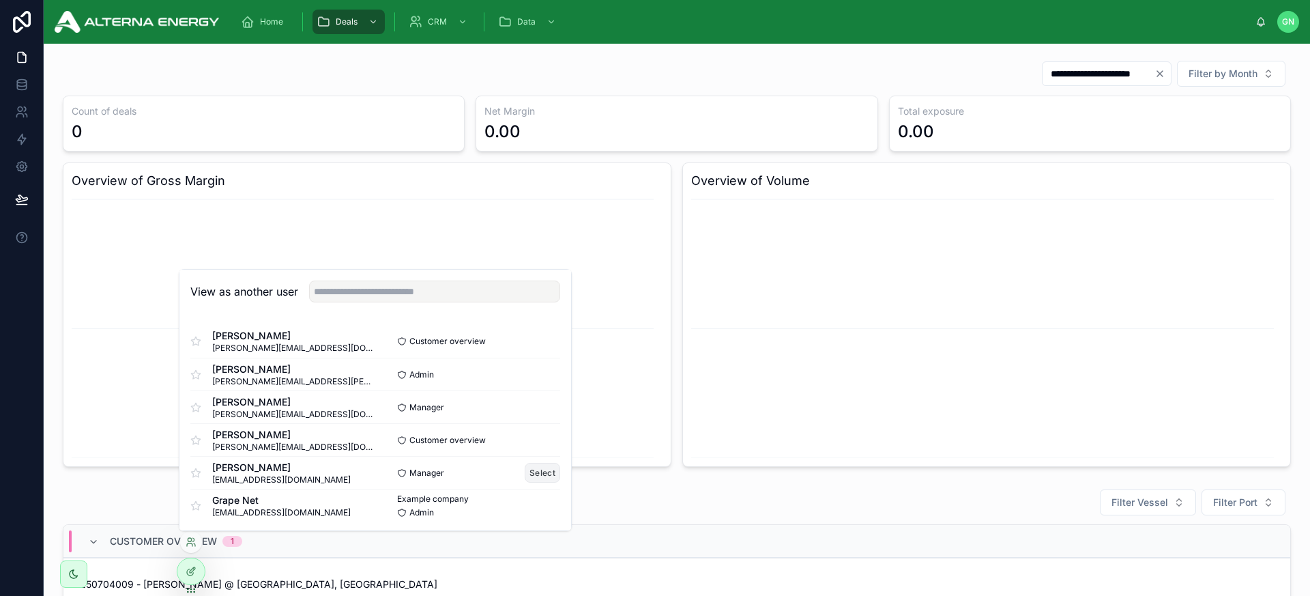
click at [532, 476] on button "Select" at bounding box center [542, 473] width 35 height 20
click at [529, 470] on button "Select" at bounding box center [542, 473] width 35 height 20
click at [533, 407] on button "Select" at bounding box center [542, 407] width 35 height 20
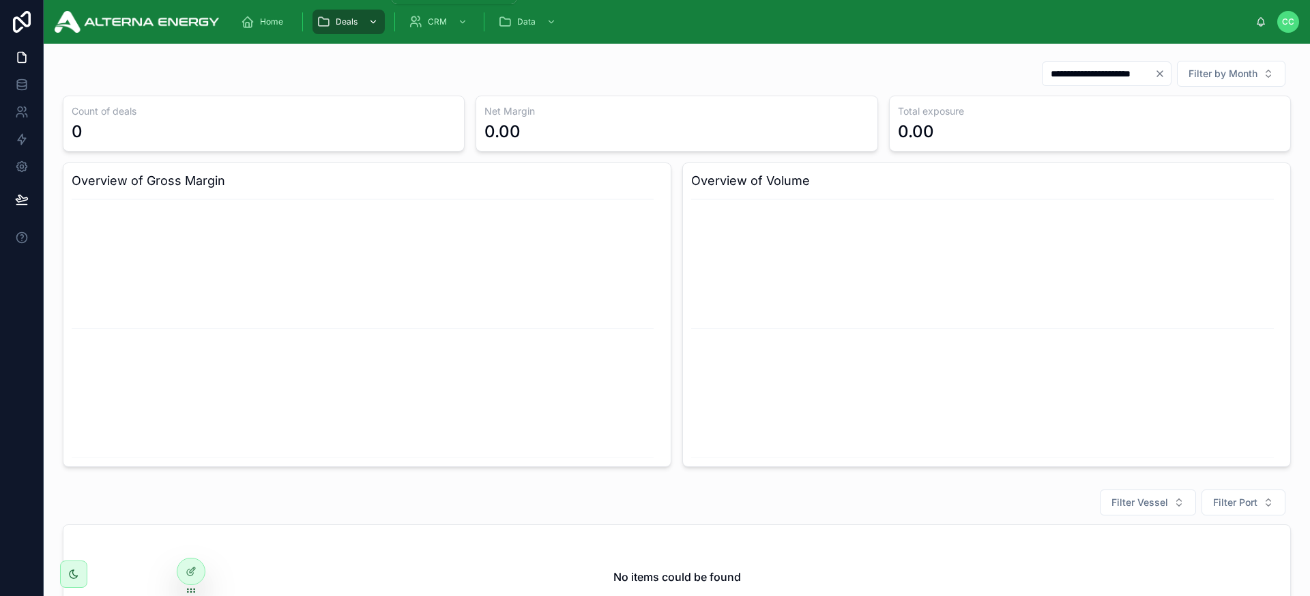
click at [364, 22] on div "scrollable content" at bounding box center [372, 22] width 18 height 22
click at [192, 539] on icon at bounding box center [191, 541] width 11 height 11
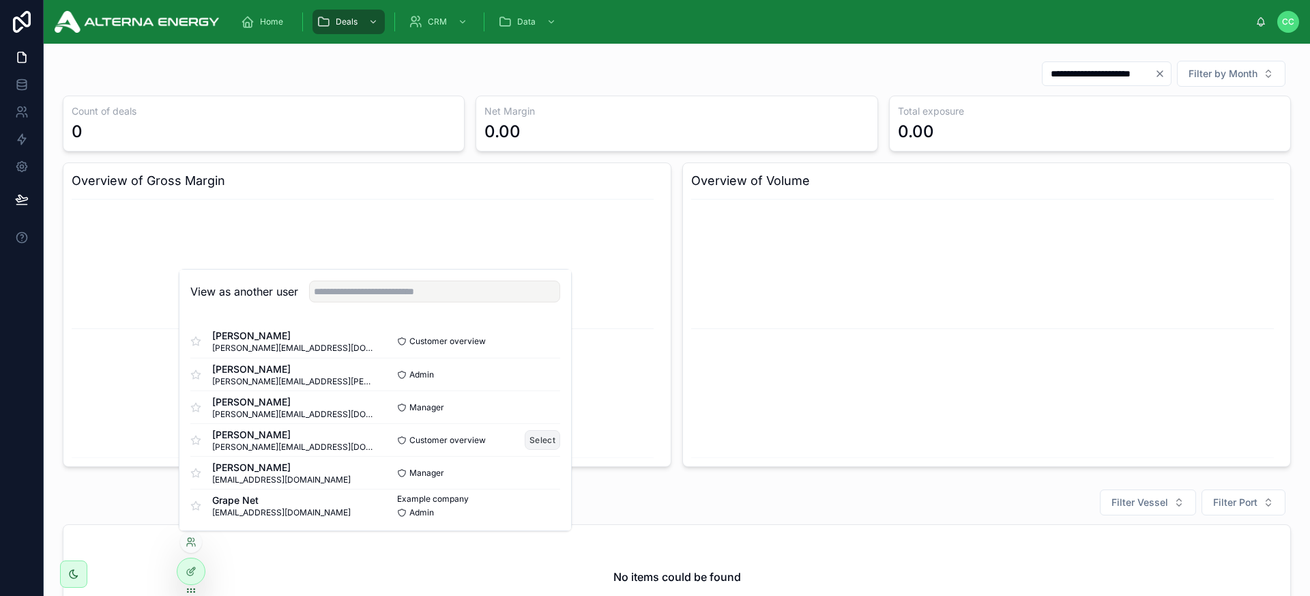
click at [532, 438] on button "Select" at bounding box center [542, 440] width 35 height 20
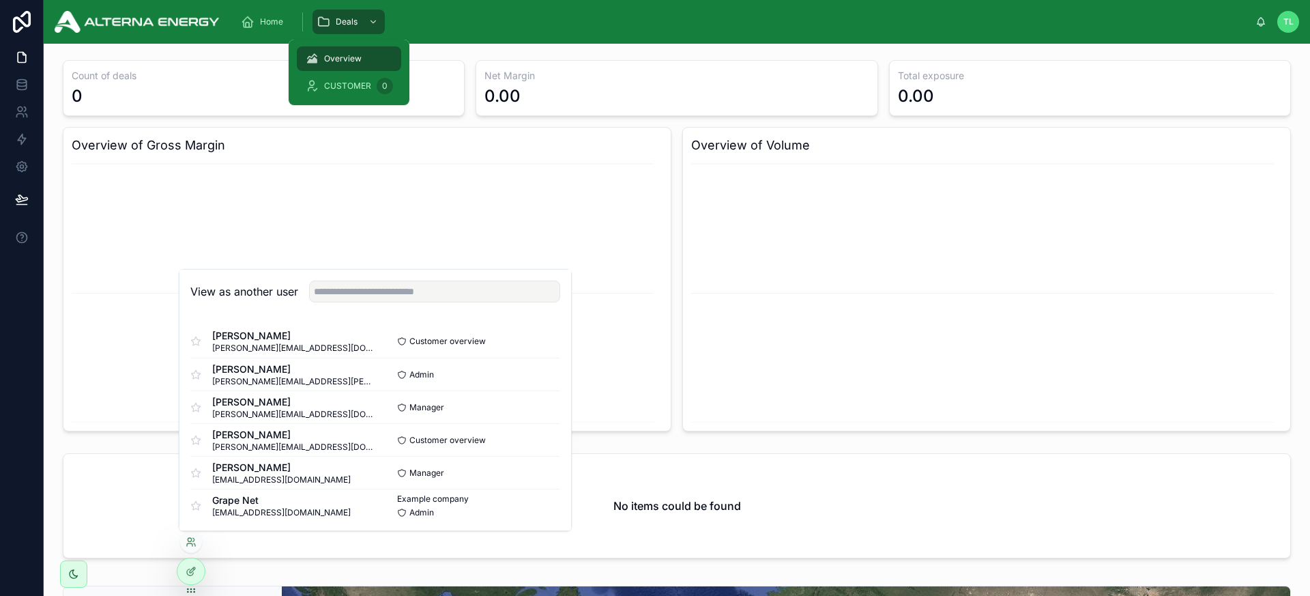
click at [422, 17] on div "Home Deals" at bounding box center [743, 22] width 1026 height 30
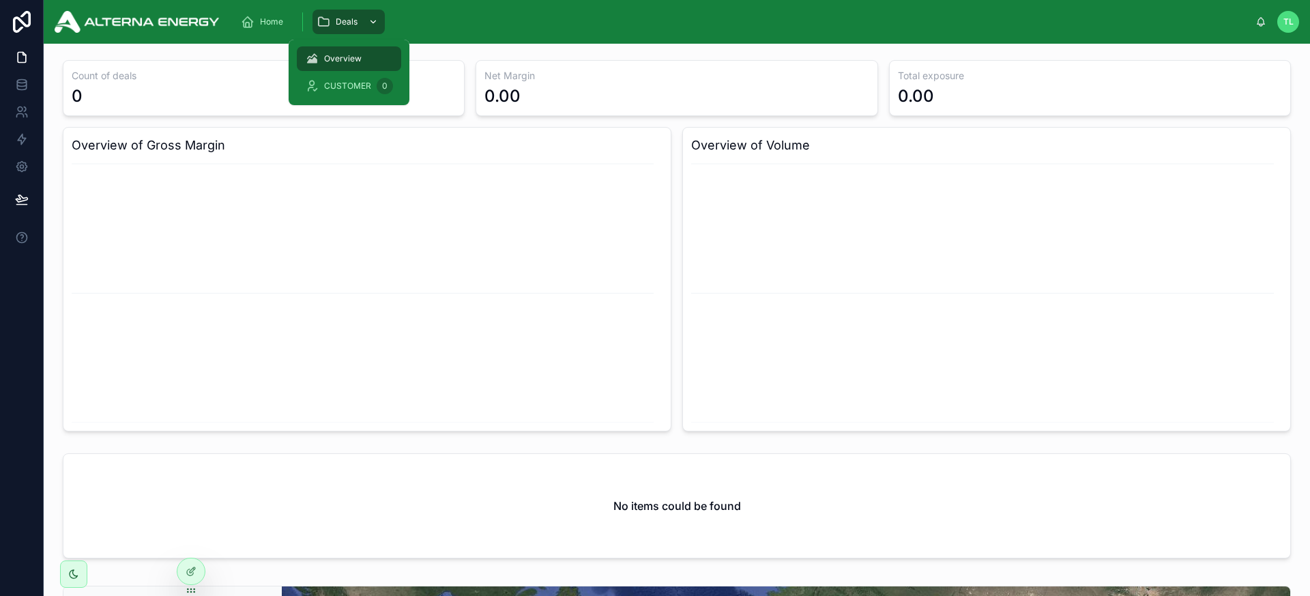
click at [365, 22] on div "scrollable content" at bounding box center [372, 22] width 18 height 22
click at [346, 81] on span "CUSTOMER" at bounding box center [347, 86] width 47 height 11
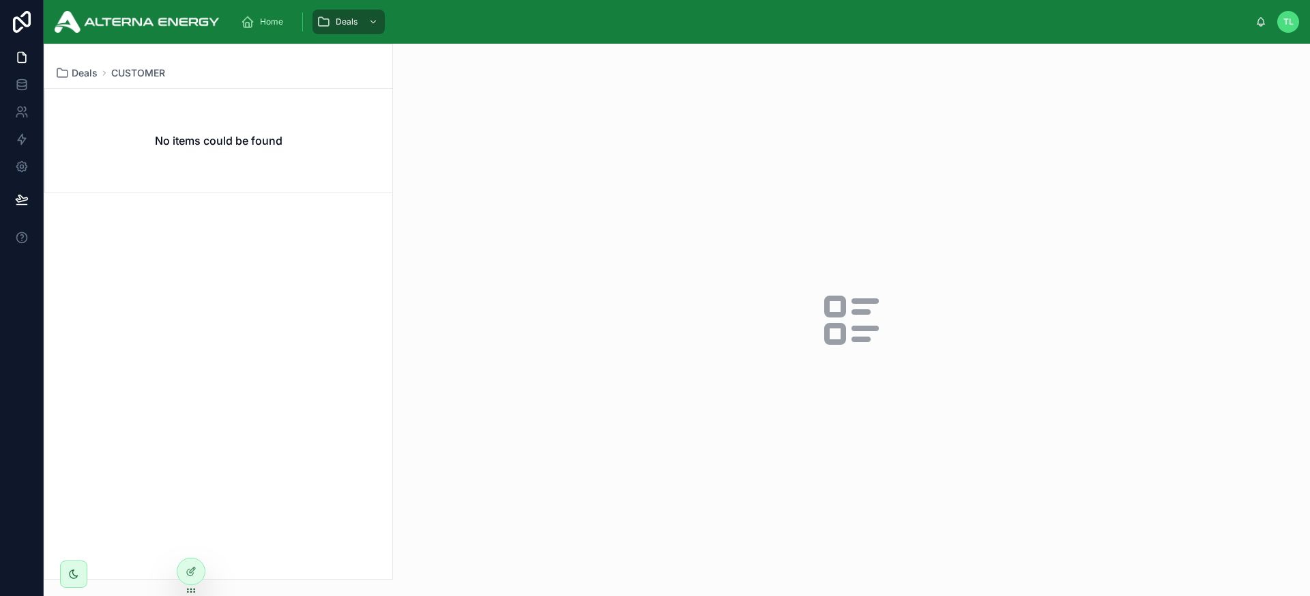
click at [429, 31] on div "Home Deals" at bounding box center [743, 22] width 1026 height 30
click at [263, 17] on span "Home" at bounding box center [271, 21] width 23 height 11
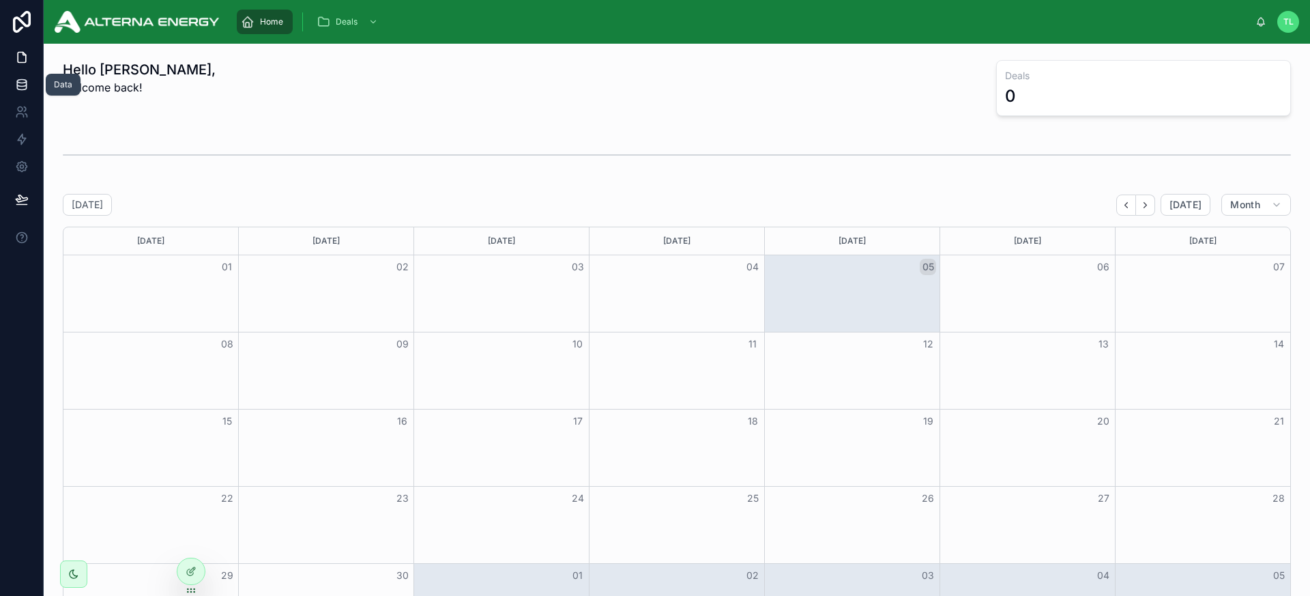
click at [25, 88] on icon at bounding box center [21, 87] width 9 height 5
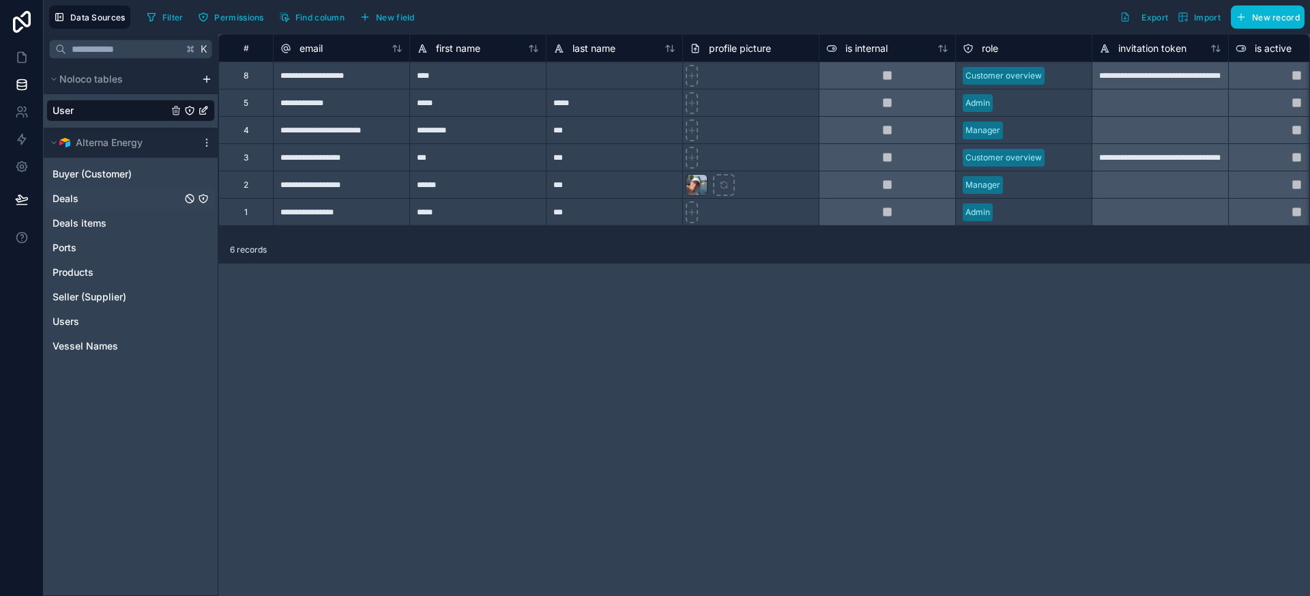
click at [114, 192] on link "Deals" at bounding box center [117, 199] width 129 height 14
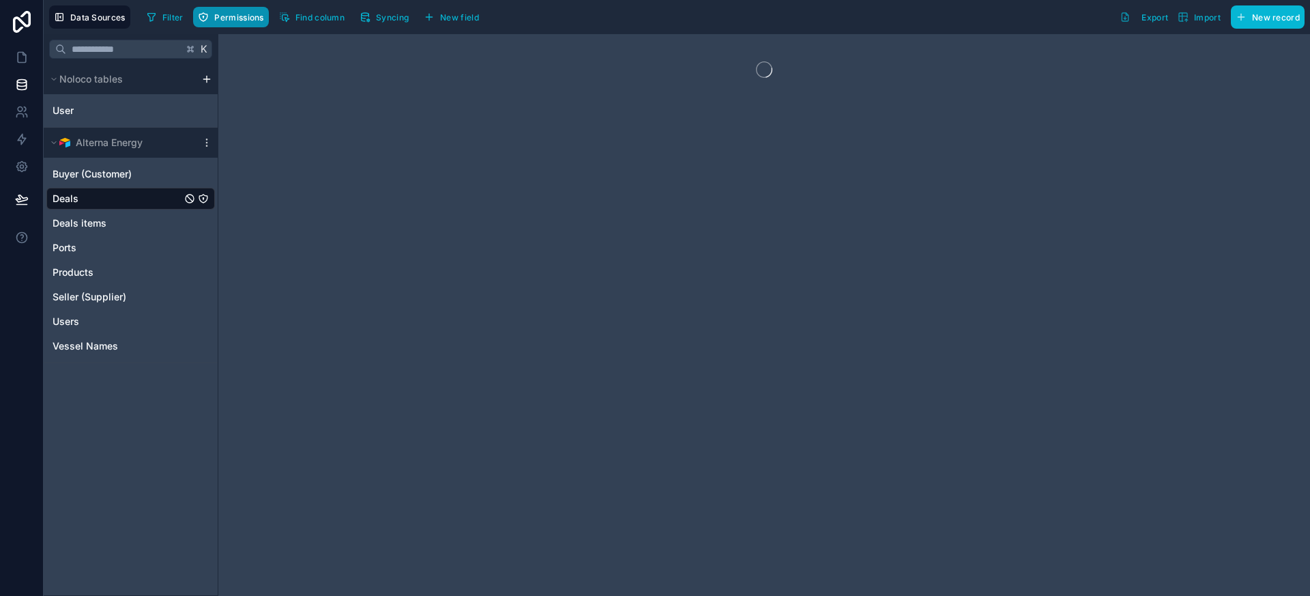
click at [233, 20] on span "Permissions" at bounding box center [238, 17] width 49 height 10
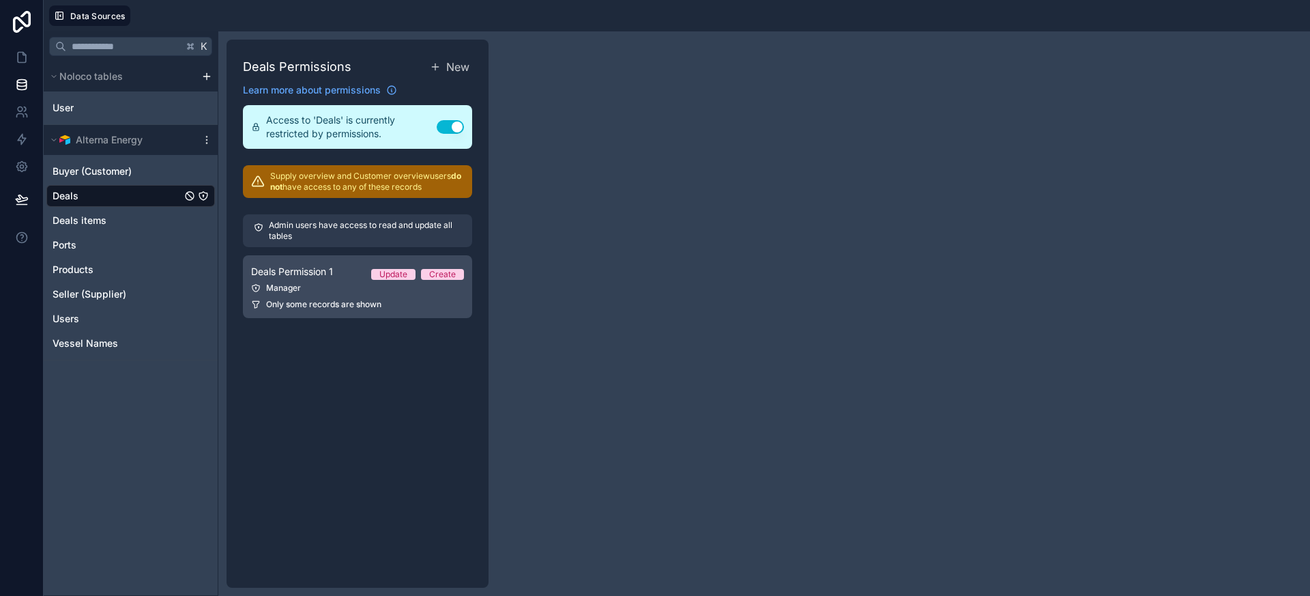
click at [332, 287] on div "Manager" at bounding box center [357, 288] width 213 height 11
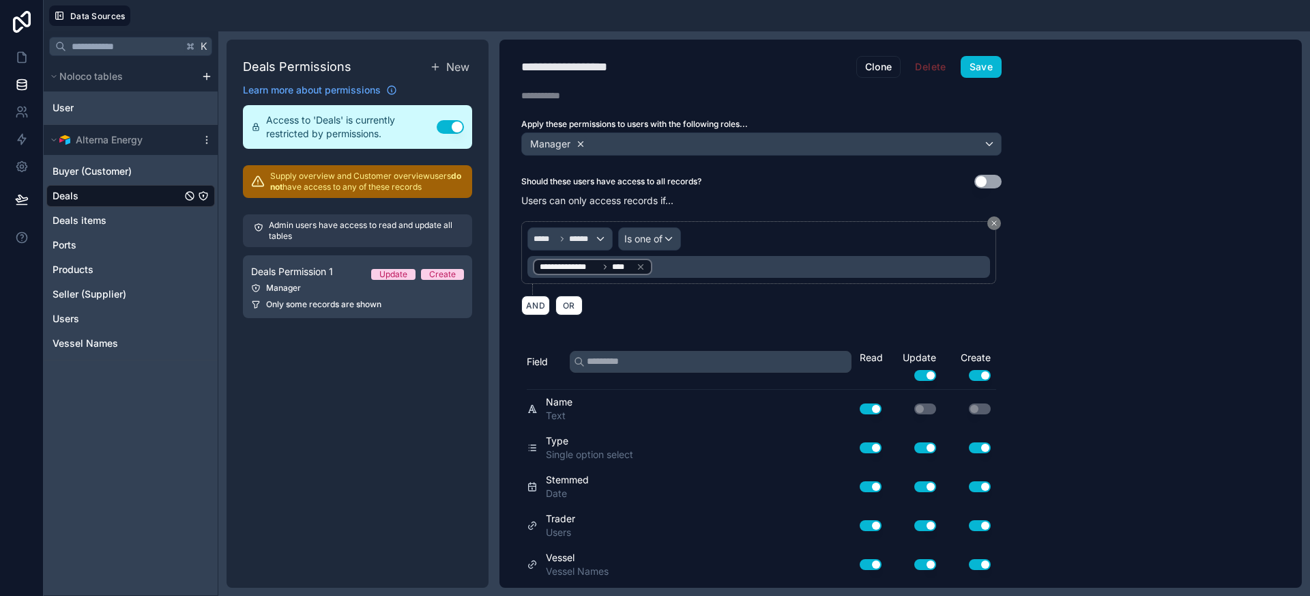
click at [581, 143] on icon at bounding box center [581, 144] width 10 height 10
click at [584, 143] on span "Choose one or more roles" at bounding box center [584, 144] width 113 height 12
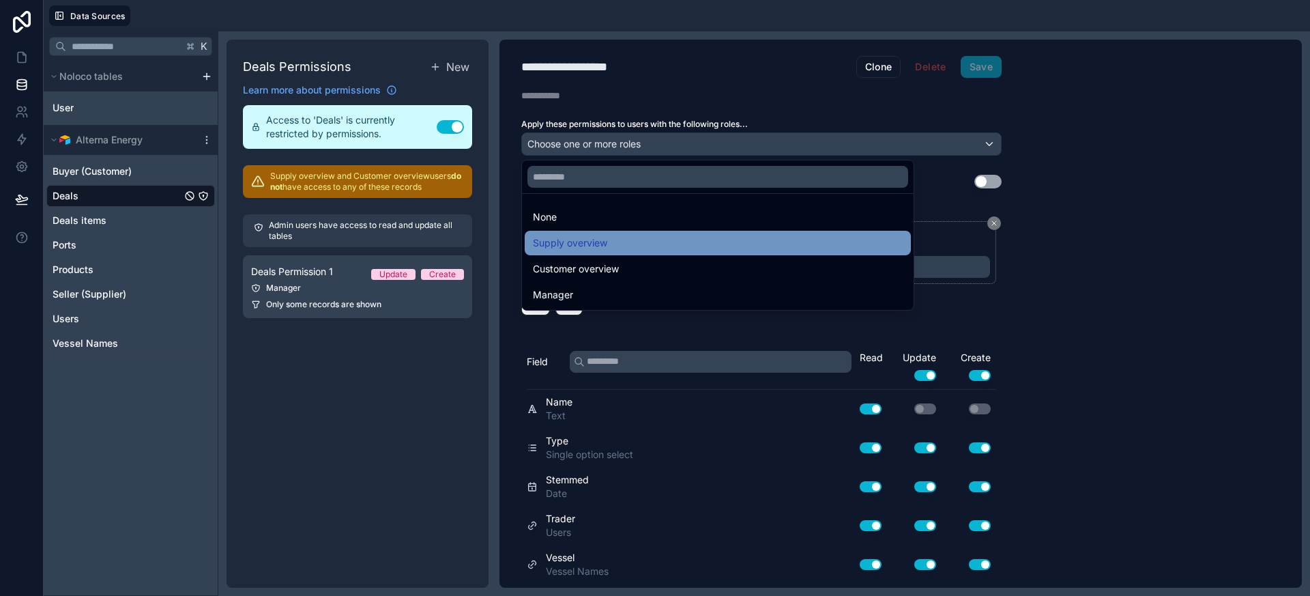
click at [581, 238] on span "Supply overview" at bounding box center [570, 243] width 74 height 16
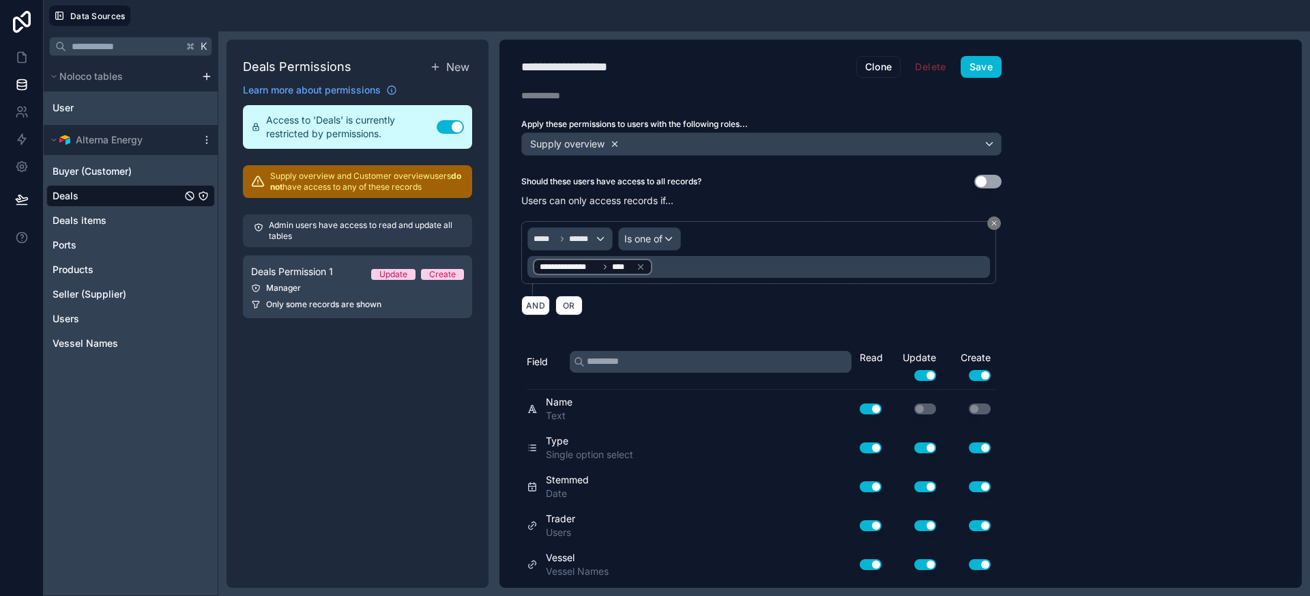
click at [615, 142] on icon at bounding box center [615, 144] width 10 height 10
click at [580, 140] on span "Choose one or more roles" at bounding box center [584, 144] width 113 height 12
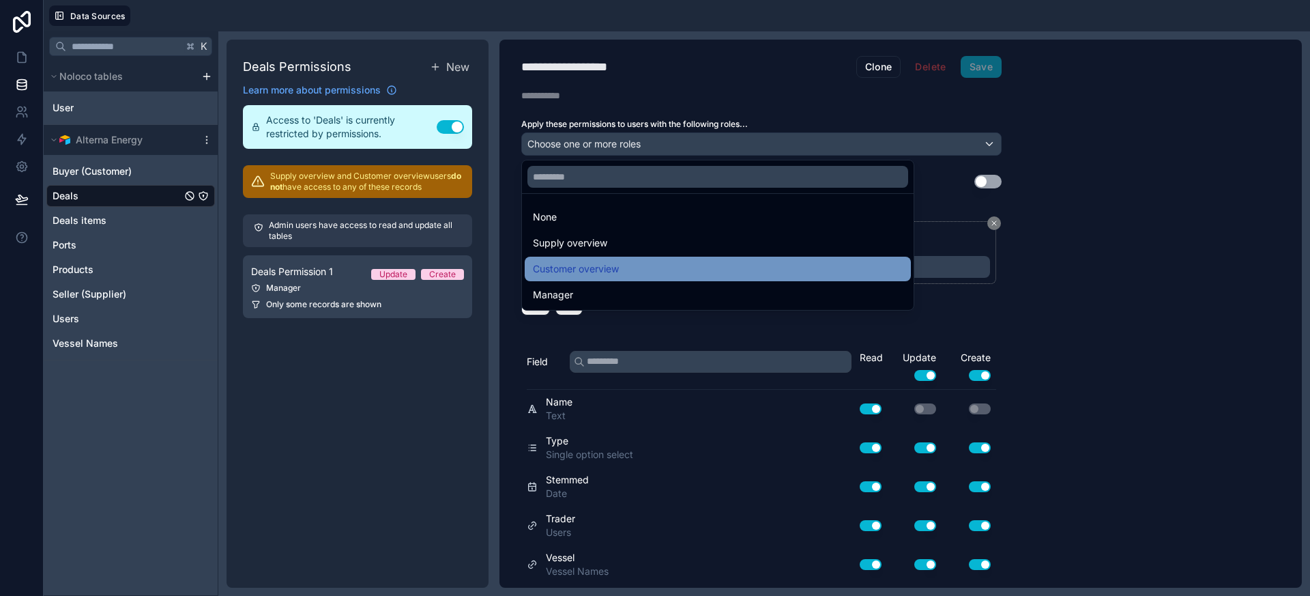
click at [580, 262] on span "Customer overview" at bounding box center [576, 269] width 86 height 16
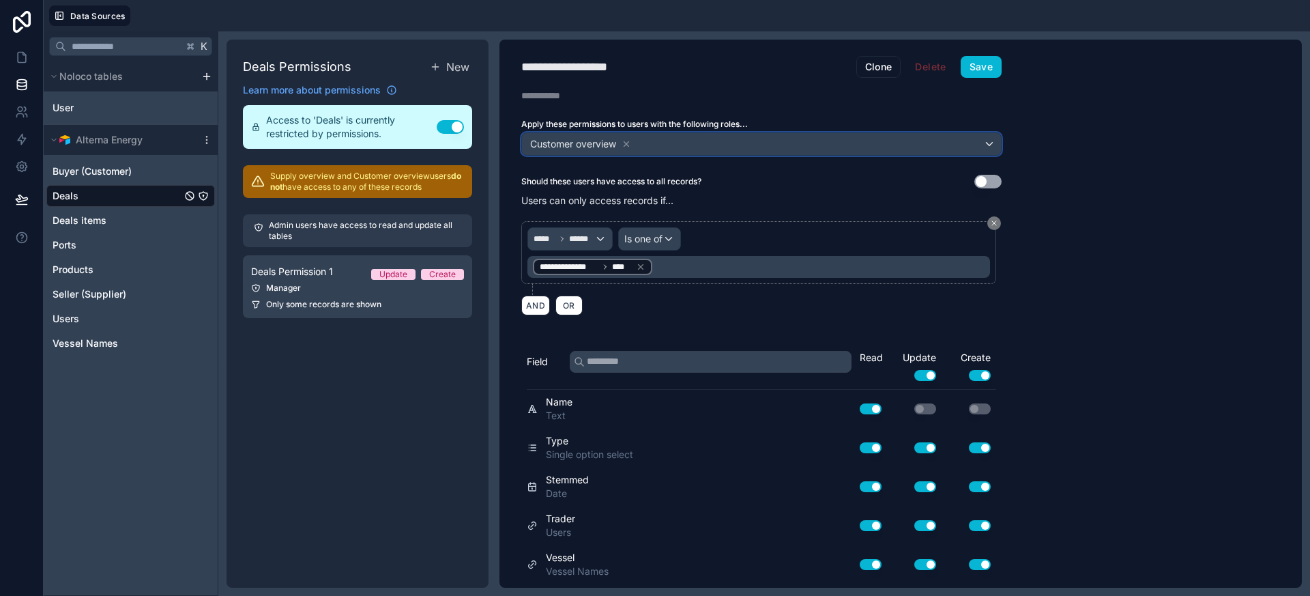
click at [678, 142] on div "Customer overview" at bounding box center [761, 144] width 479 height 22
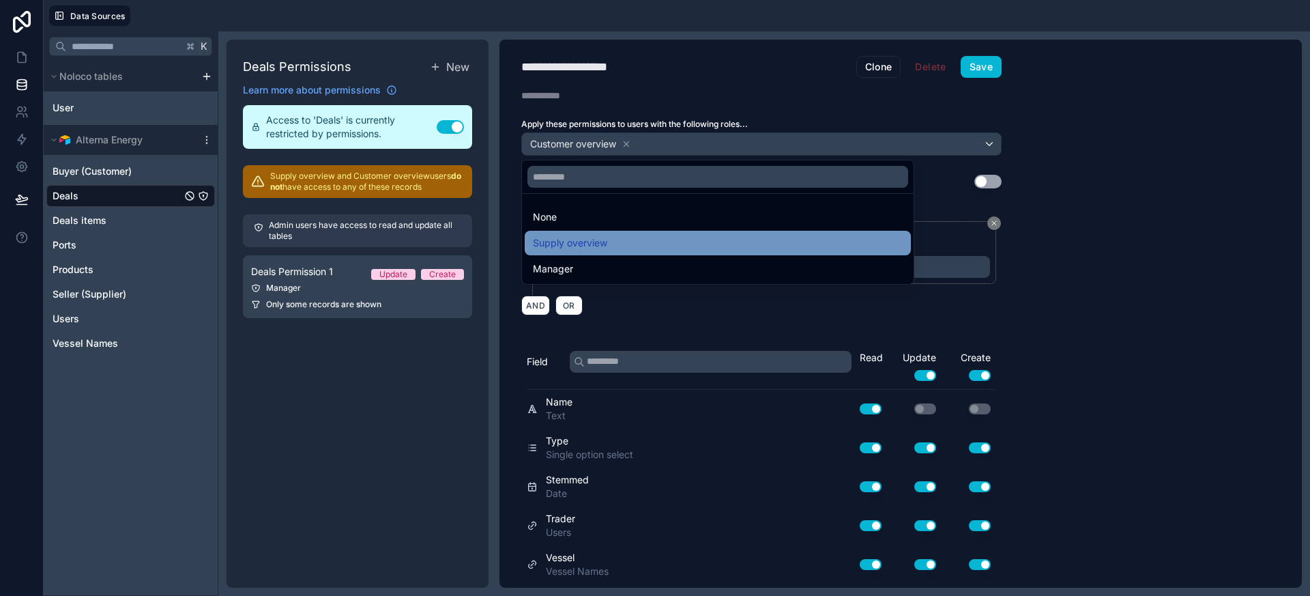
click at [625, 238] on div "Supply overview" at bounding box center [718, 243] width 370 height 16
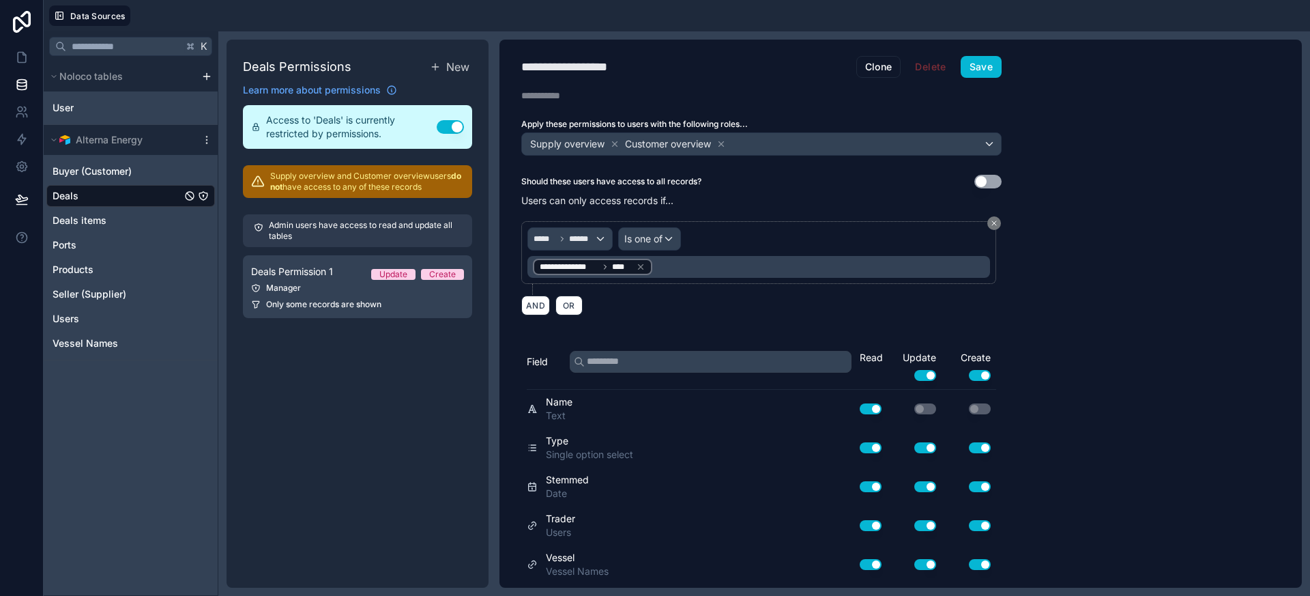
click at [668, 66] on h1 "**********" at bounding box center [688, 66] width 335 height 19
click at [626, 70] on div "**********" at bounding box center [580, 66] width 119 height 19
type div "**********"
click at [996, 72] on button "Save" at bounding box center [981, 67] width 41 height 22
click at [15, 49] on link at bounding box center [21, 57] width 43 height 27
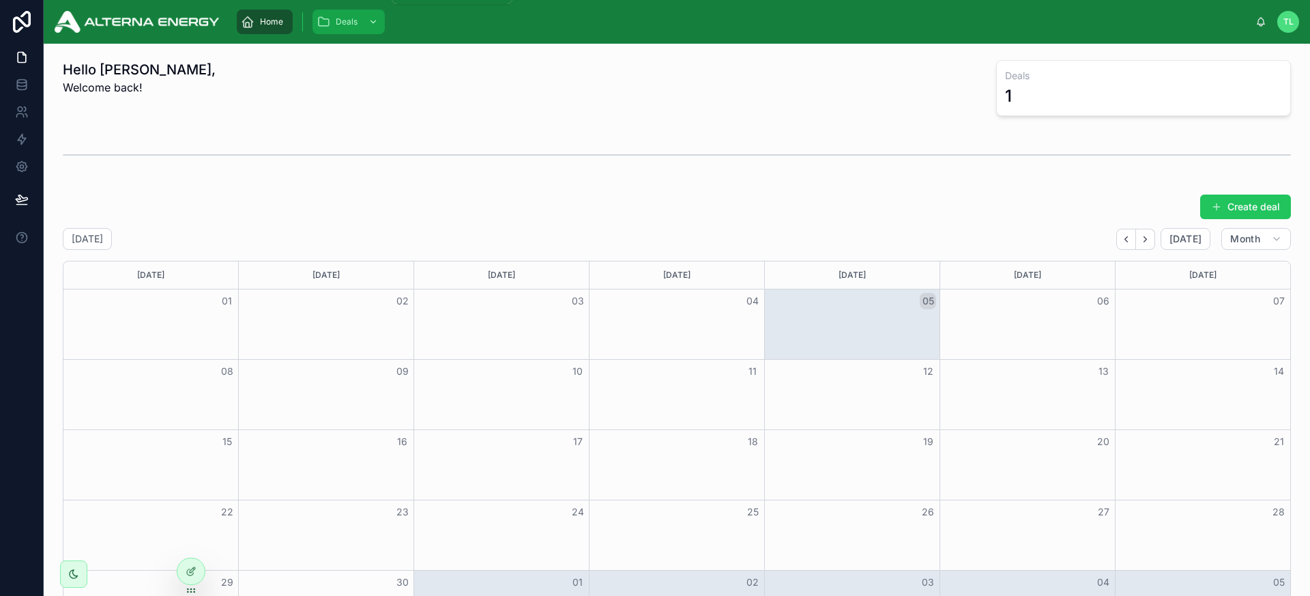
click at [352, 30] on div "Deals" at bounding box center [349, 22] width 64 height 22
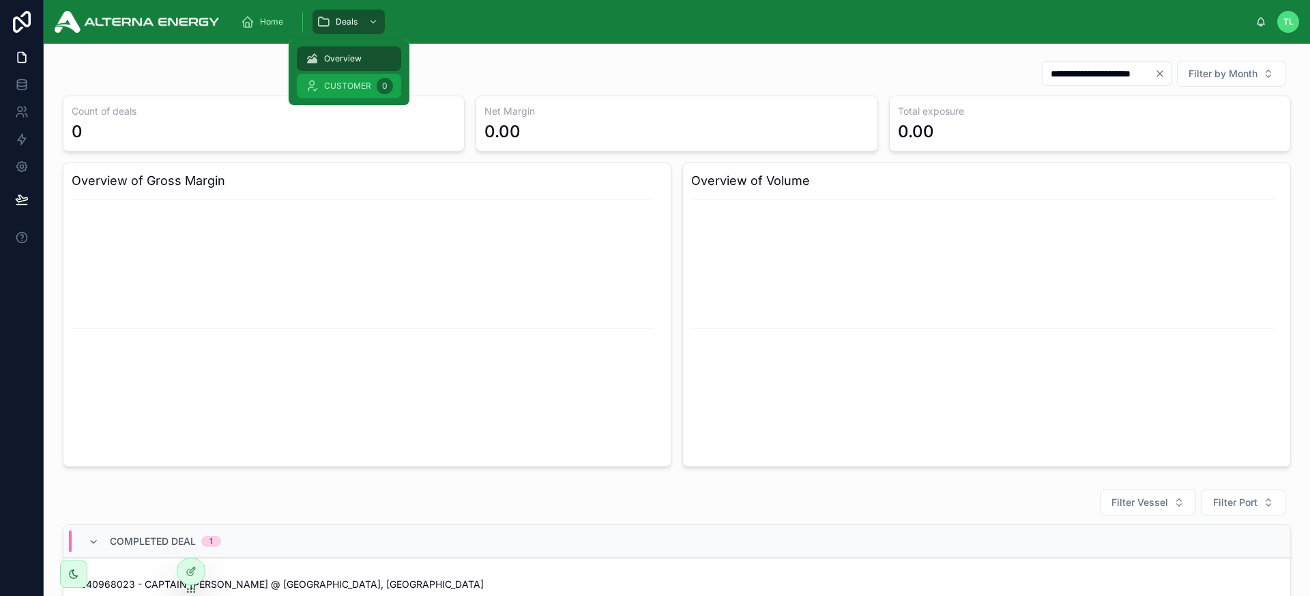
click at [353, 83] on span "CUSTOMER" at bounding box center [347, 86] width 47 height 11
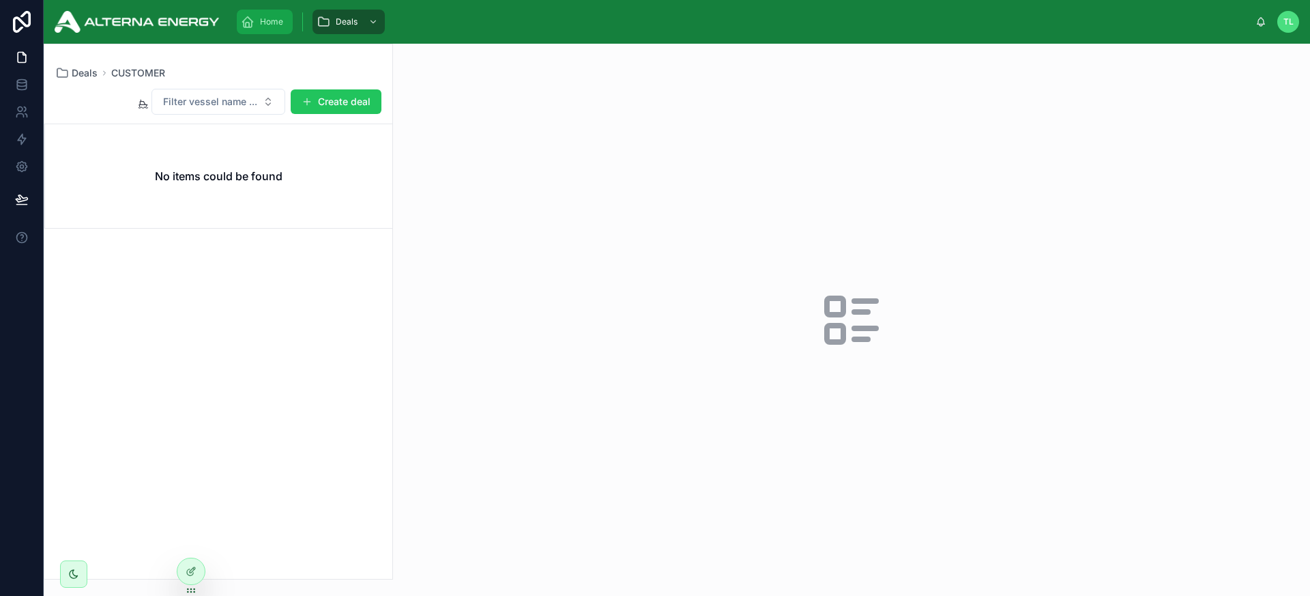
click at [262, 25] on span "Home" at bounding box center [271, 21] width 23 height 11
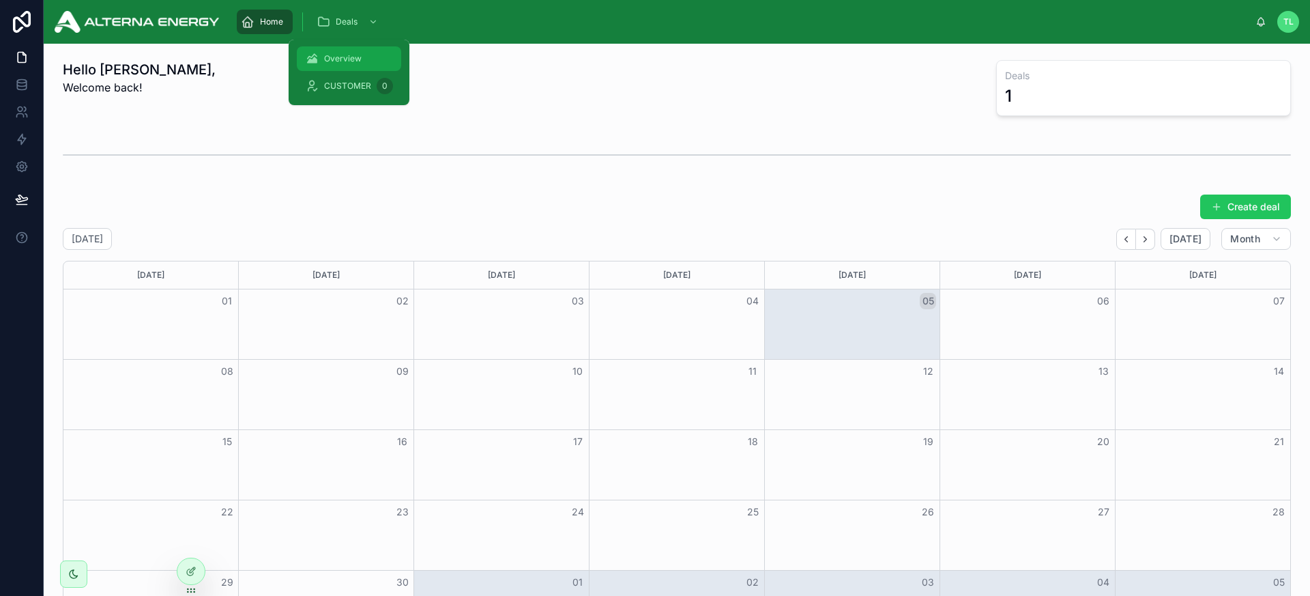
click at [361, 65] on div "Overview" at bounding box center [349, 59] width 88 height 22
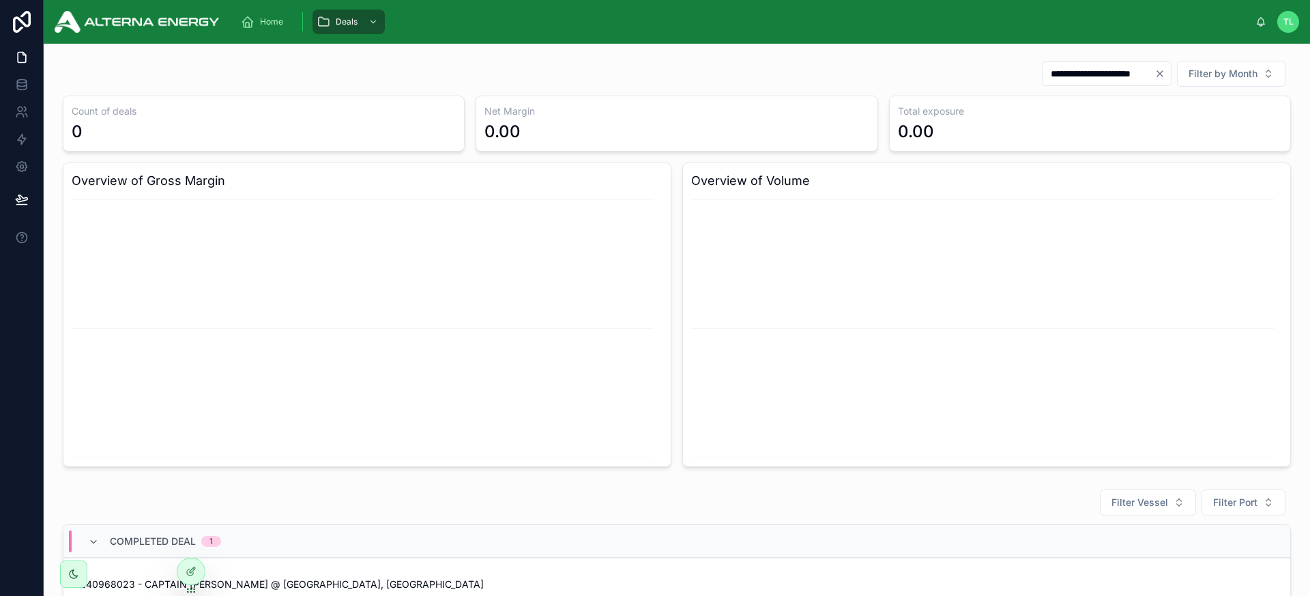
click at [1155, 72] on icon "Clear" at bounding box center [1160, 73] width 11 height 11
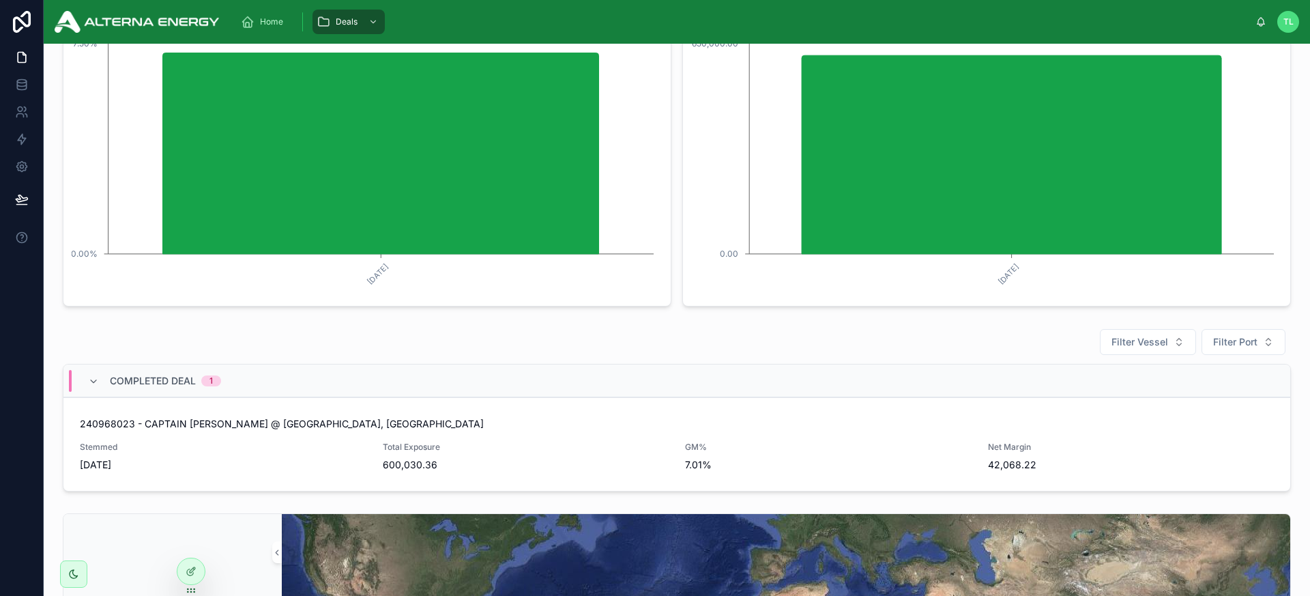
scroll to position [94, 0]
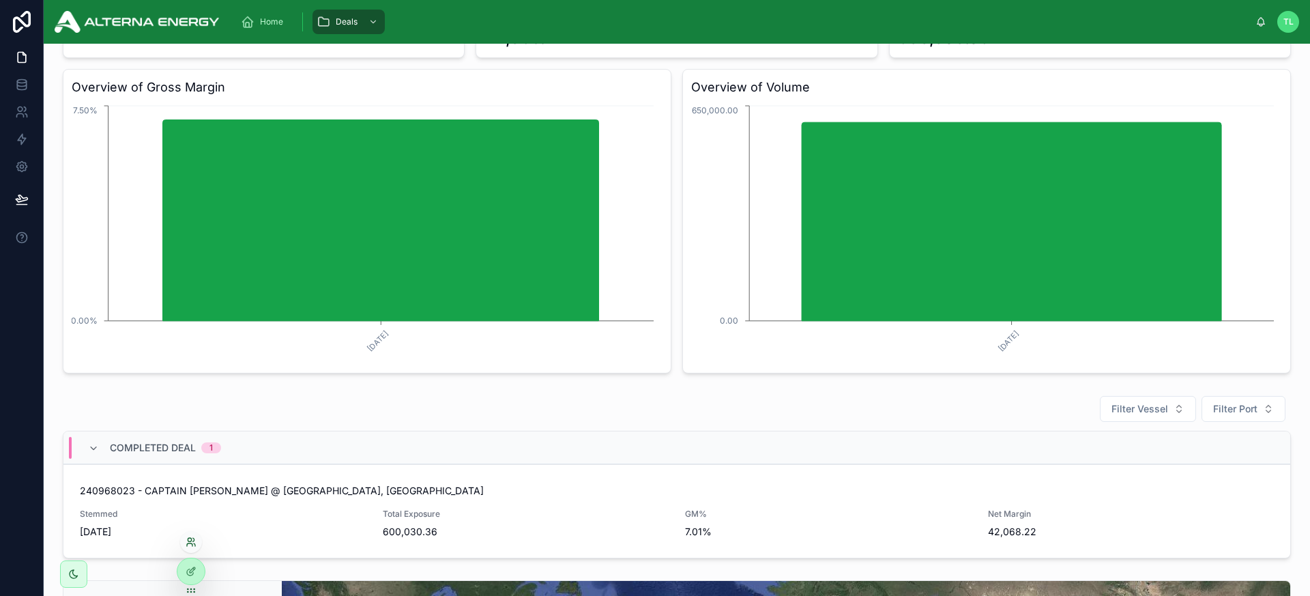
click at [195, 543] on icon at bounding box center [194, 544] width 1 height 3
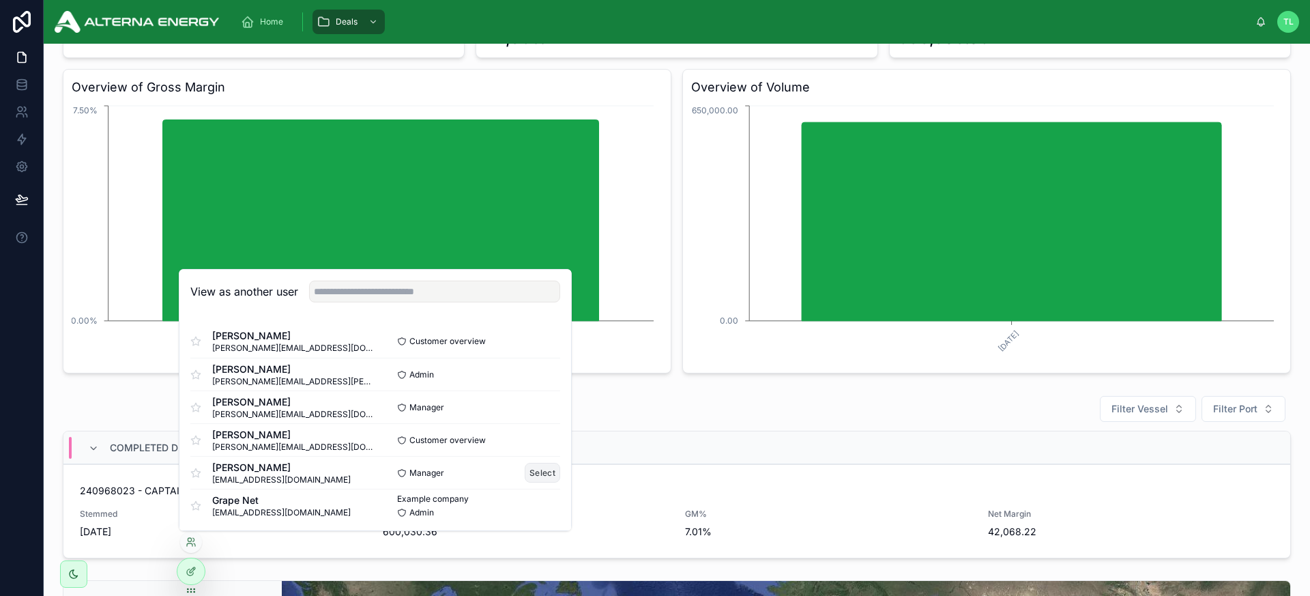
click at [533, 473] on button "Select" at bounding box center [542, 473] width 35 height 20
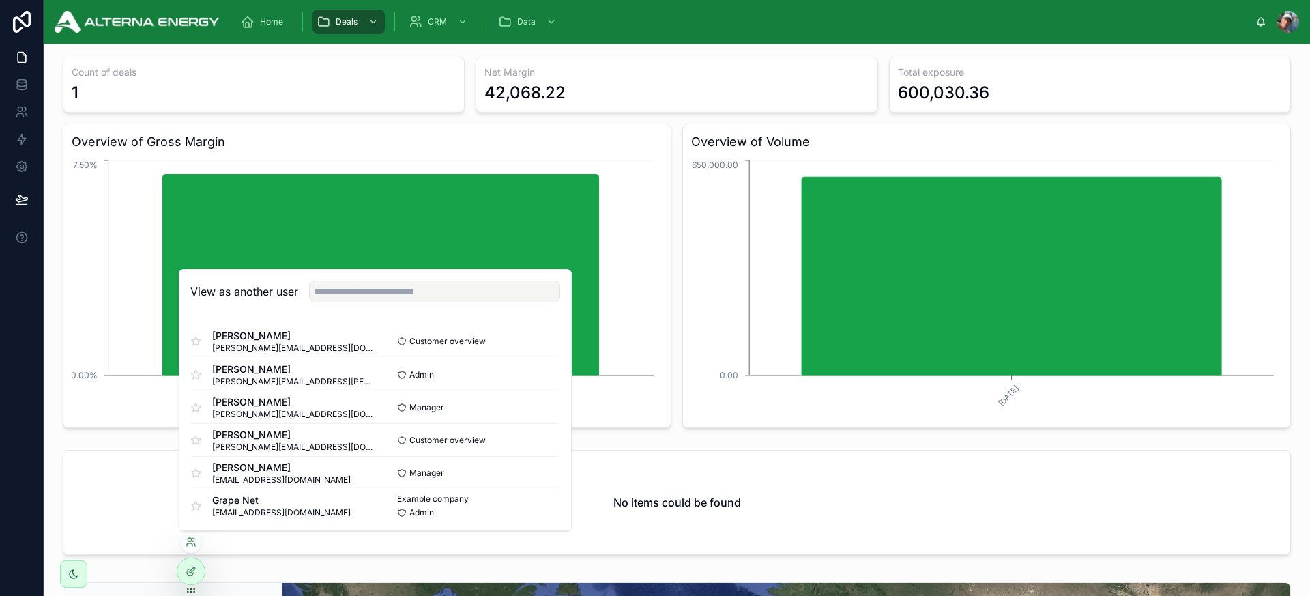
scroll to position [0, 0]
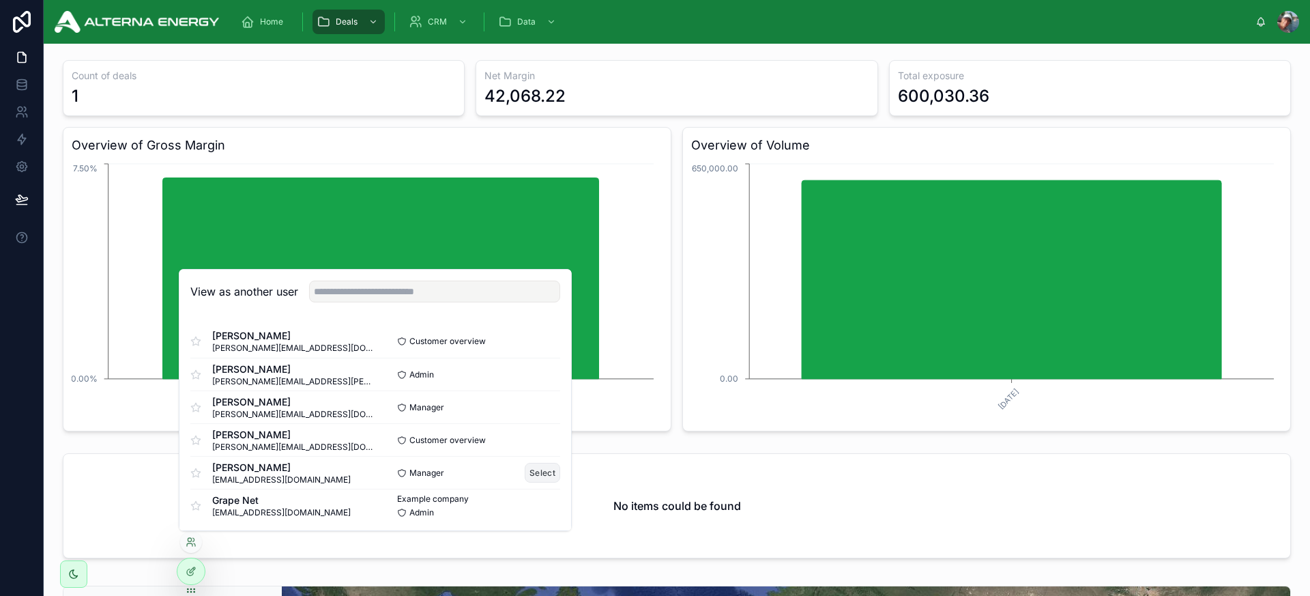
click at [532, 473] on button "Select" at bounding box center [542, 473] width 35 height 20
click at [528, 405] on button "Select" at bounding box center [542, 407] width 35 height 20
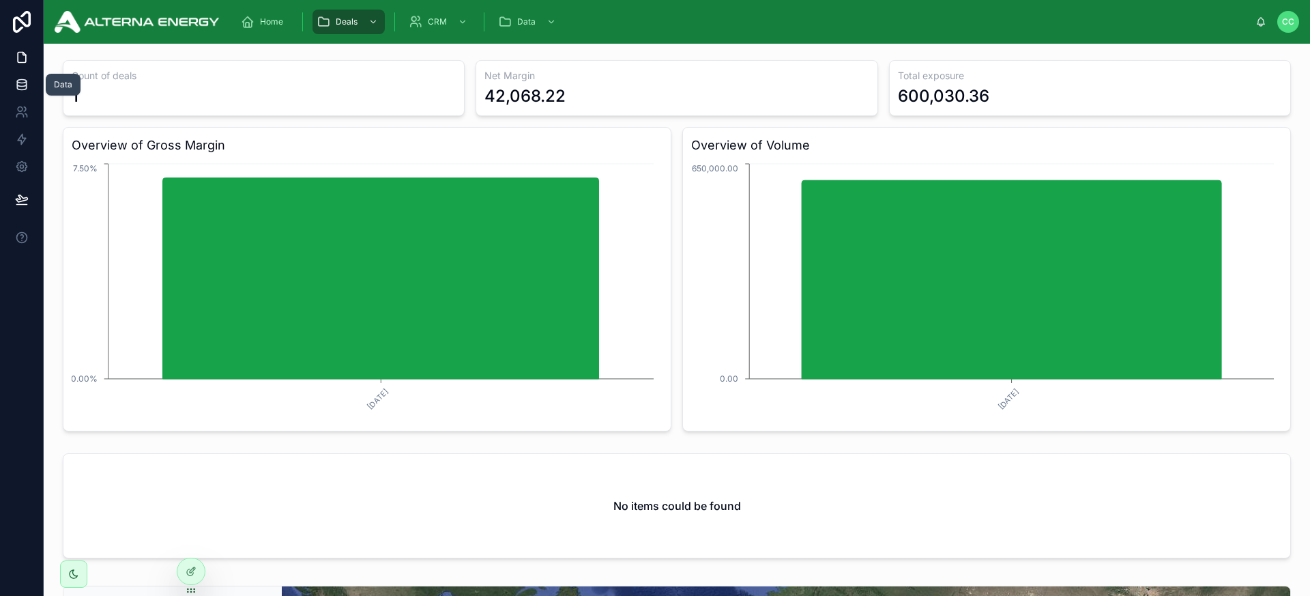
click at [19, 83] on icon at bounding box center [21, 81] width 9 height 3
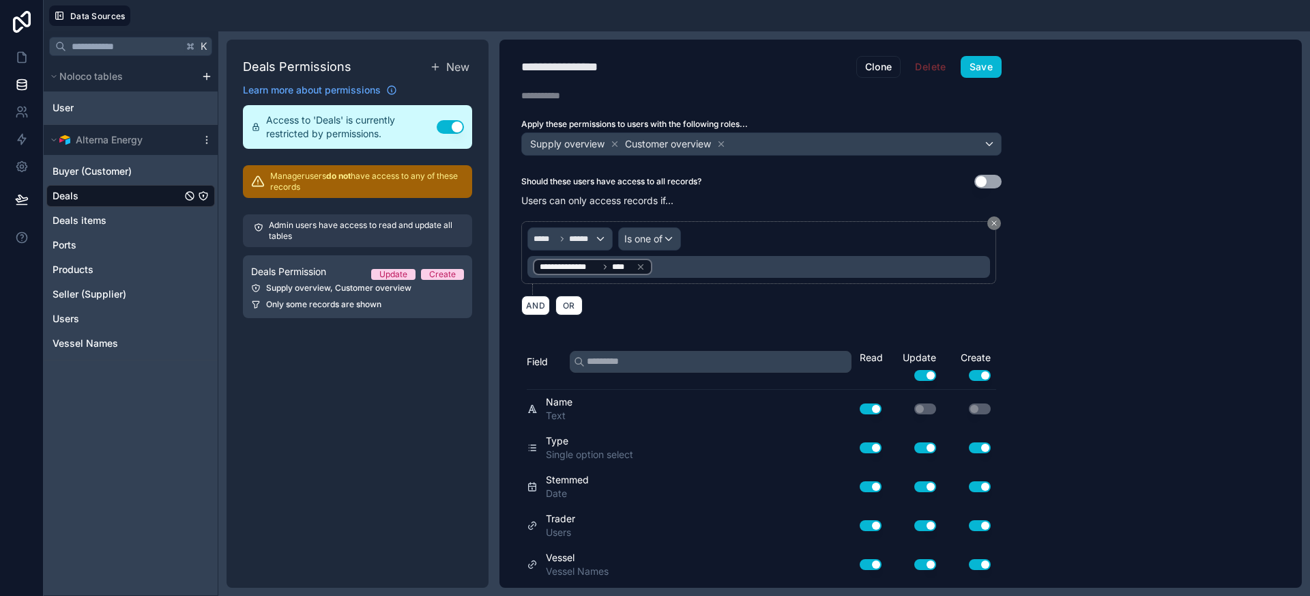
click at [557, 68] on div "**********" at bounding box center [576, 66] width 110 height 19
drag, startPoint x: 618, startPoint y: 66, endPoint x: 526, endPoint y: 72, distance: 92.3
click at [526, 72] on div "**********" at bounding box center [576, 66] width 110 height 19
type div "**********"
click at [645, 98] on div "Description" at bounding box center [762, 96] width 524 height 14
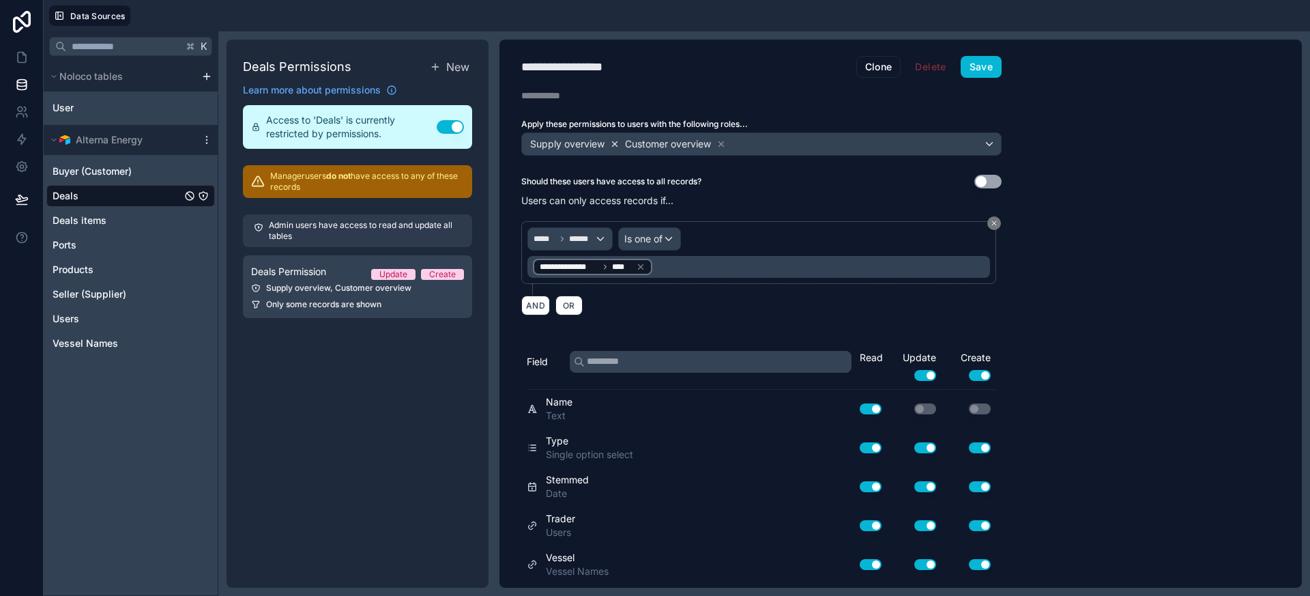
click at [614, 143] on icon at bounding box center [615, 144] width 10 height 10
click at [543, 306] on button "AND" at bounding box center [535, 306] width 29 height 20
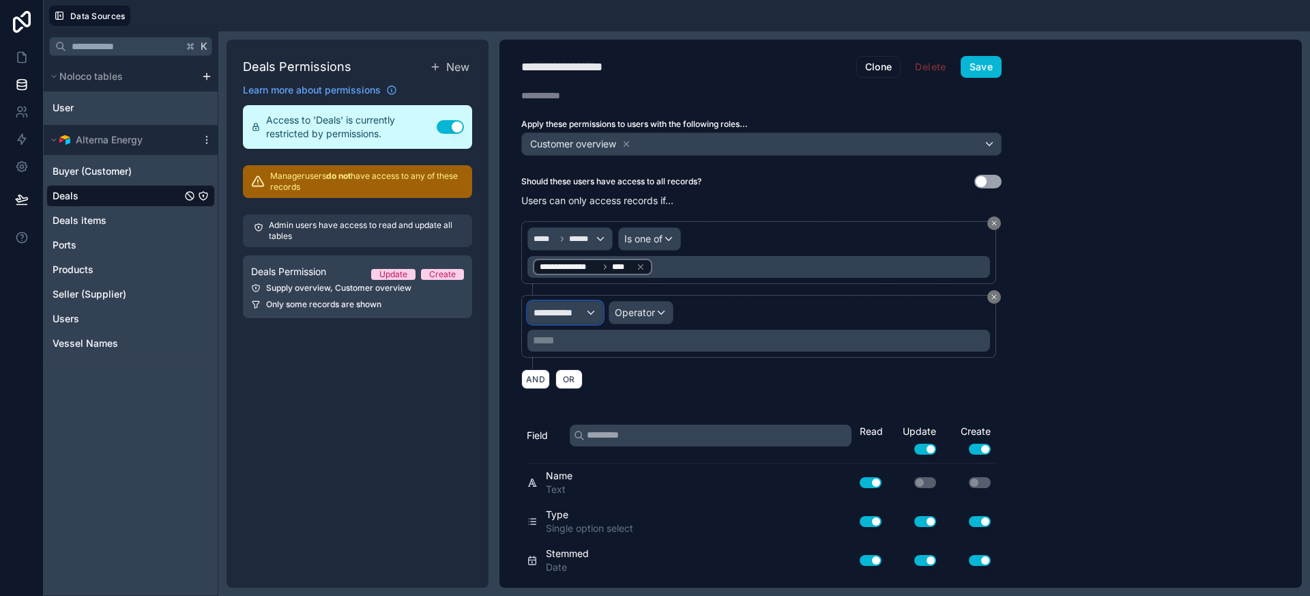
click at [556, 317] on span "**********" at bounding box center [559, 313] width 51 height 14
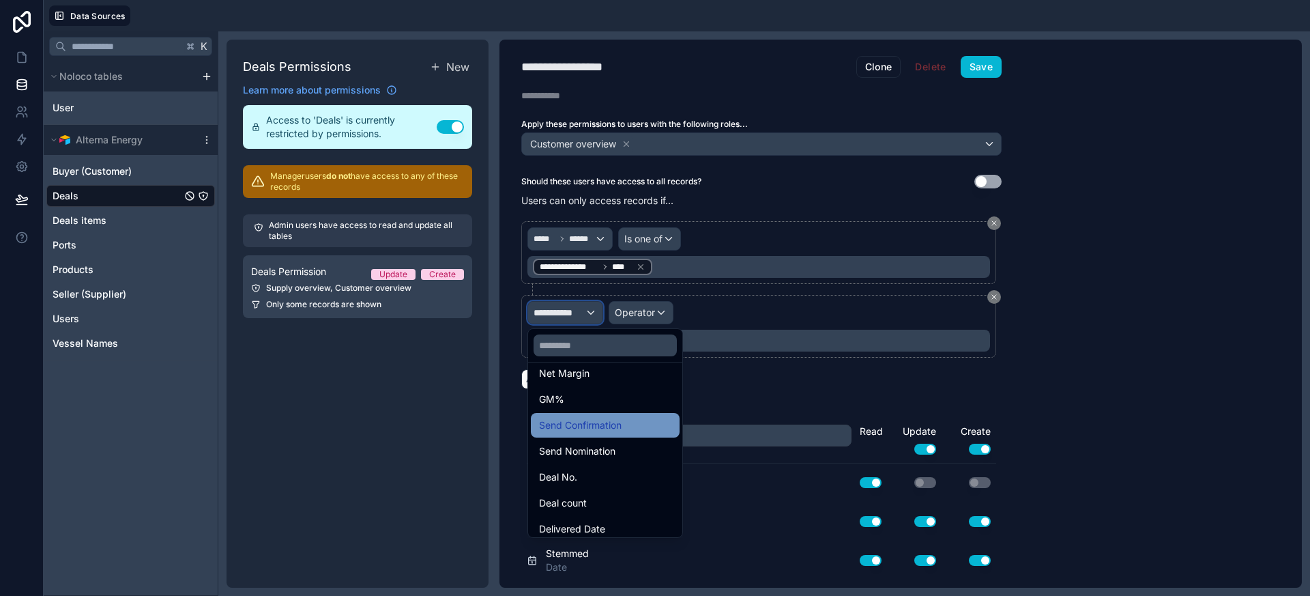
scroll to position [595, 0]
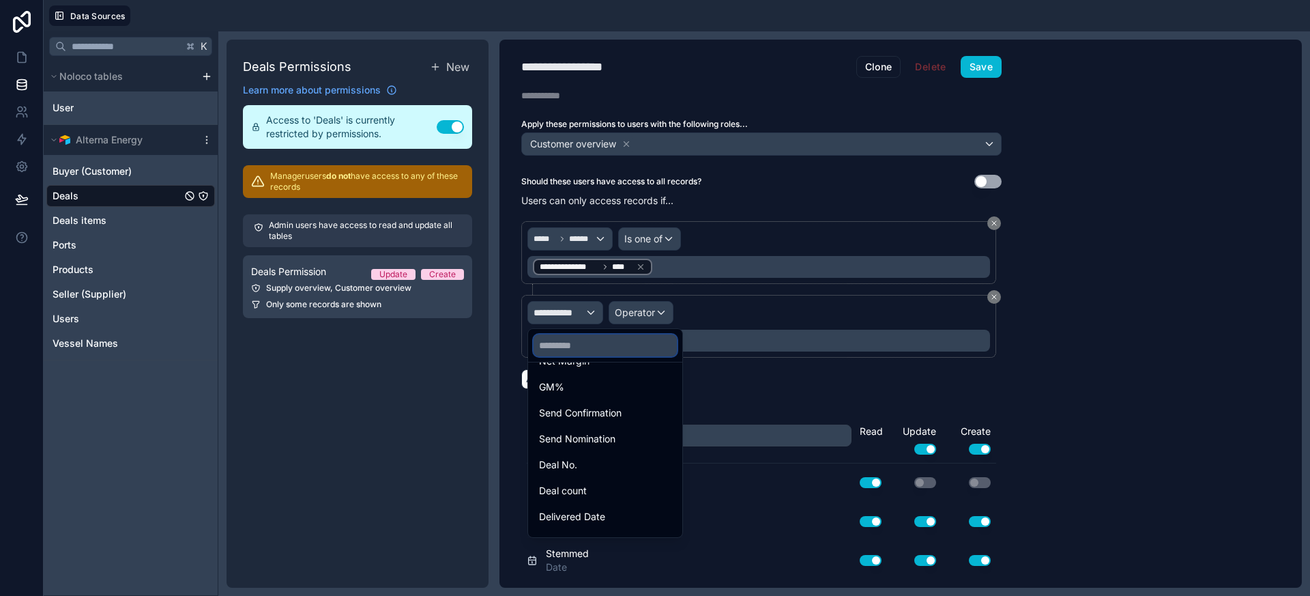
click at [562, 355] on input "text" at bounding box center [605, 345] width 143 height 22
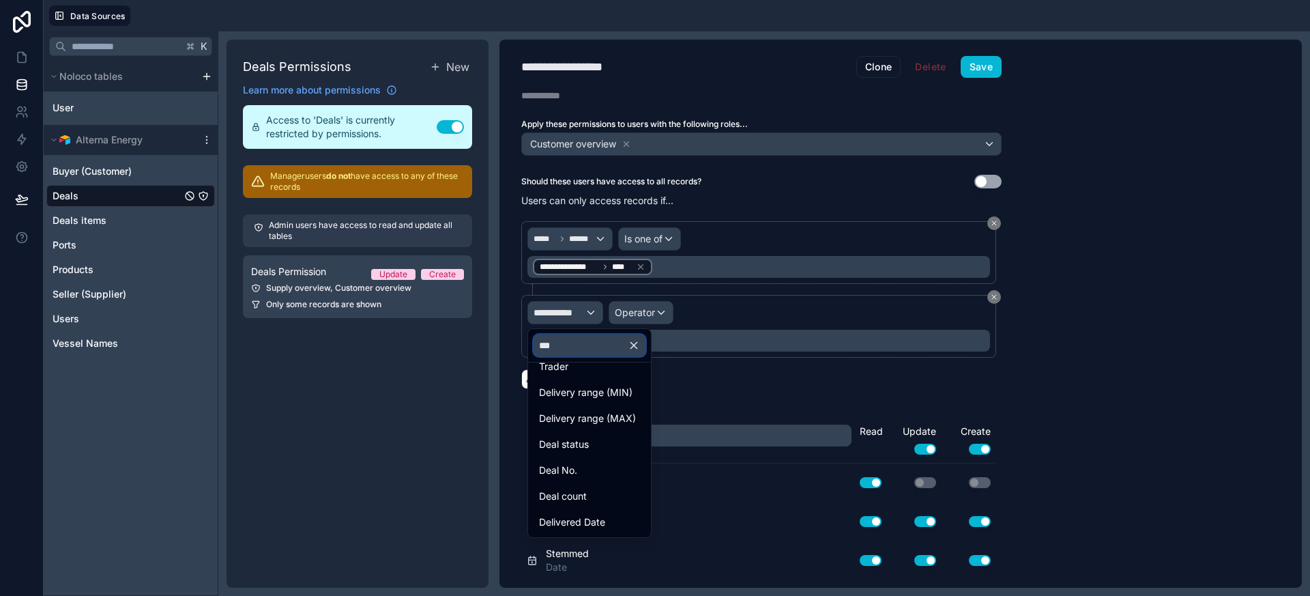
scroll to position [0, 0]
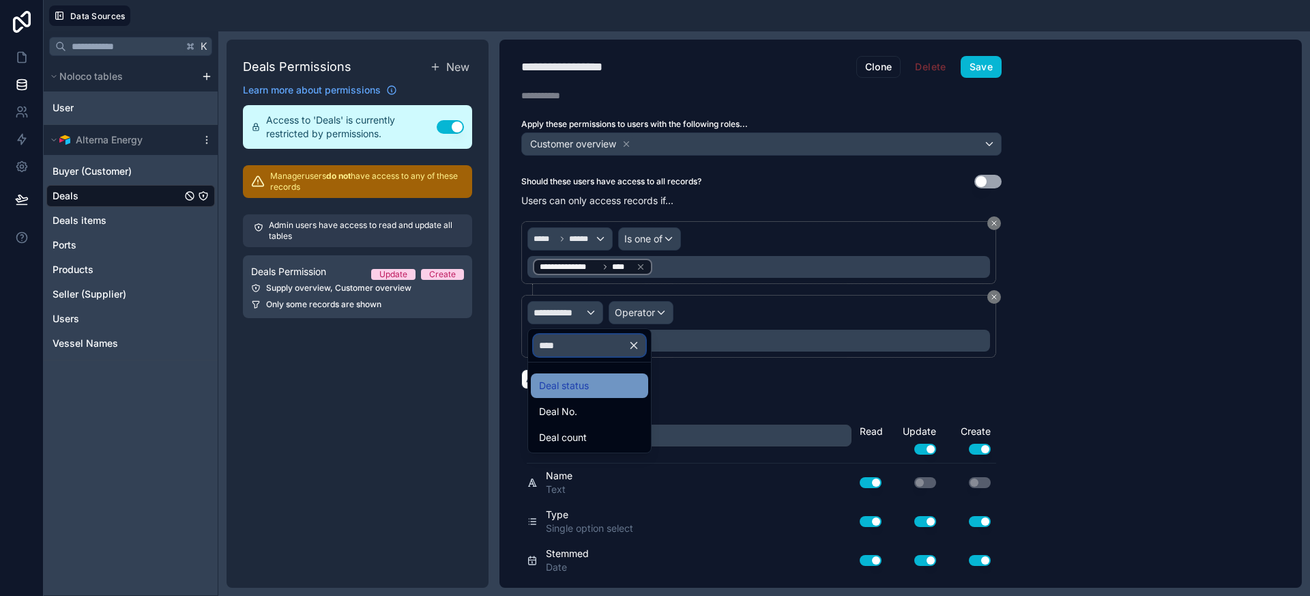
type input "****"
click at [565, 384] on span "Deal status" at bounding box center [564, 385] width 50 height 16
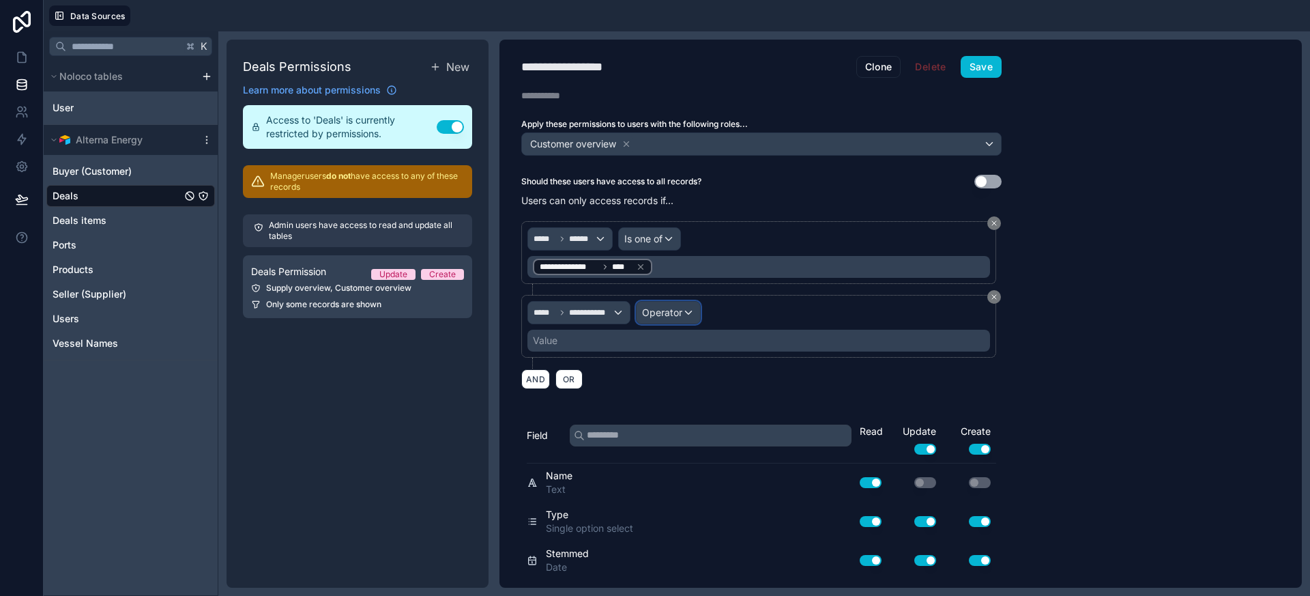
click at [685, 313] on div "Operator" at bounding box center [668, 313] width 63 height 22
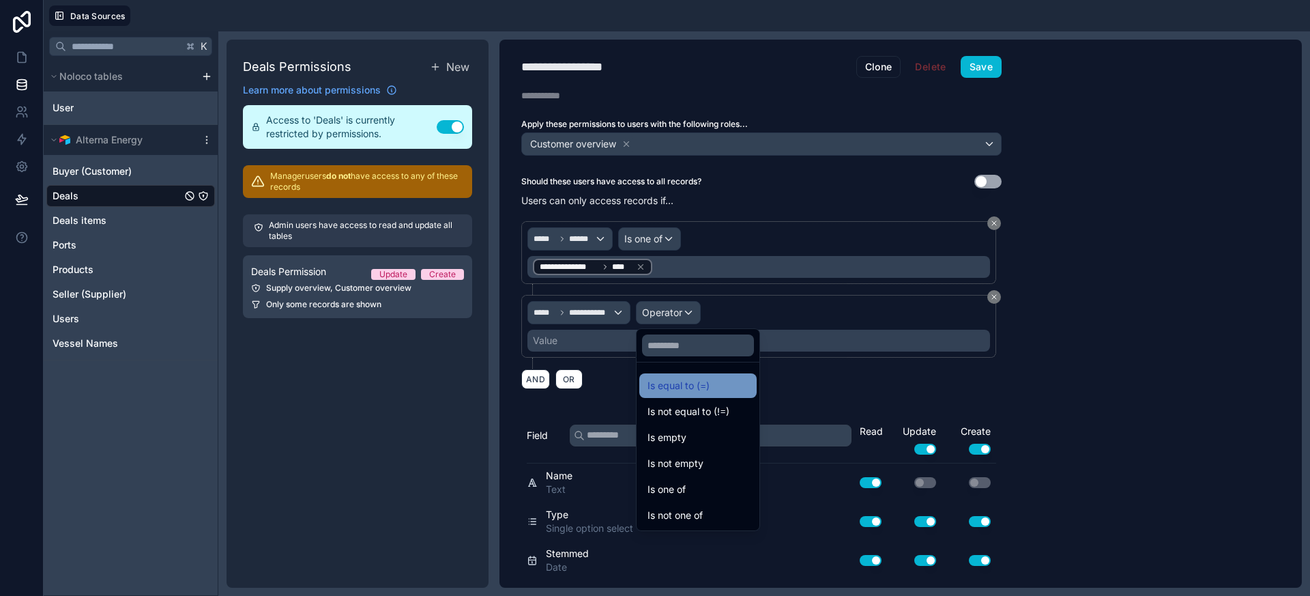
click at [685, 384] on span "Is equal to (=)" at bounding box center [679, 385] width 62 height 16
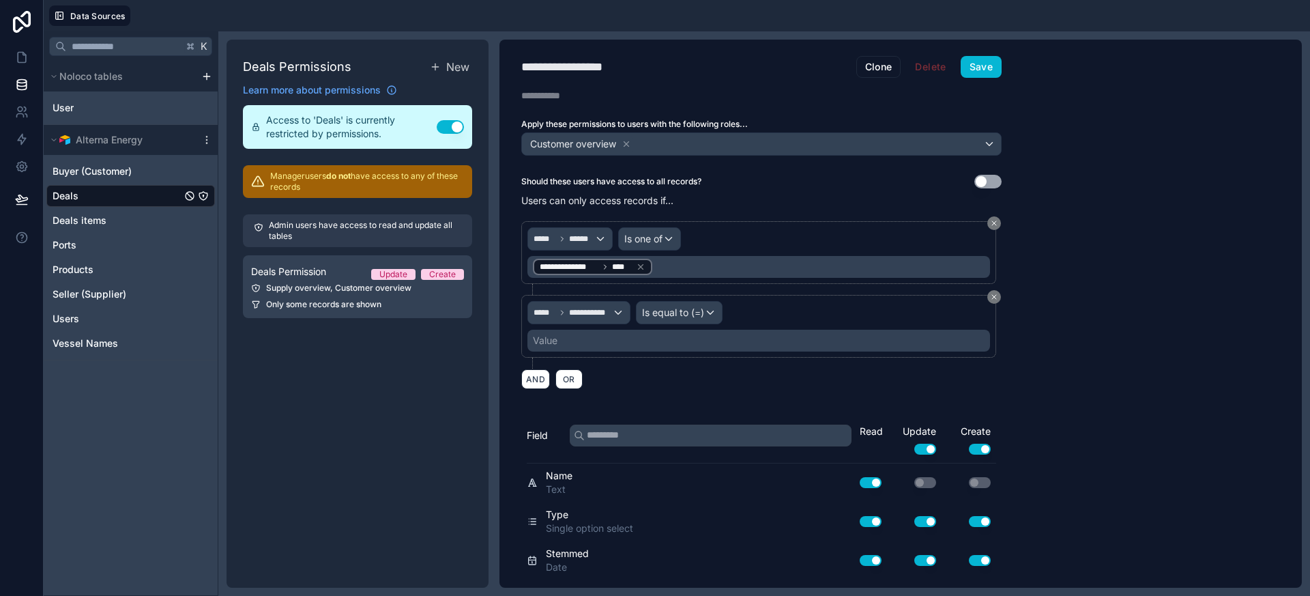
click at [590, 345] on div "Value" at bounding box center [759, 341] width 463 height 22
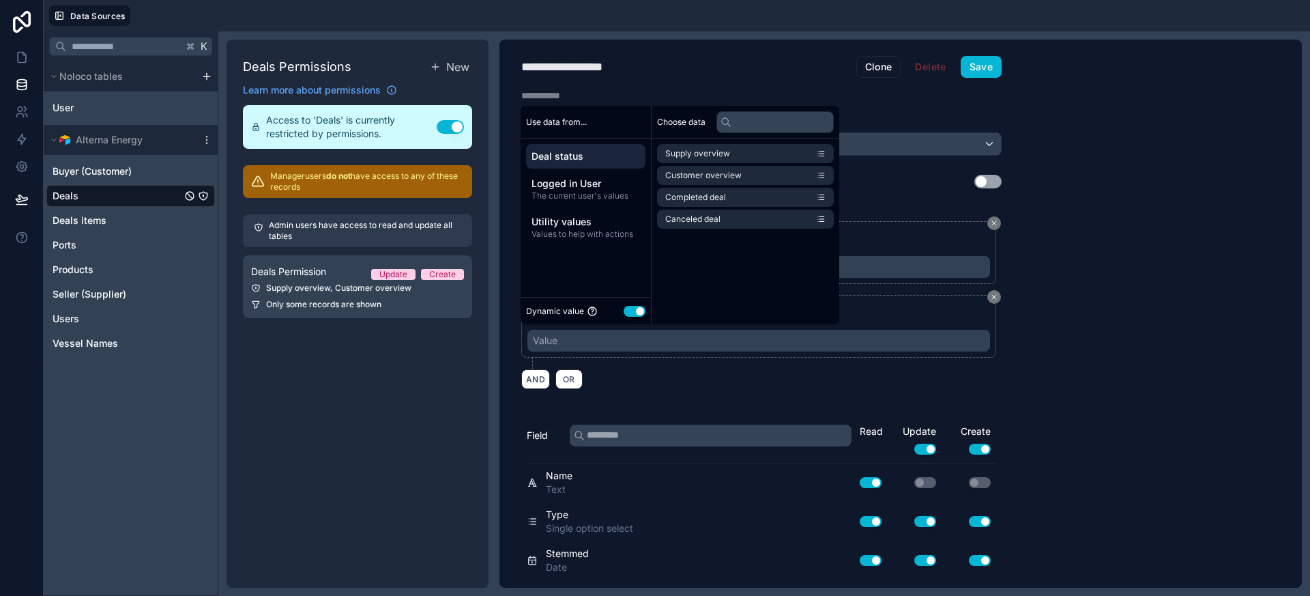
click at [631, 315] on button "Use setting" at bounding box center [635, 311] width 22 height 11
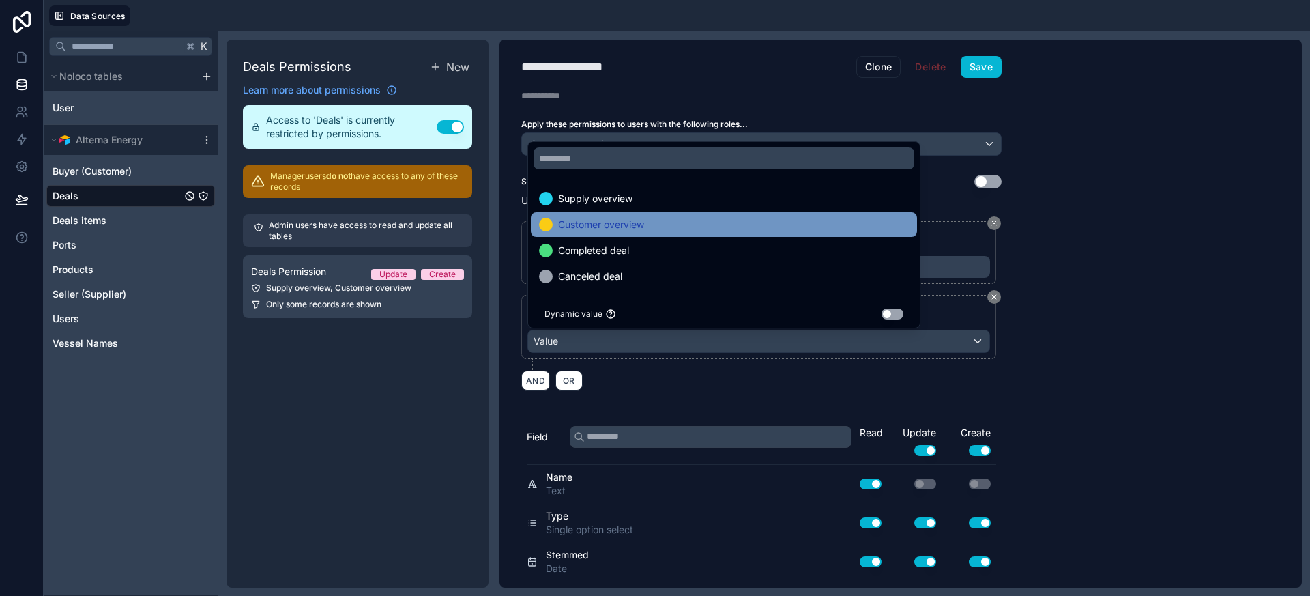
click at [613, 222] on span "Customer overview" at bounding box center [601, 224] width 86 height 16
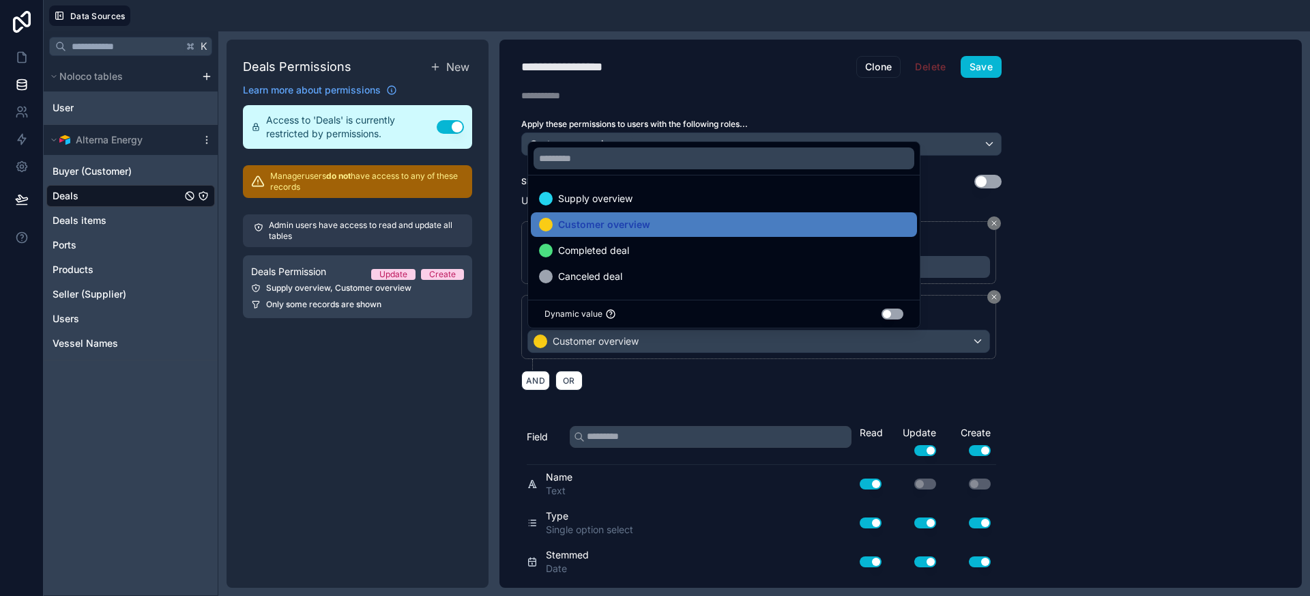
click at [680, 370] on div "AND OR" at bounding box center [761, 380] width 481 height 20
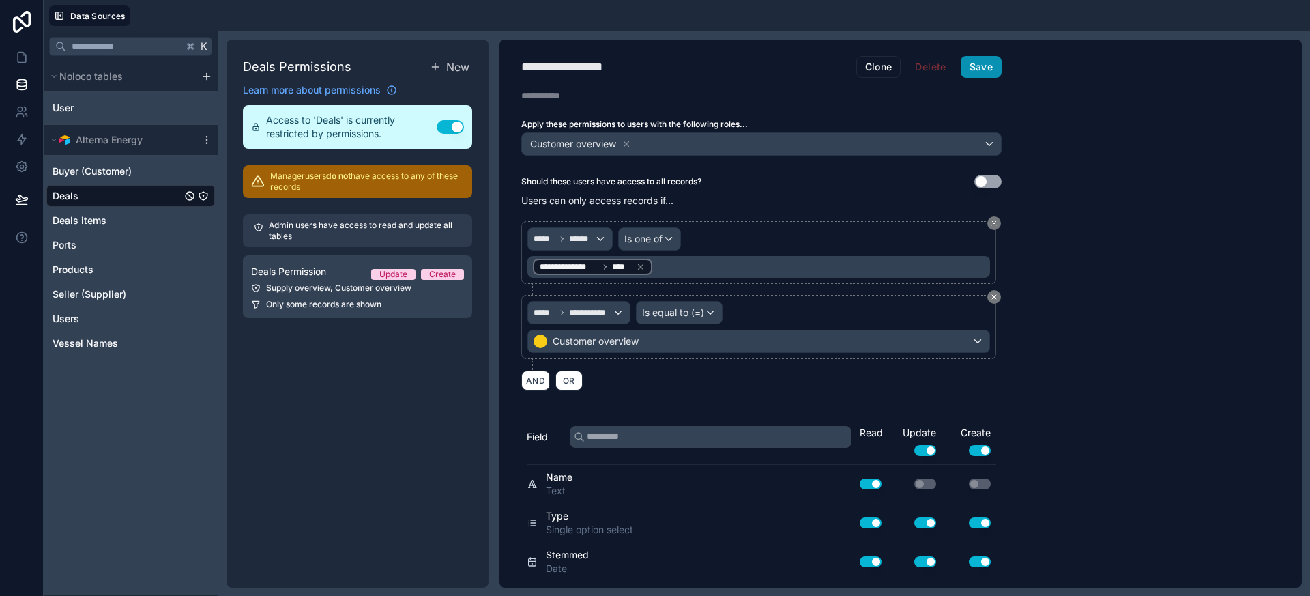
click at [974, 67] on button "Save" at bounding box center [981, 67] width 41 height 22
click at [26, 63] on icon at bounding box center [22, 58] width 14 height 14
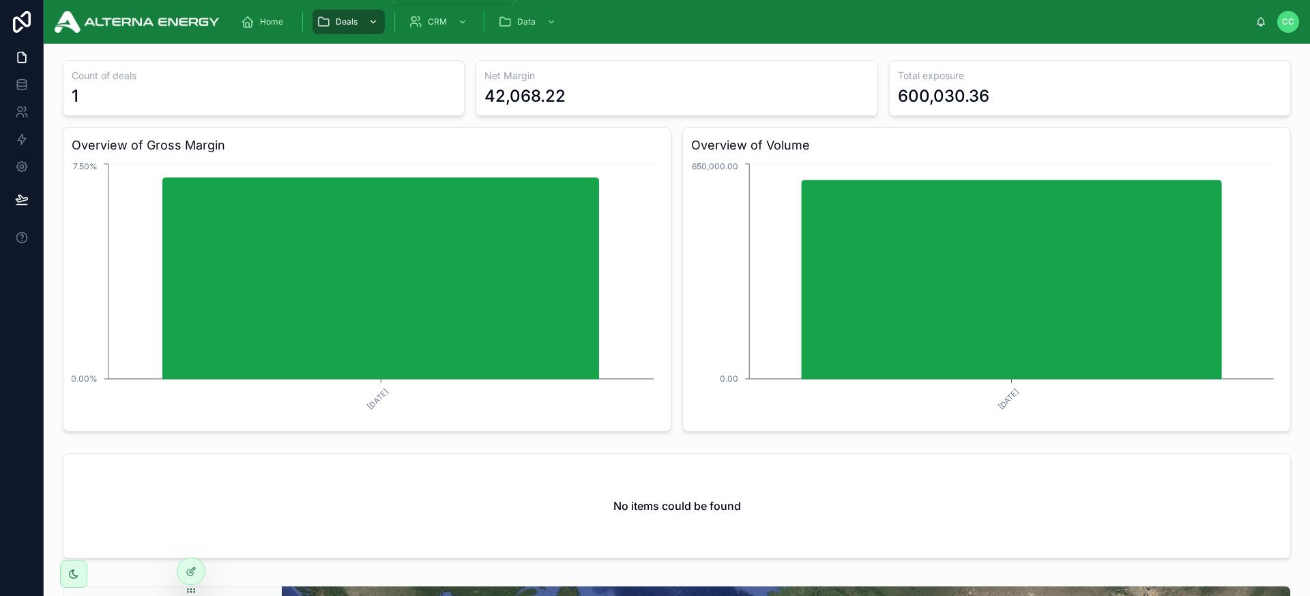
click at [358, 27] on div "Deals" at bounding box center [349, 22] width 64 height 22
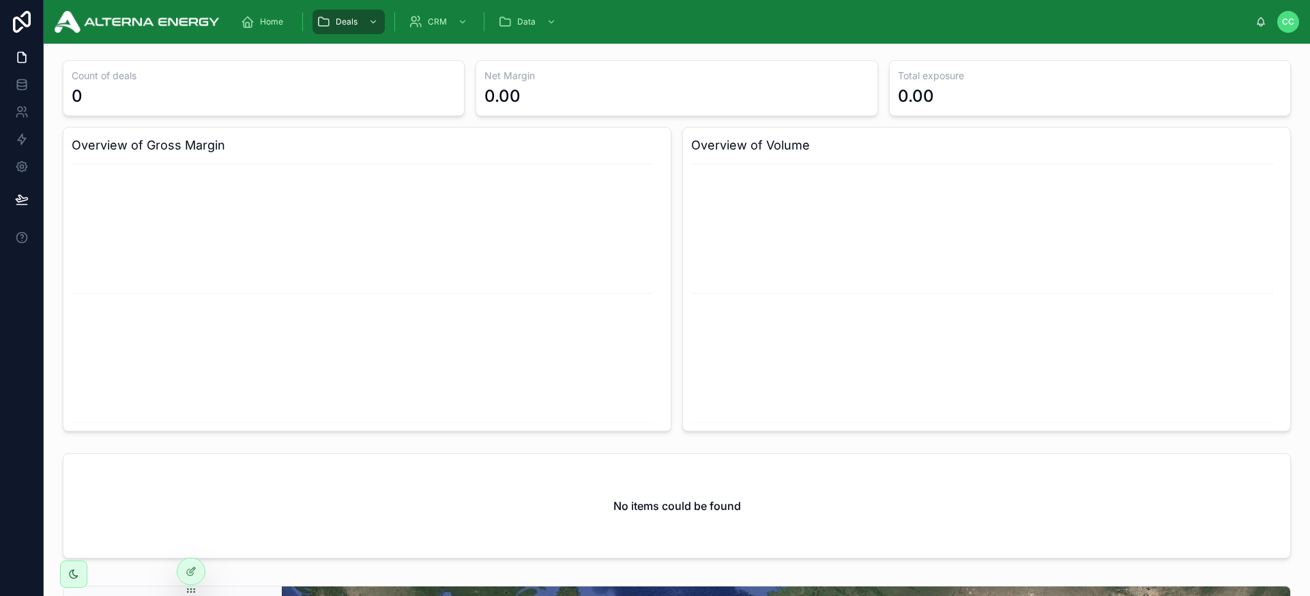
click at [502, 57] on div "Count of deals 0 Net Margin 0.00 Total exposure 0.00 Overview of Gross Margin O…" at bounding box center [677, 246] width 1245 height 382
click at [186, 577] on div at bounding box center [190, 571] width 27 height 26
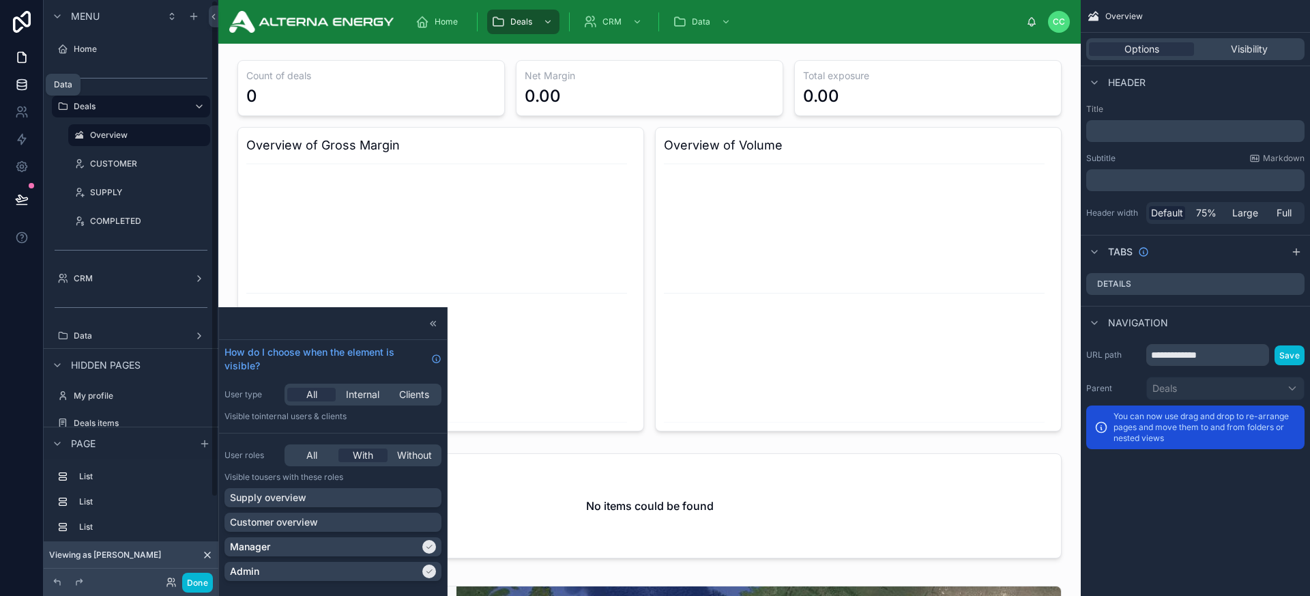
click at [18, 81] on icon at bounding box center [22, 85] width 14 height 14
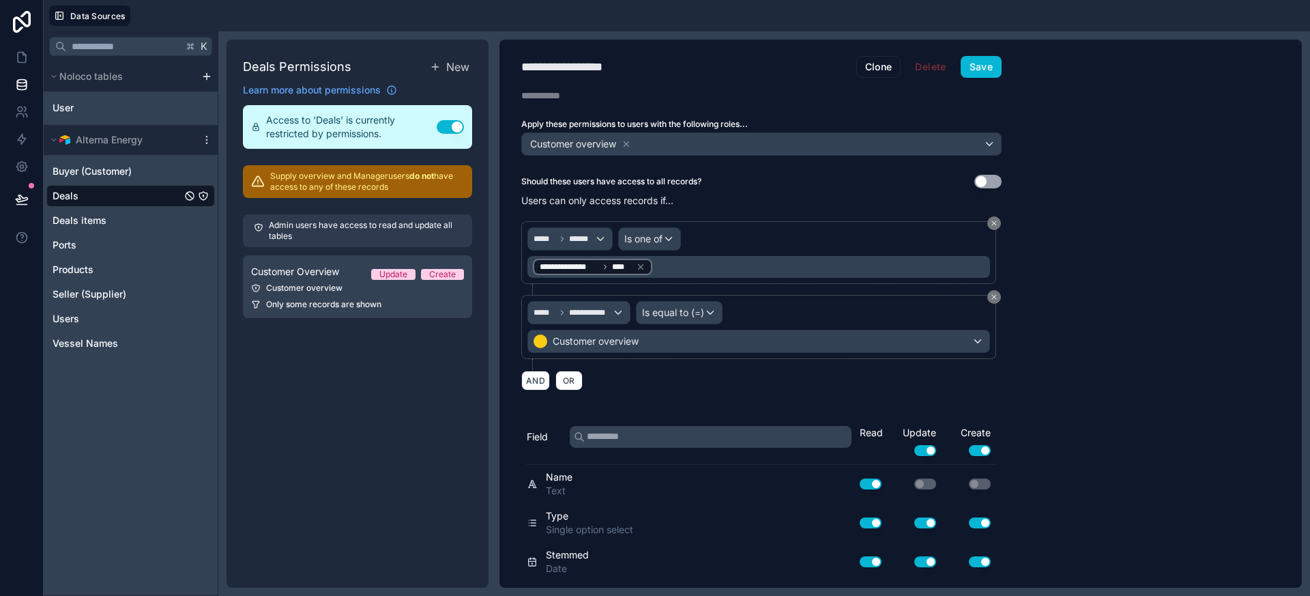
click at [345, 410] on div "Deals Permissions New Learn more about permissions Access to 'Deals' is current…" at bounding box center [358, 314] width 262 height 548
click at [447, 69] on span "New" at bounding box center [457, 67] width 23 height 16
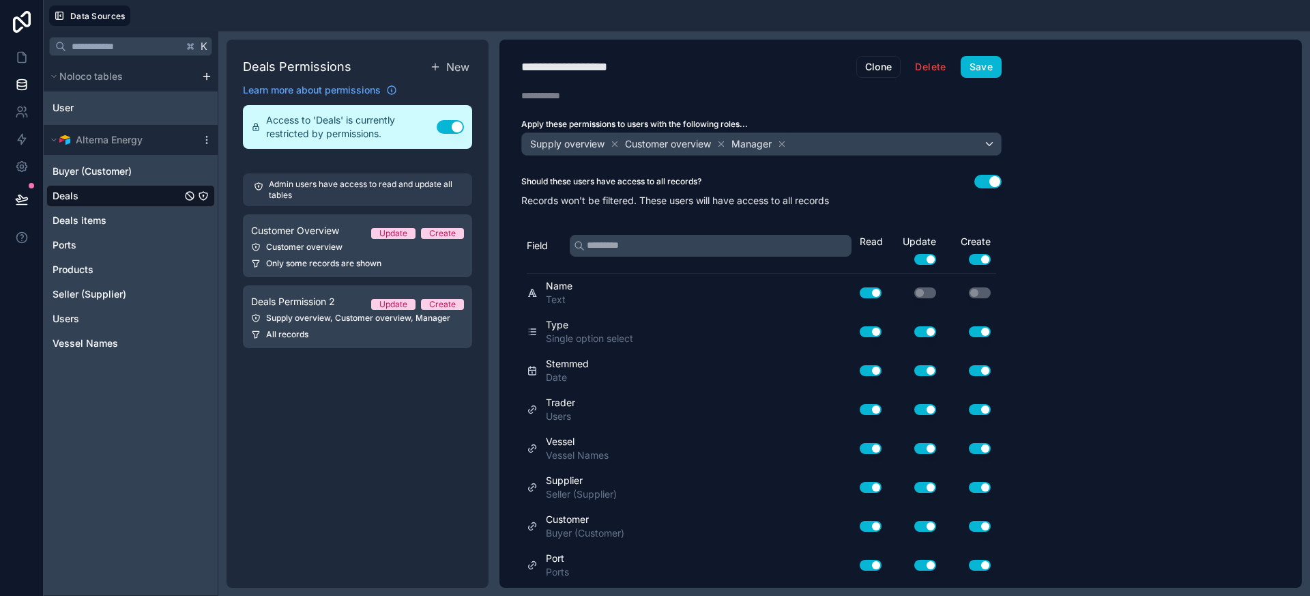
click at [575, 72] on div "**********" at bounding box center [581, 66] width 121 height 19
drag, startPoint x: 623, startPoint y: 68, endPoint x: 481, endPoint y: 57, distance: 143.1
click at [481, 57] on div "**********" at bounding box center [764, 313] width 1092 height 564
type div "**********"
click at [615, 143] on icon at bounding box center [615, 143] width 5 height 5
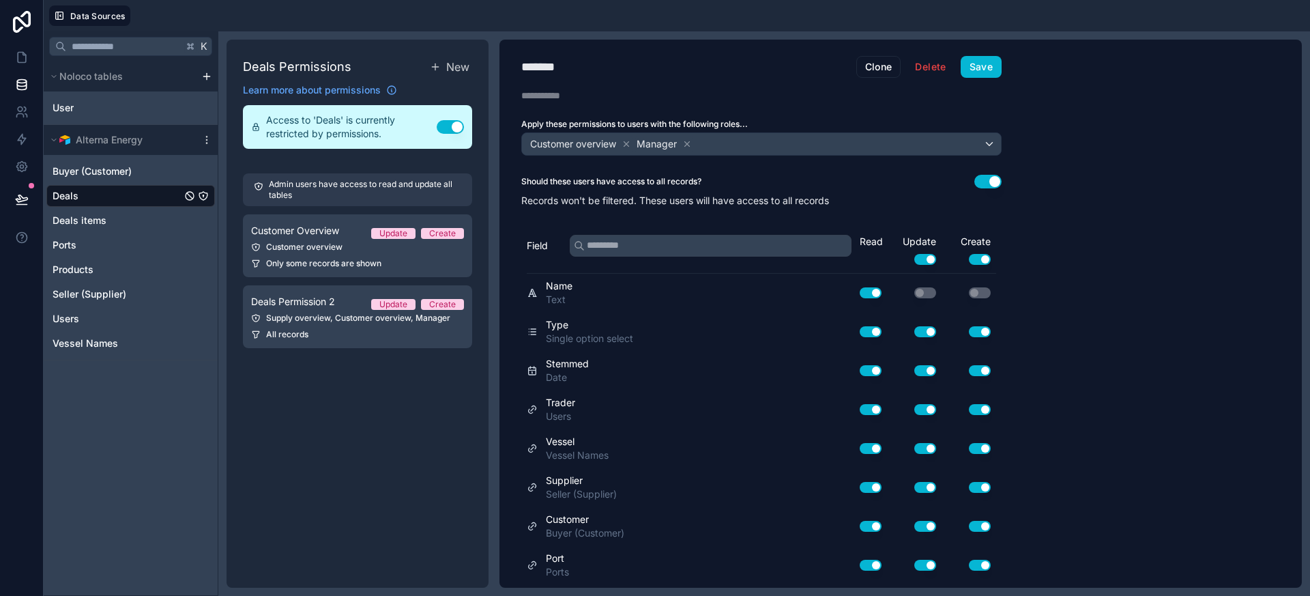
click at [626, 145] on icon at bounding box center [627, 144] width 10 height 10
click at [973, 65] on button "Save" at bounding box center [981, 67] width 41 height 22
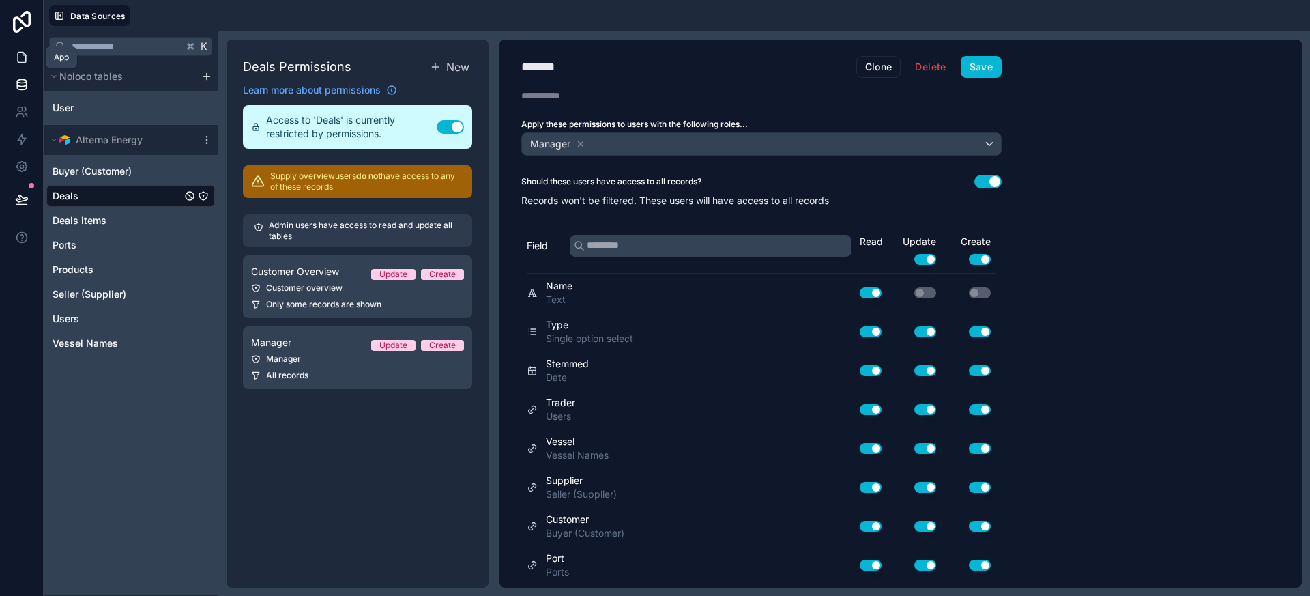
click at [25, 59] on icon at bounding box center [22, 58] width 8 height 10
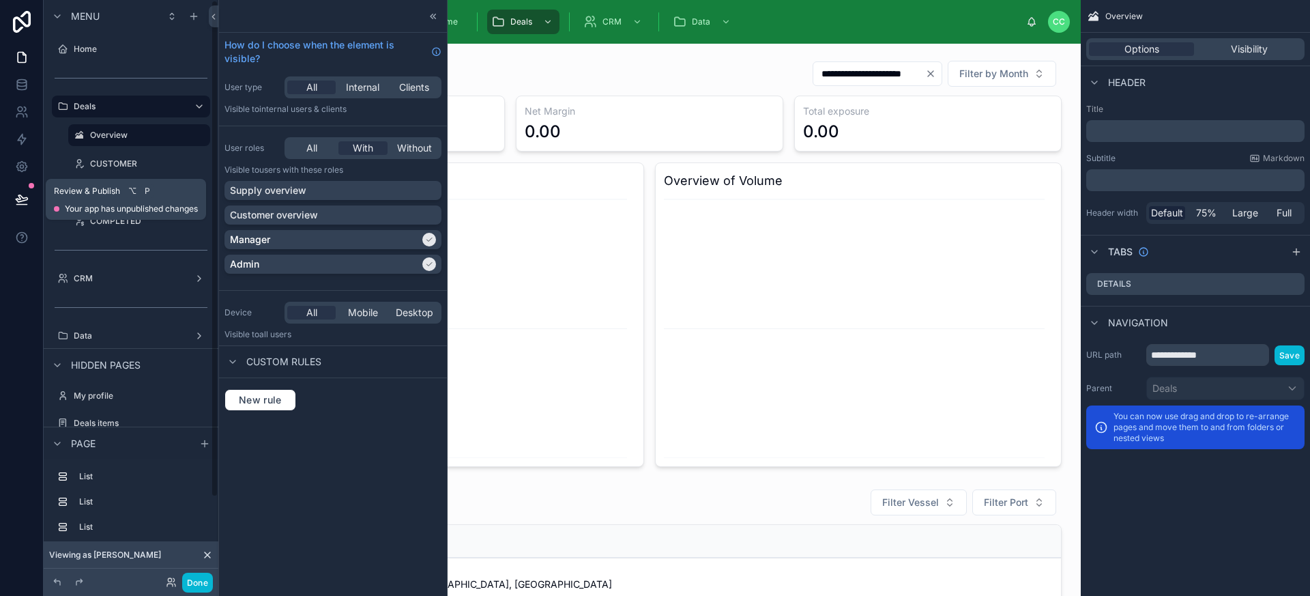
click at [23, 200] on icon at bounding box center [22, 198] width 12 height 7
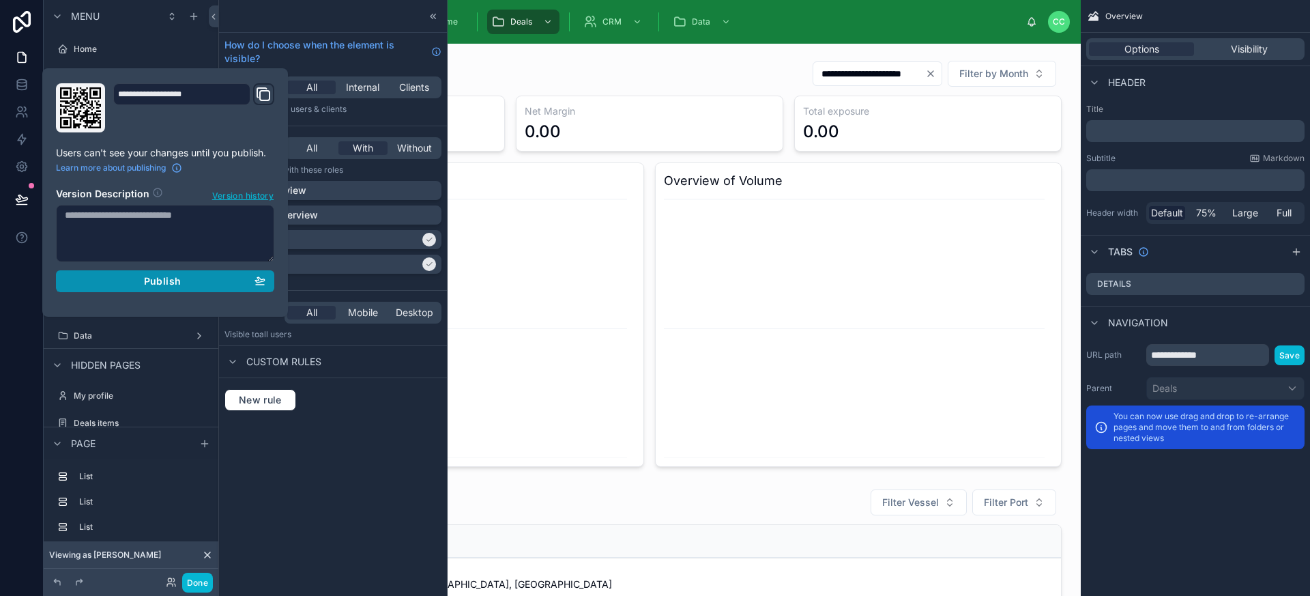
click at [146, 281] on span "Publish" at bounding box center [162, 281] width 37 height 12
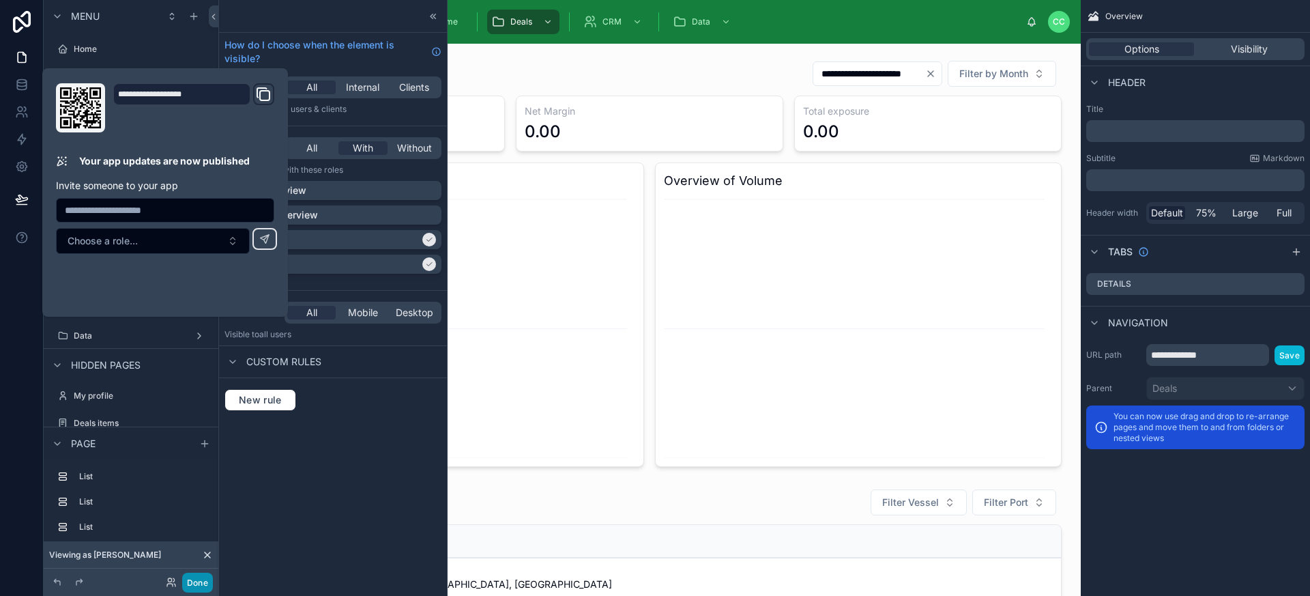
click at [199, 587] on button "Done" at bounding box center [197, 583] width 31 height 20
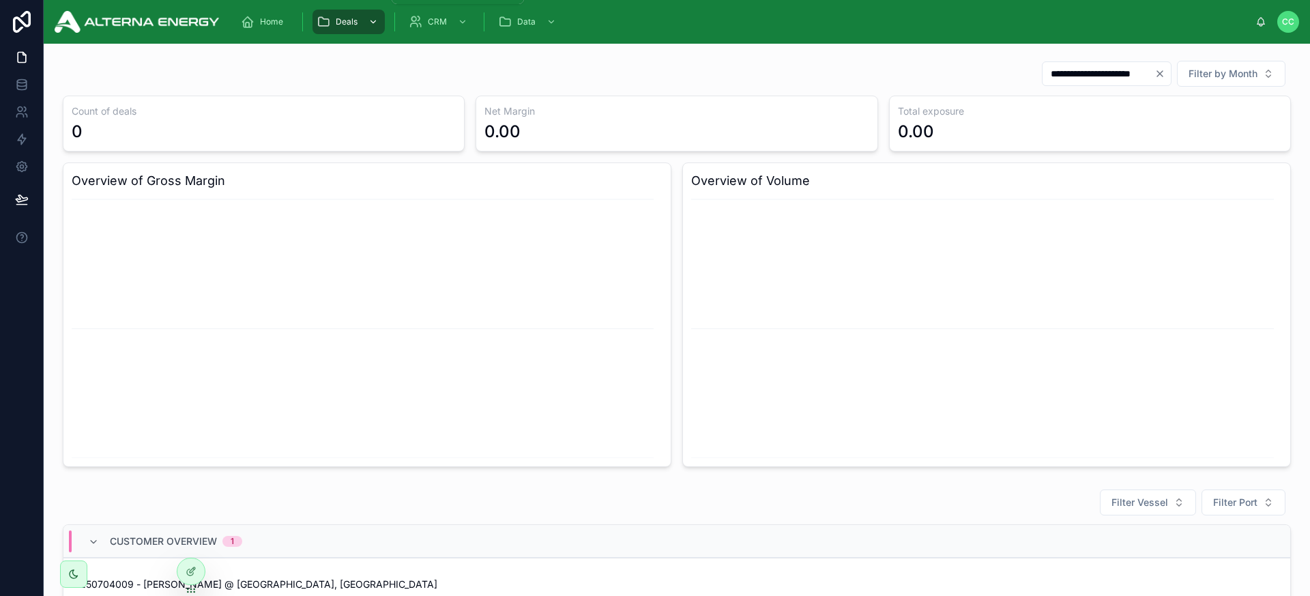
click at [363, 27] on div "scrollable content" at bounding box center [372, 22] width 18 height 22
click at [1155, 73] on icon "Clear" at bounding box center [1160, 73] width 11 height 11
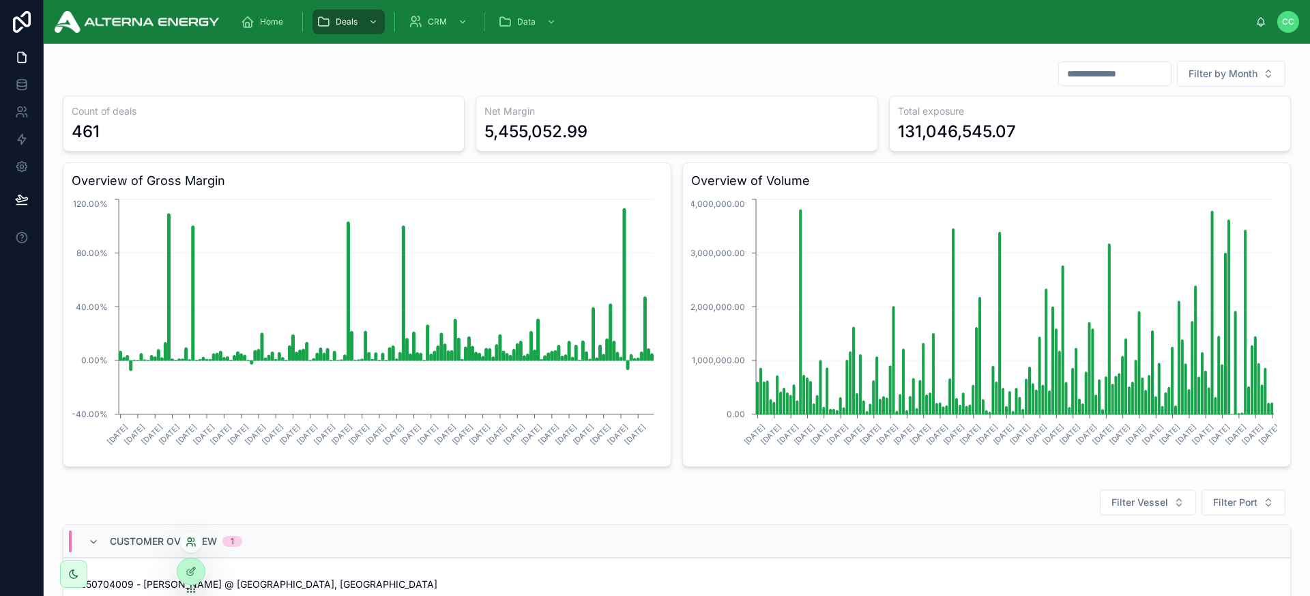
click at [189, 541] on icon at bounding box center [189, 539] width 3 height 3
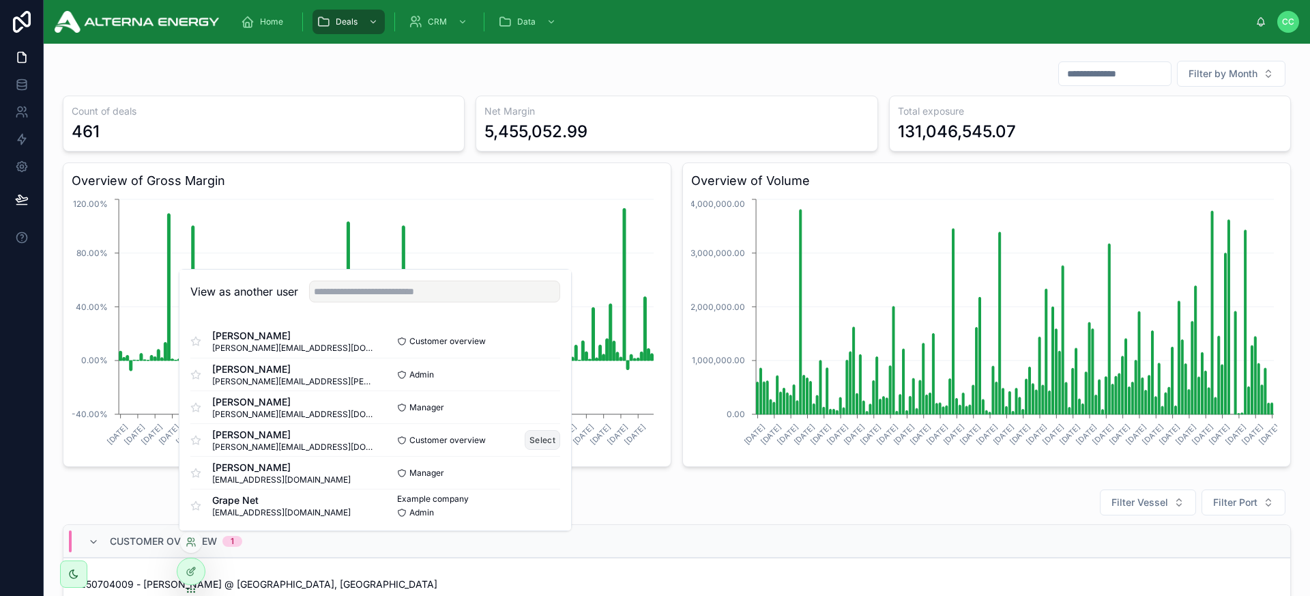
click at [534, 436] on button "Select" at bounding box center [542, 440] width 35 height 20
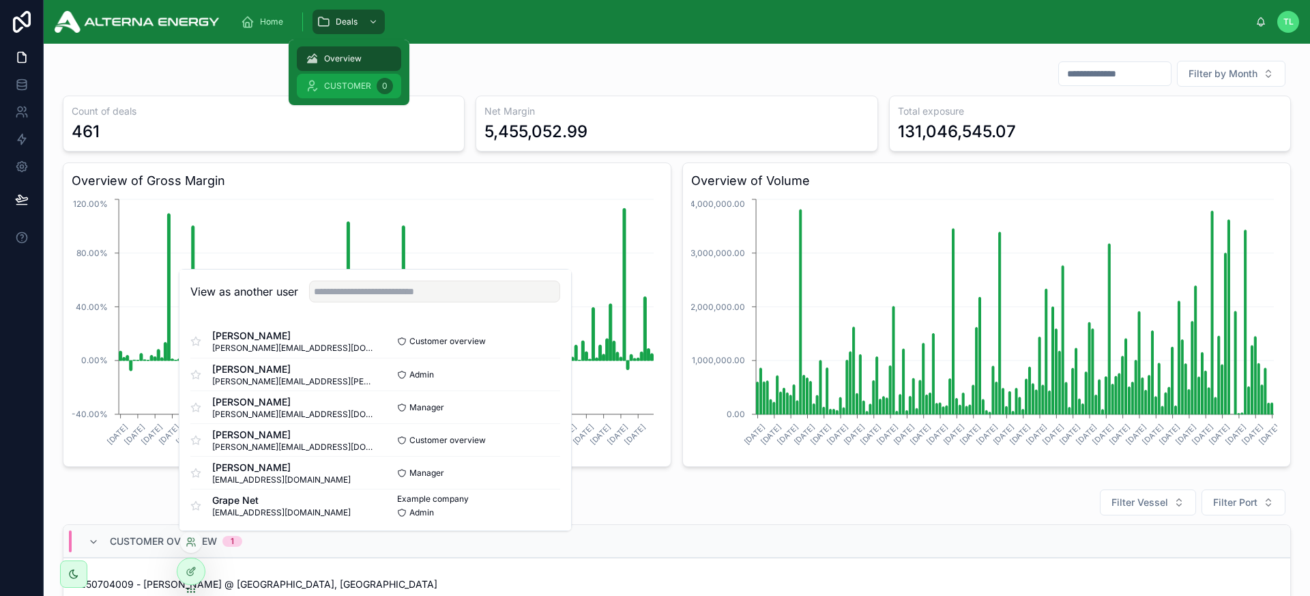
click at [347, 89] on span "CUSTOMER" at bounding box center [347, 86] width 47 height 11
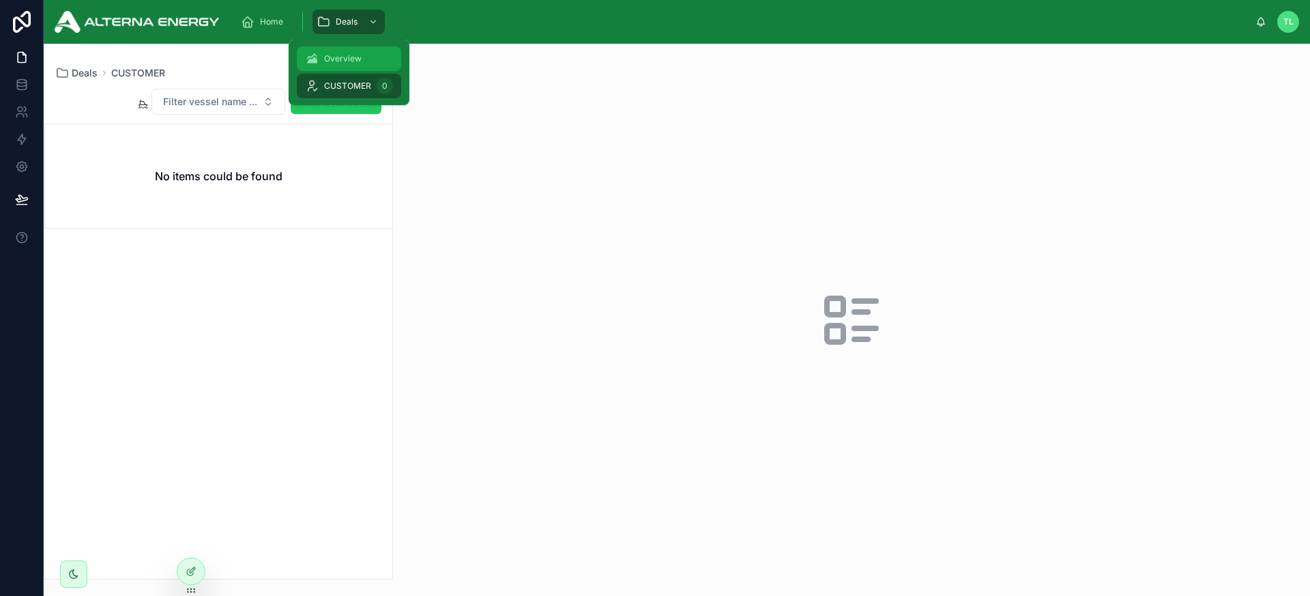
click at [352, 59] on span "Overview" at bounding box center [343, 58] width 38 height 11
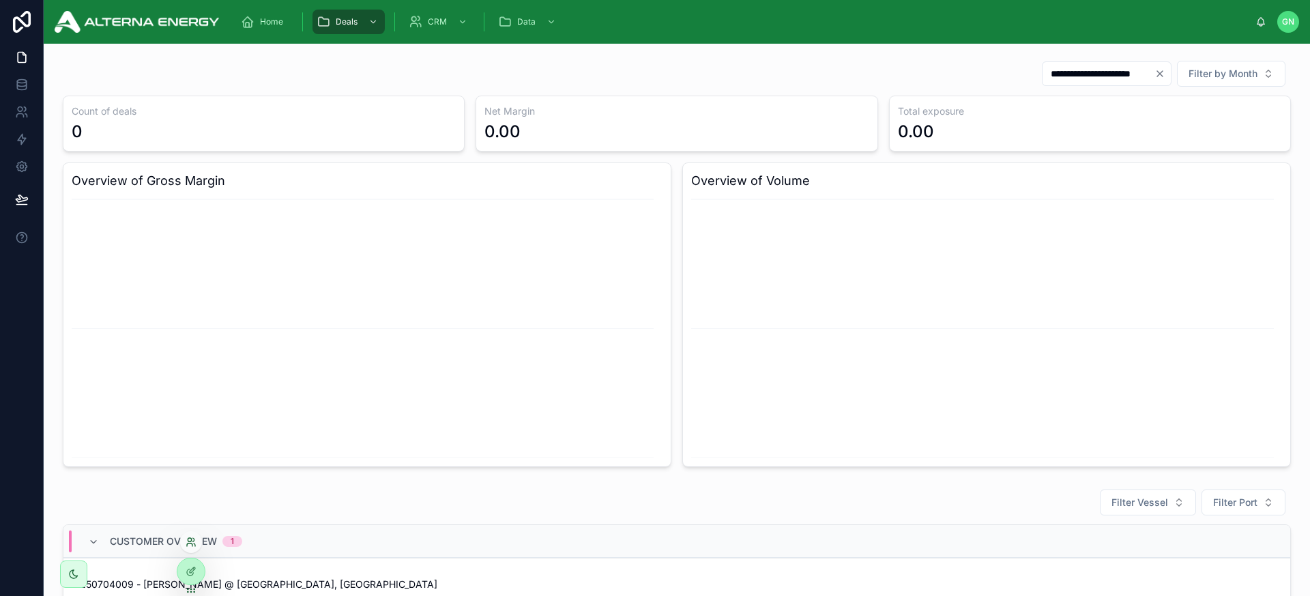
click at [194, 542] on icon at bounding box center [191, 541] width 11 height 11
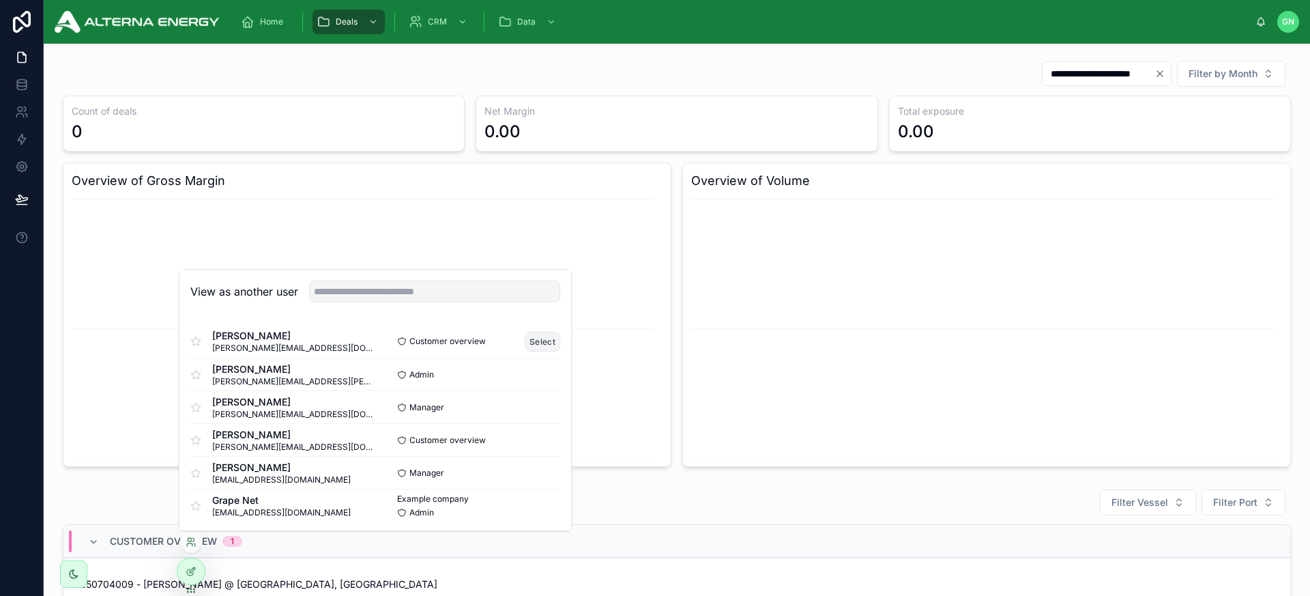
click at [527, 341] on button "Select" at bounding box center [542, 342] width 35 height 20
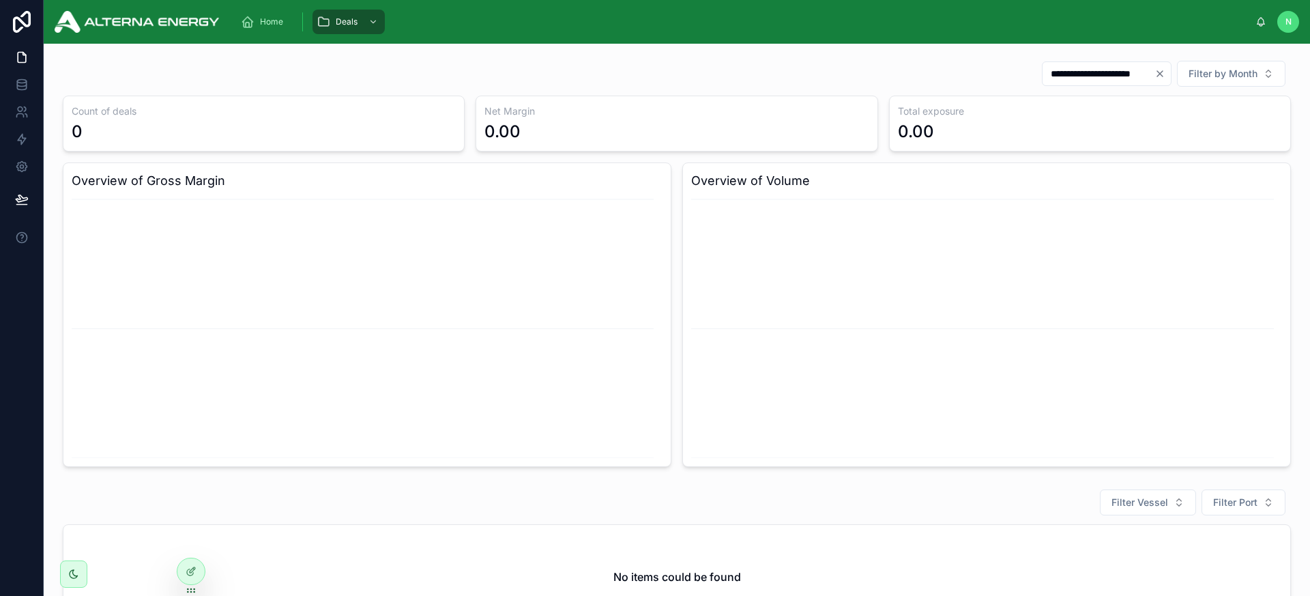
click at [1293, 25] on div "N" at bounding box center [1289, 22] width 22 height 22
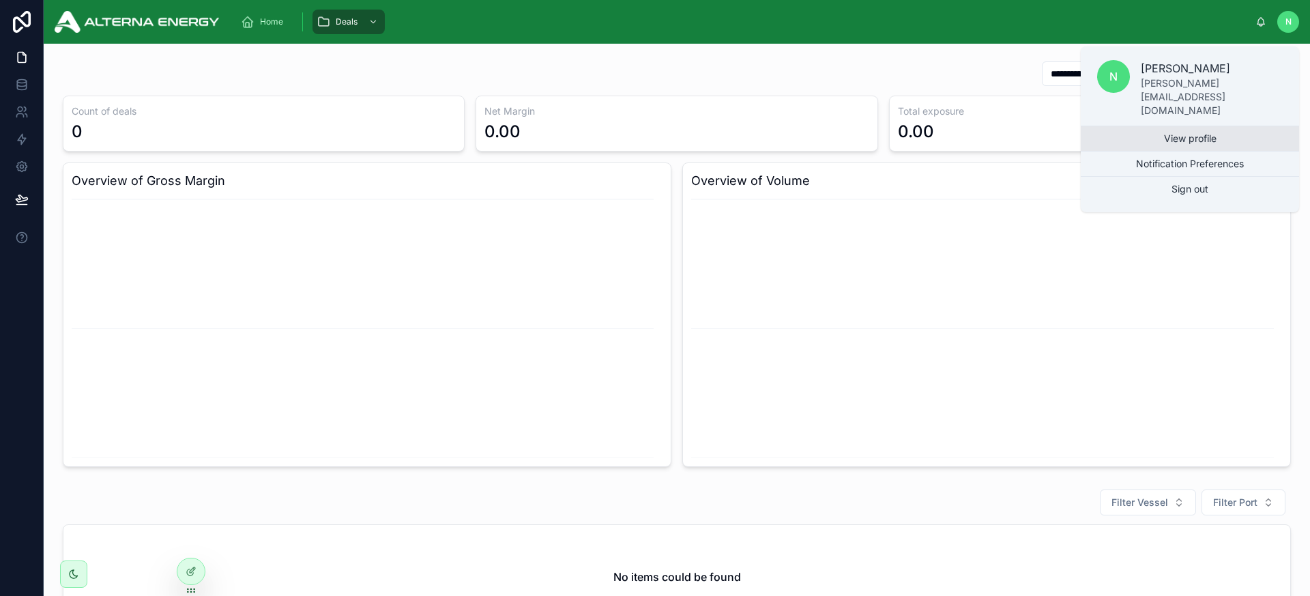
click at [1209, 126] on link "View profile" at bounding box center [1190, 138] width 218 height 25
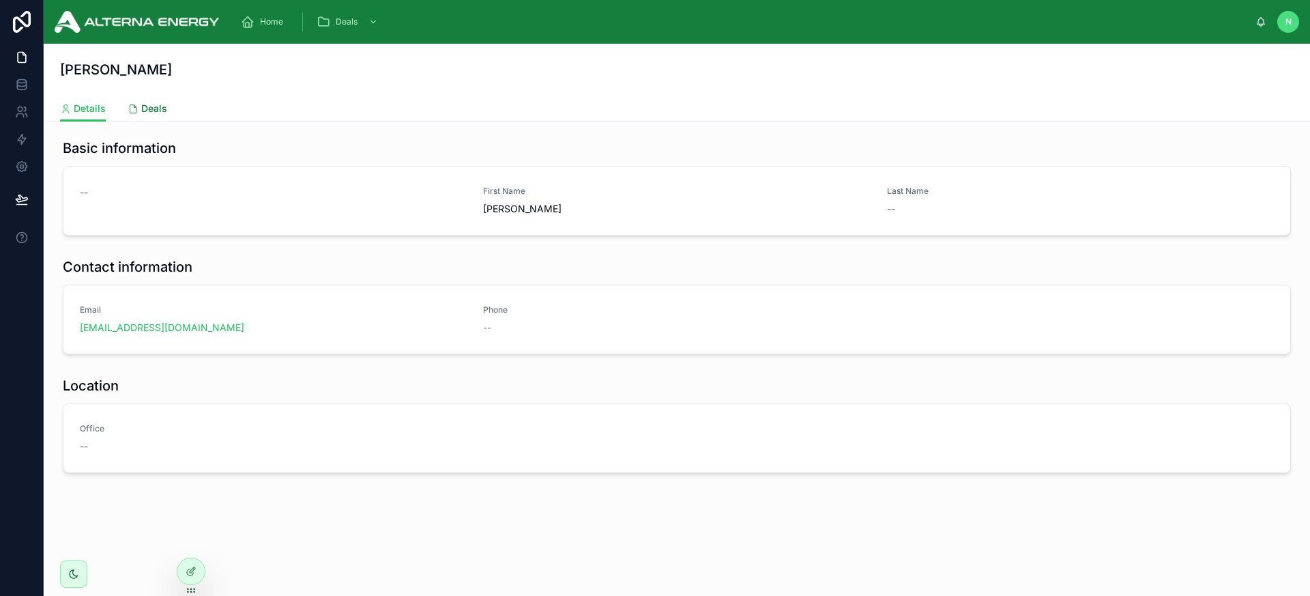
click at [145, 108] on span "Deals" at bounding box center [154, 109] width 26 height 14
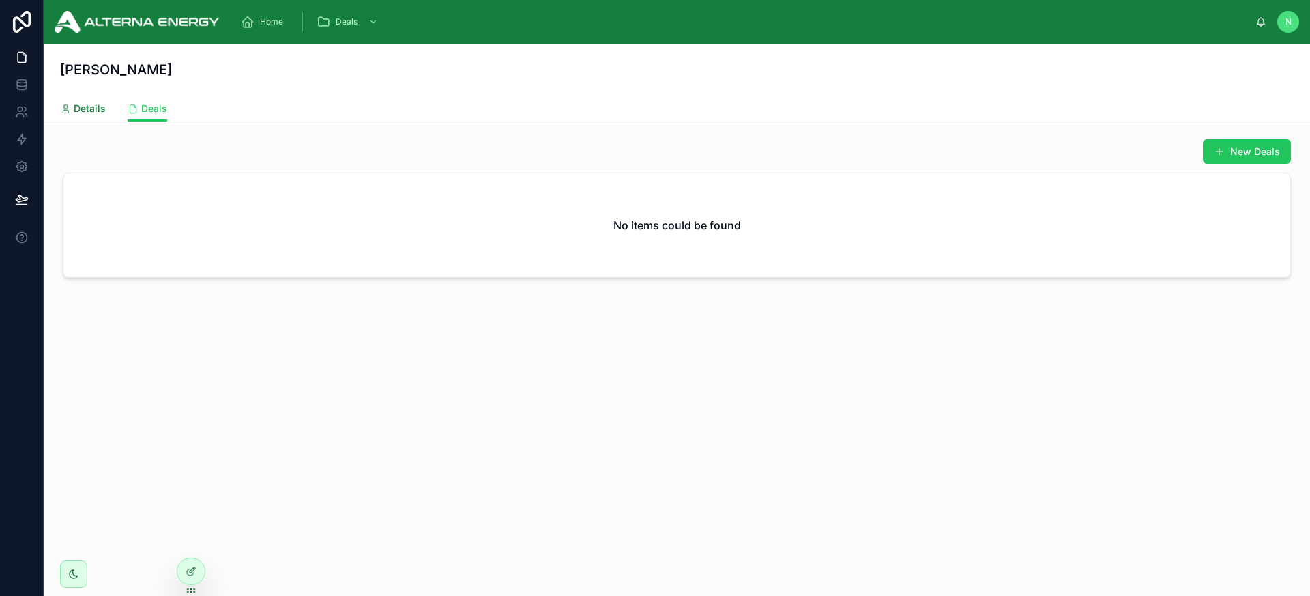
click at [89, 109] on span "Details" at bounding box center [90, 109] width 32 height 14
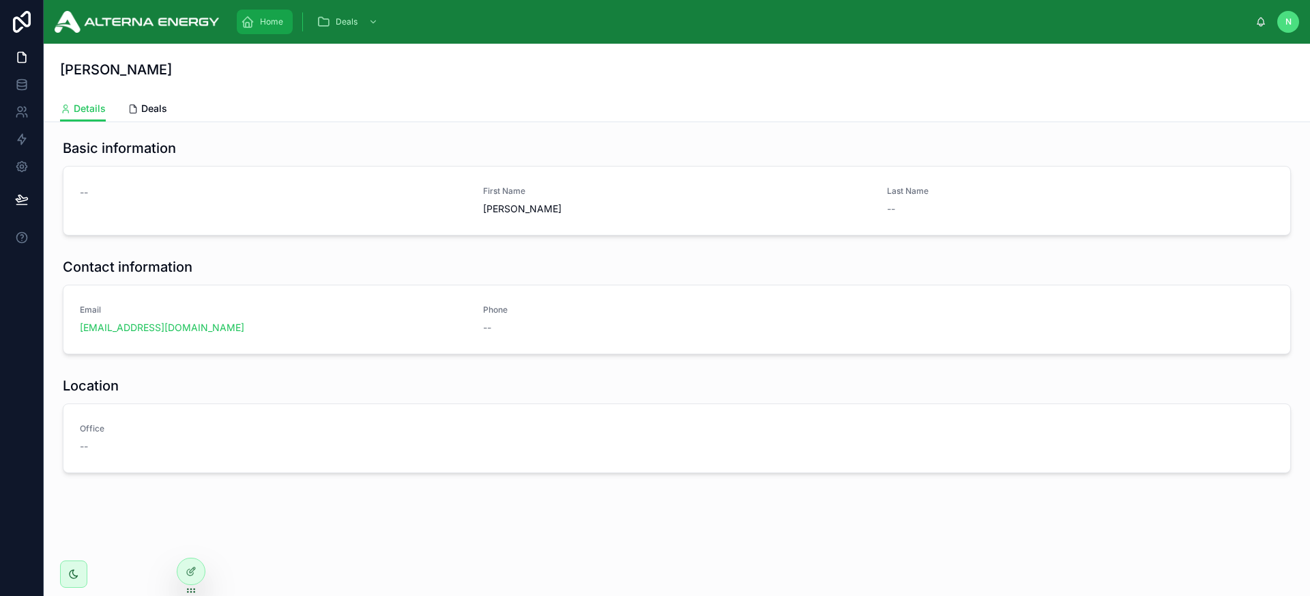
click at [268, 12] on div "Home" at bounding box center [265, 22] width 48 height 22
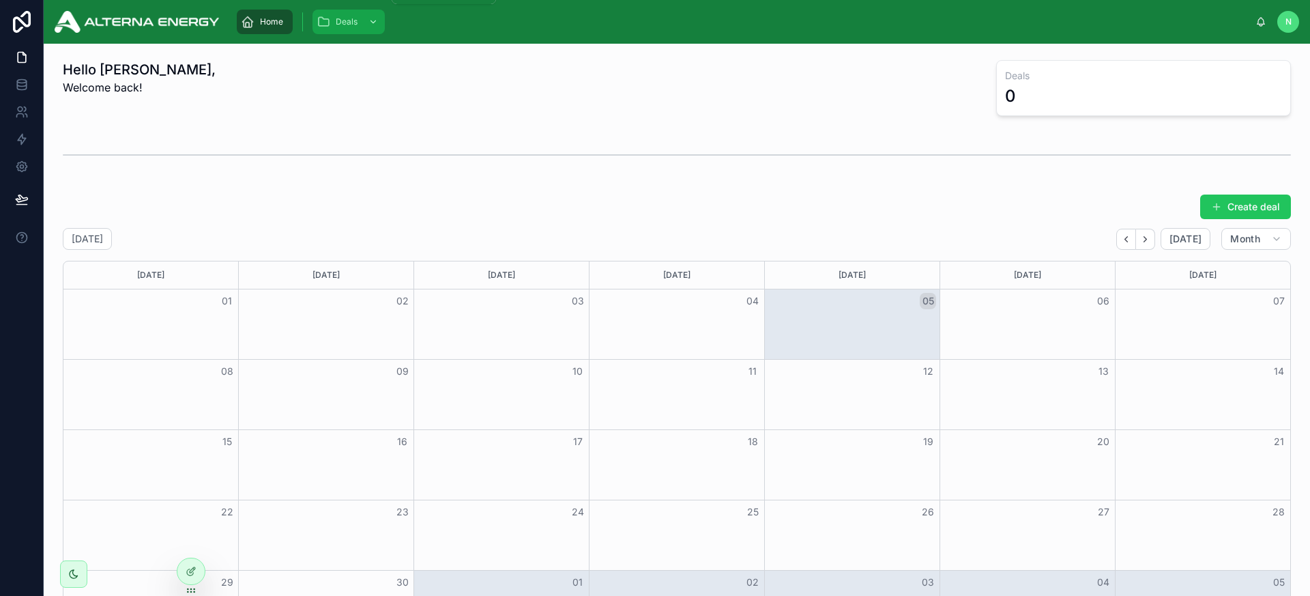
click at [336, 23] on span "Deals" at bounding box center [347, 21] width 22 height 11
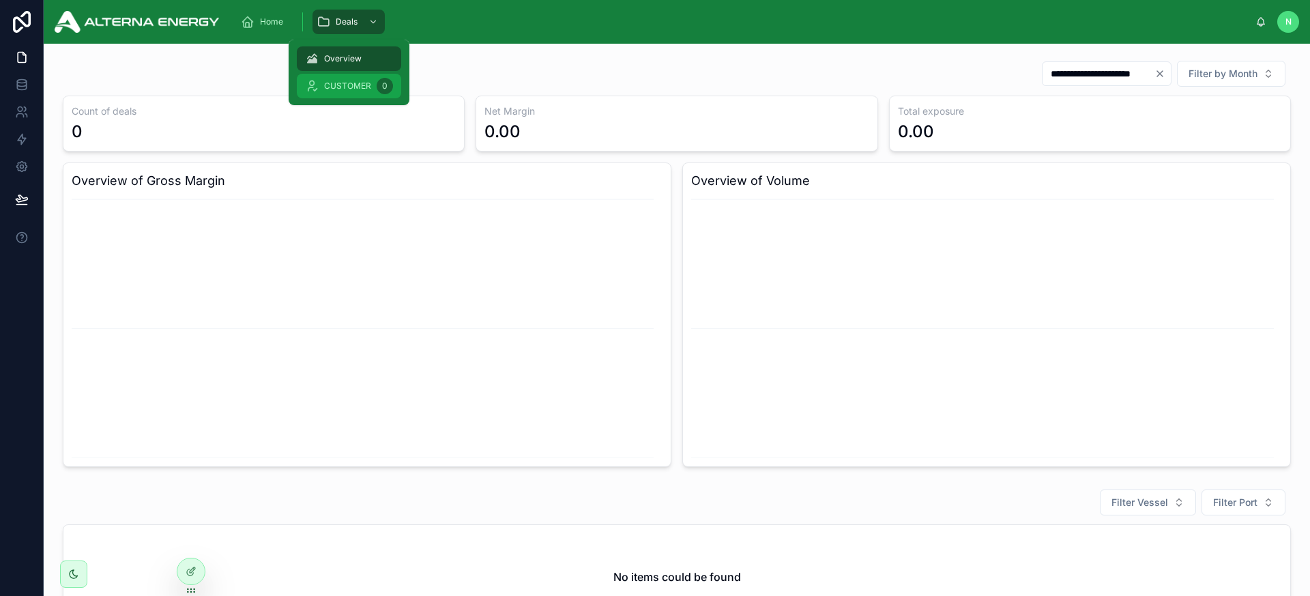
click at [346, 87] on span "CUSTOMER" at bounding box center [347, 86] width 47 height 11
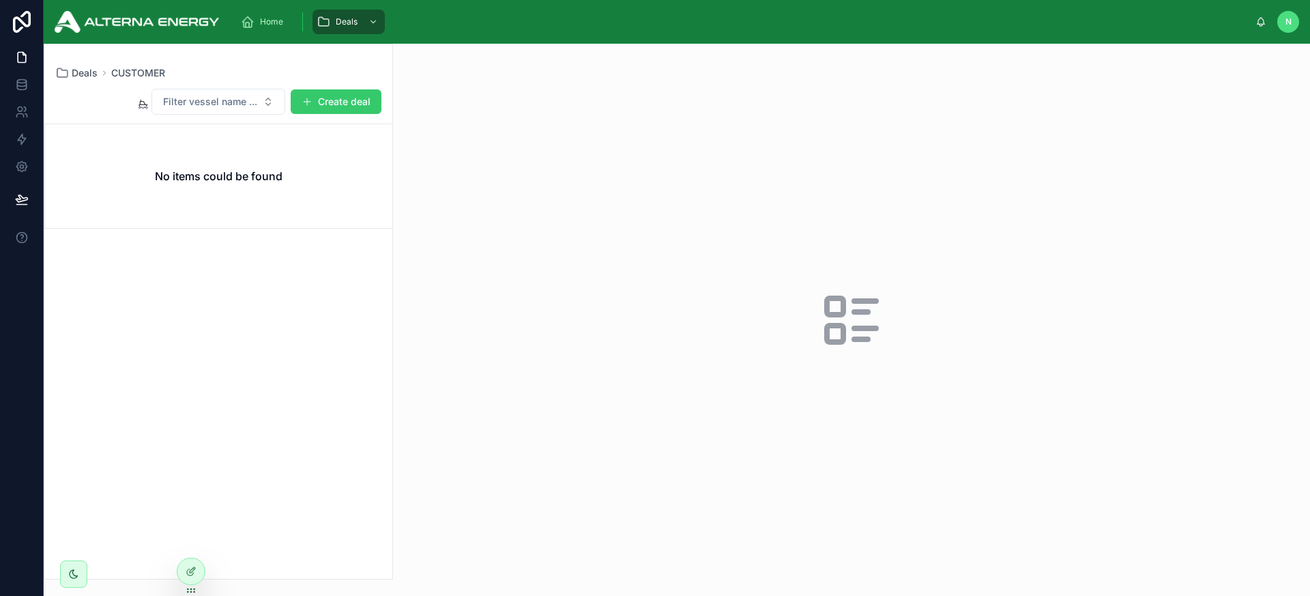
click at [333, 96] on button "Create deal" at bounding box center [336, 101] width 91 height 25
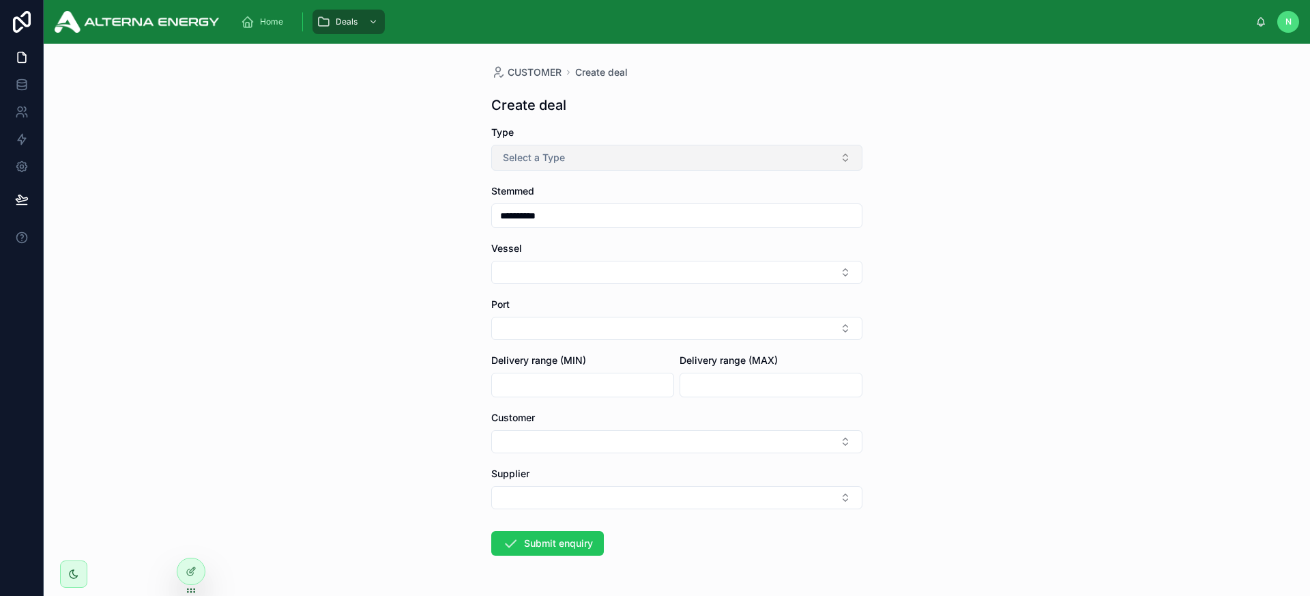
click at [565, 159] on button "Select a Type" at bounding box center [676, 158] width 371 height 26
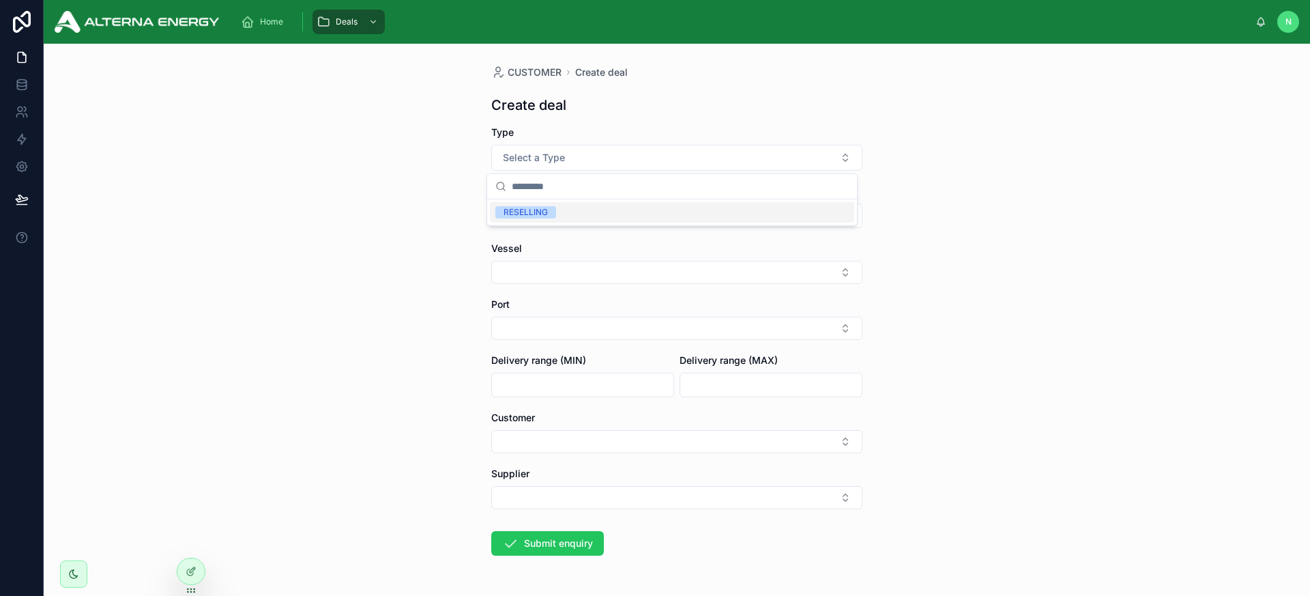
click at [553, 211] on span "RESELLING" at bounding box center [526, 212] width 61 height 12
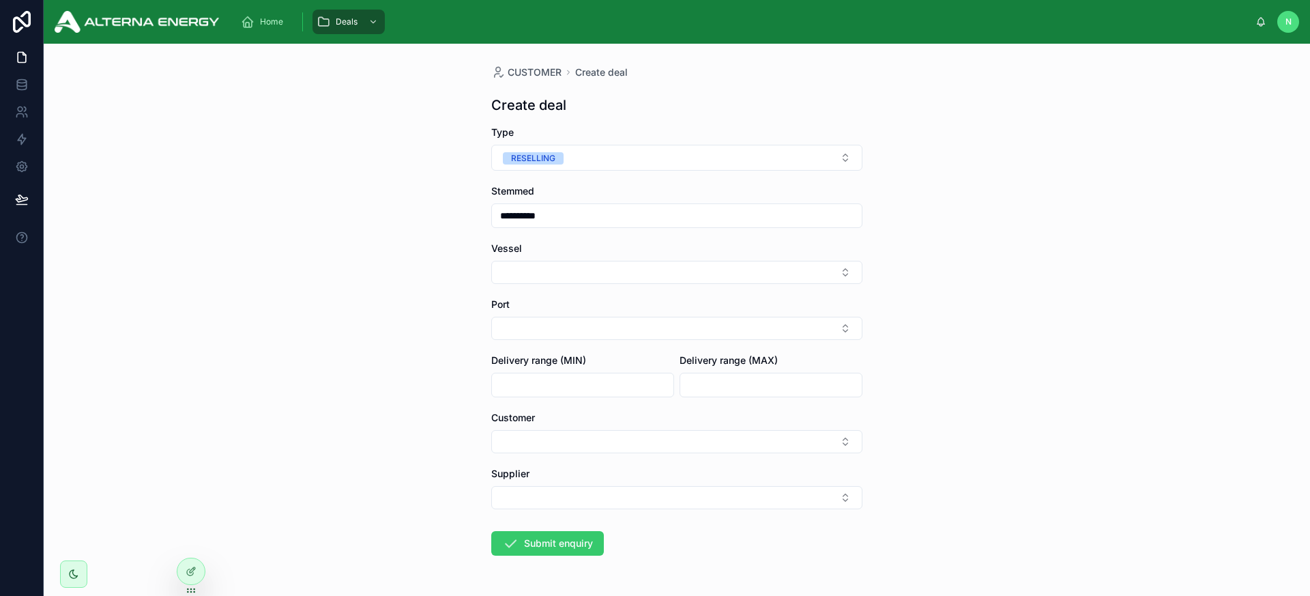
click at [534, 539] on button "Submit enquiry" at bounding box center [547, 543] width 113 height 25
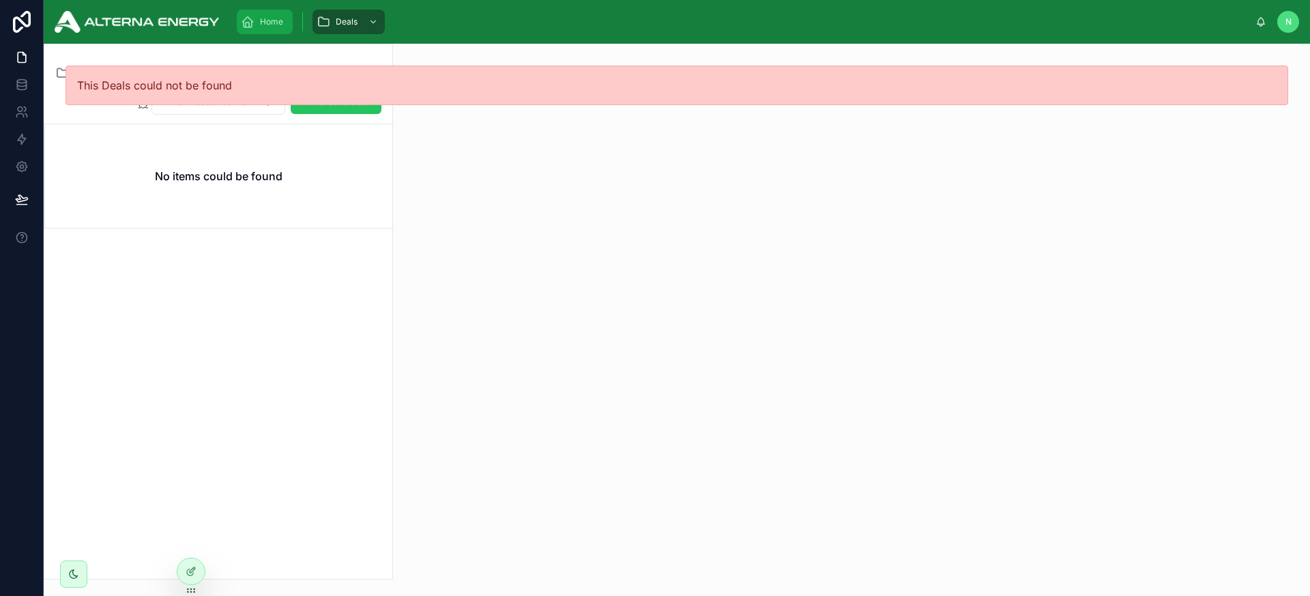
click at [270, 25] on span "Home" at bounding box center [271, 21] width 23 height 11
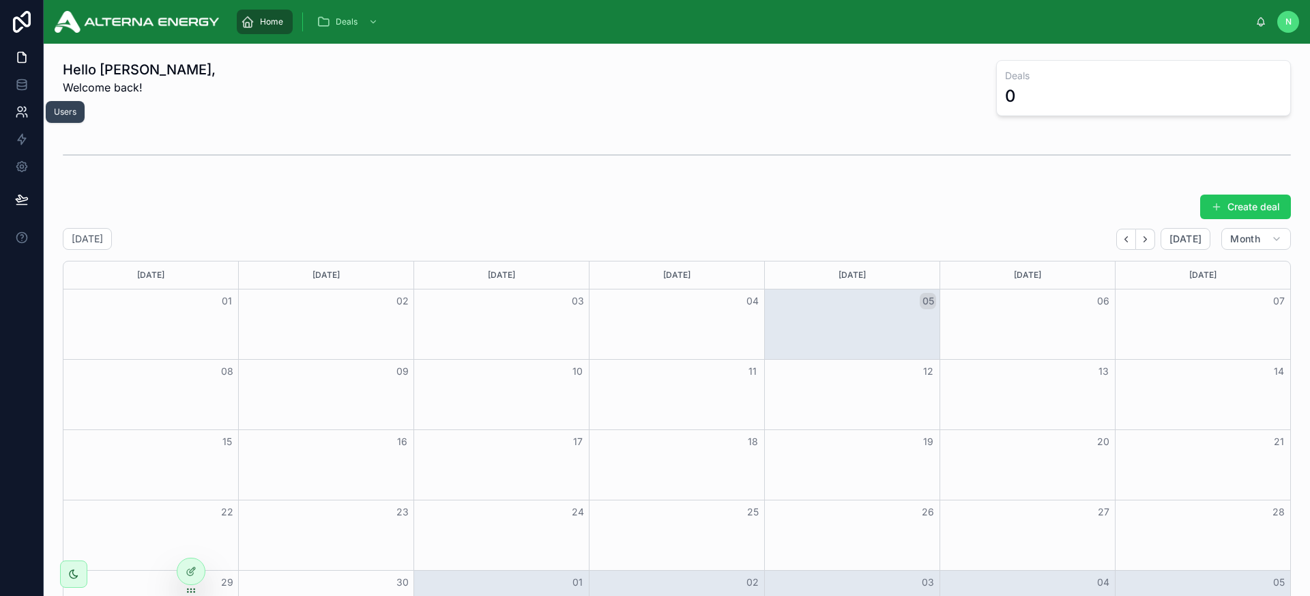
click at [21, 118] on icon at bounding box center [22, 112] width 14 height 14
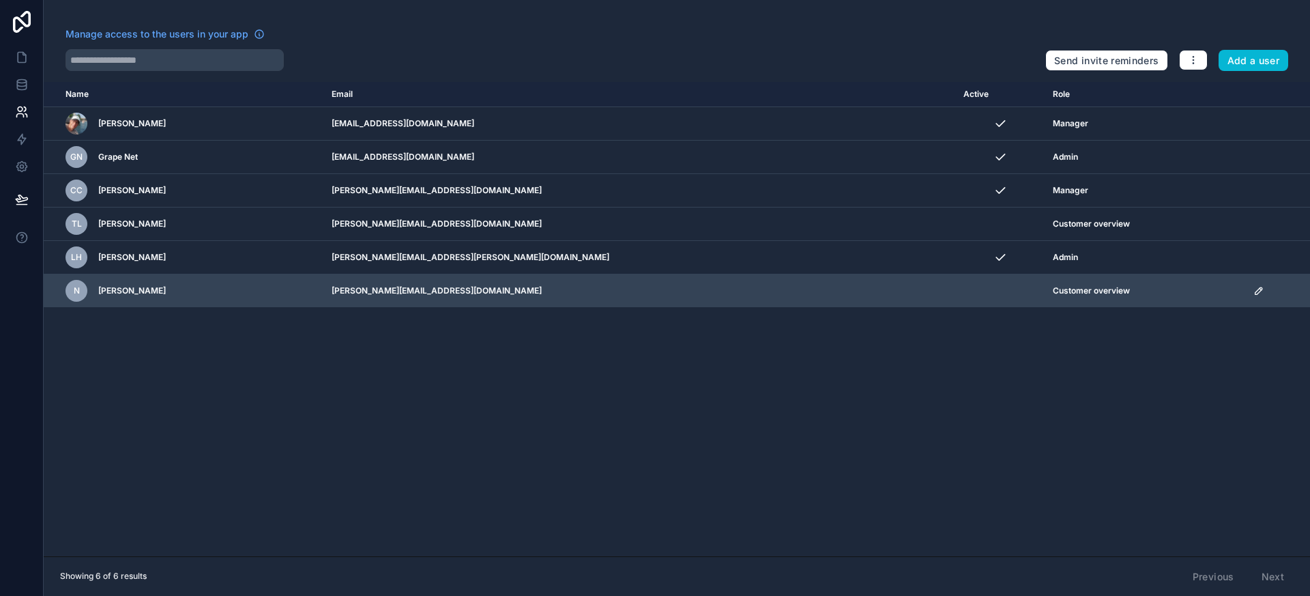
click at [1254, 295] on icon "scrollable content" at bounding box center [1259, 290] width 11 height 11
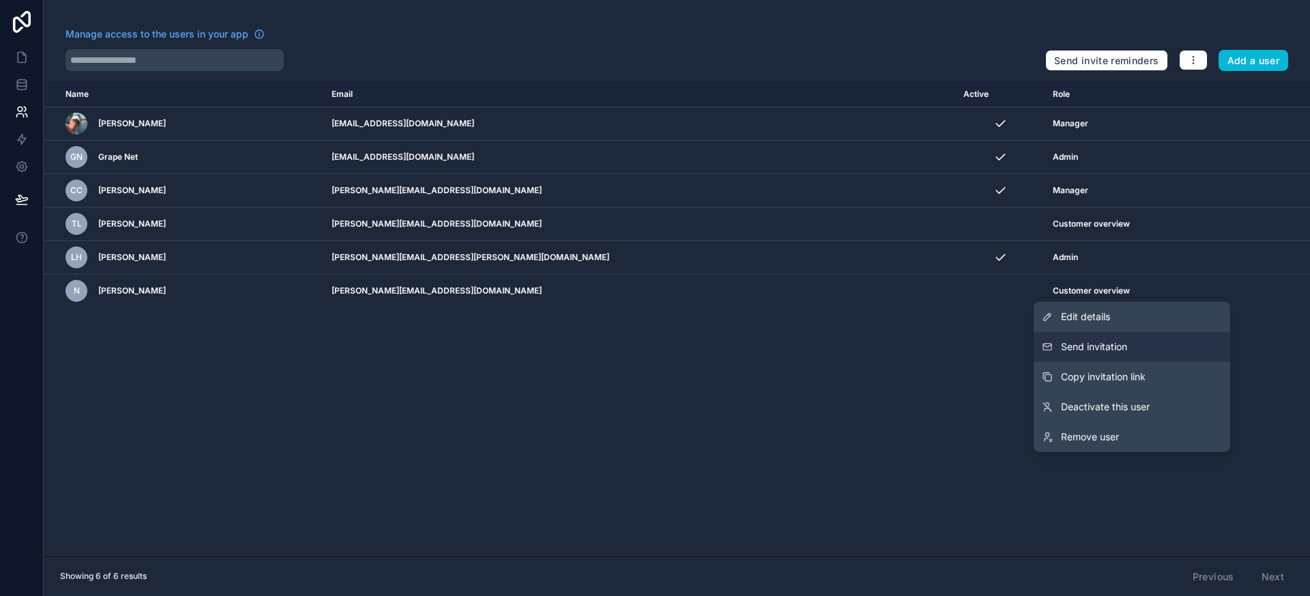
click at [1115, 345] on span "Send invitation" at bounding box center [1094, 347] width 66 height 14
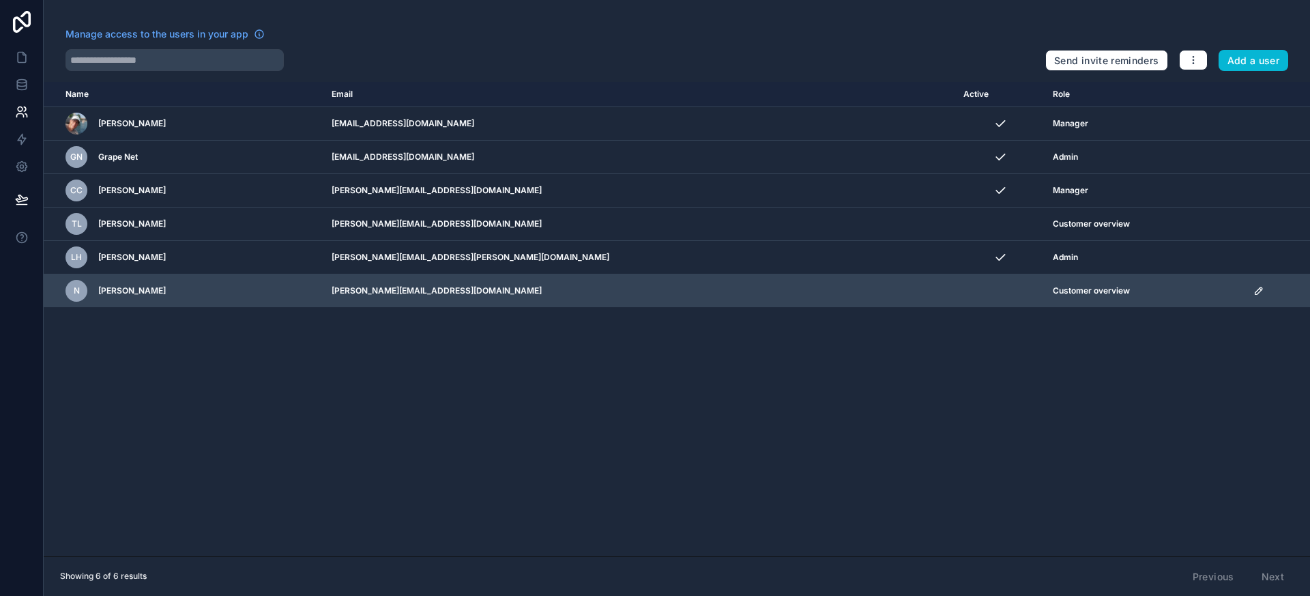
click at [1256, 292] on icon "scrollable content" at bounding box center [1259, 290] width 7 height 7
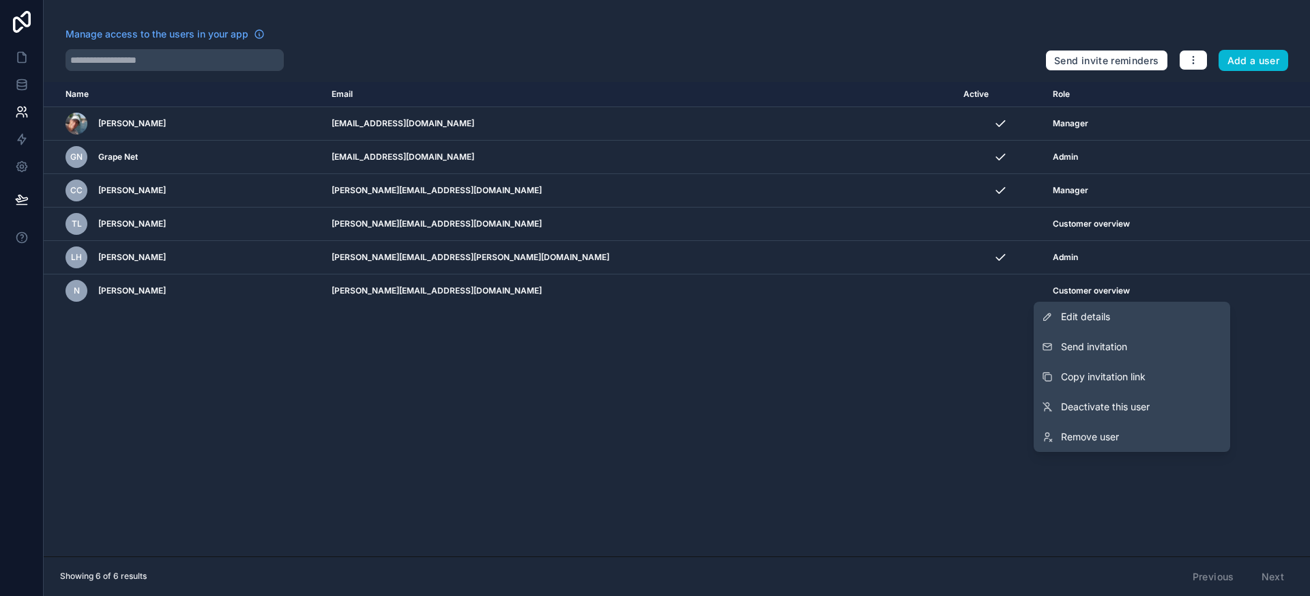
click at [929, 415] on div "Name Email Active Role [DOMAIN_NAME] [PERSON_NAME] [EMAIL_ADDRESS][DOMAIN_NAME]…" at bounding box center [677, 319] width 1267 height 474
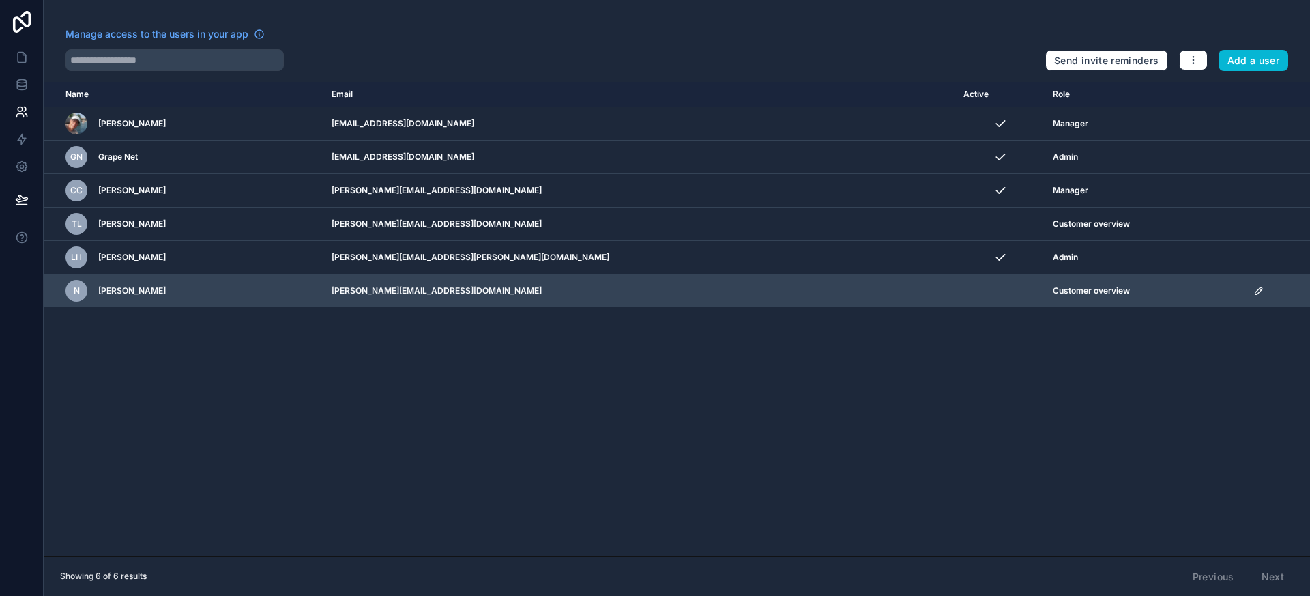
click at [1254, 292] on icon "scrollable content" at bounding box center [1259, 290] width 11 height 11
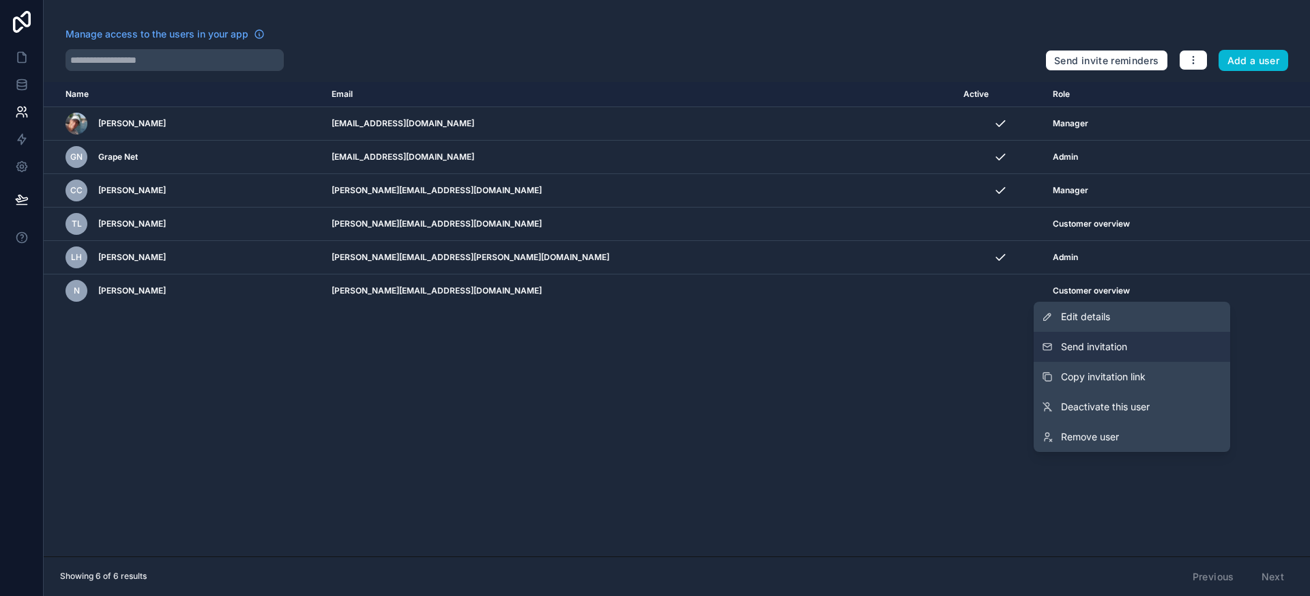
click at [1127, 351] on span "Send invitation" at bounding box center [1094, 347] width 66 height 14
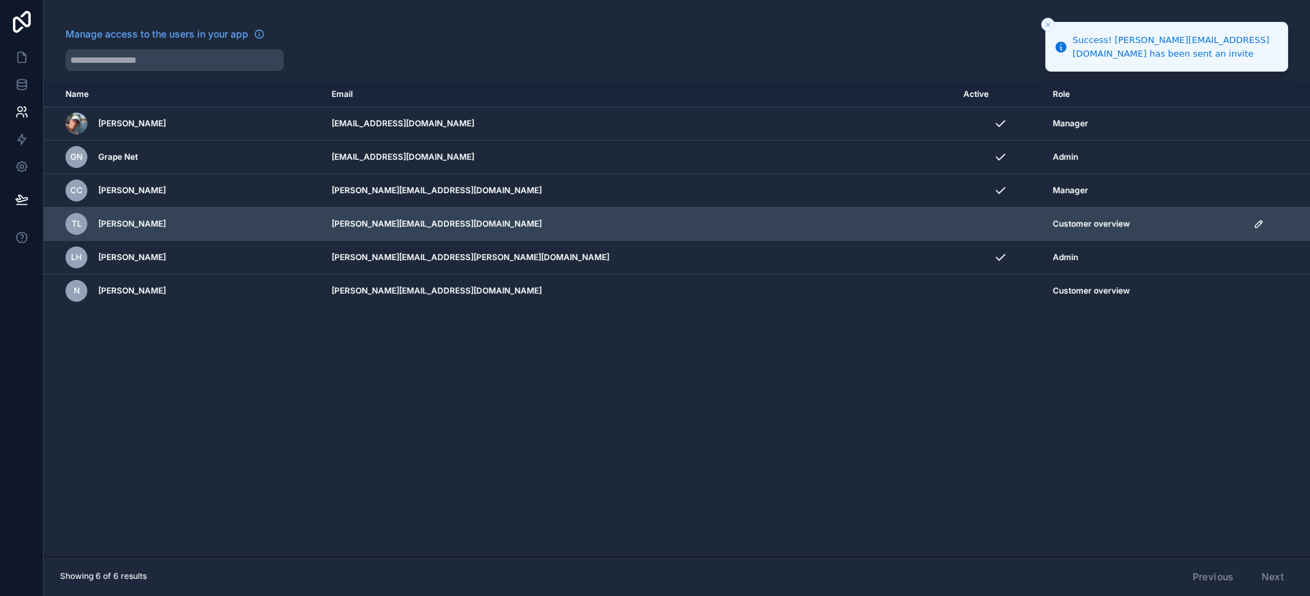
click at [1254, 227] on icon "scrollable content" at bounding box center [1259, 223] width 11 height 11
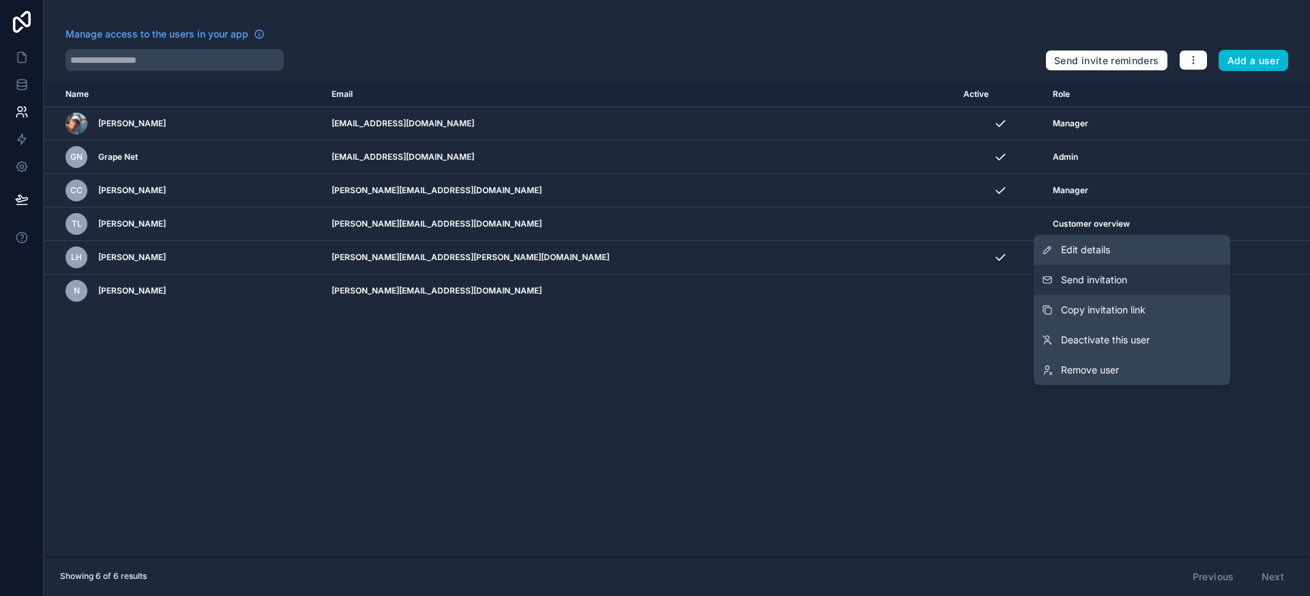
click at [1133, 278] on button "Send invitation" at bounding box center [1132, 280] width 197 height 30
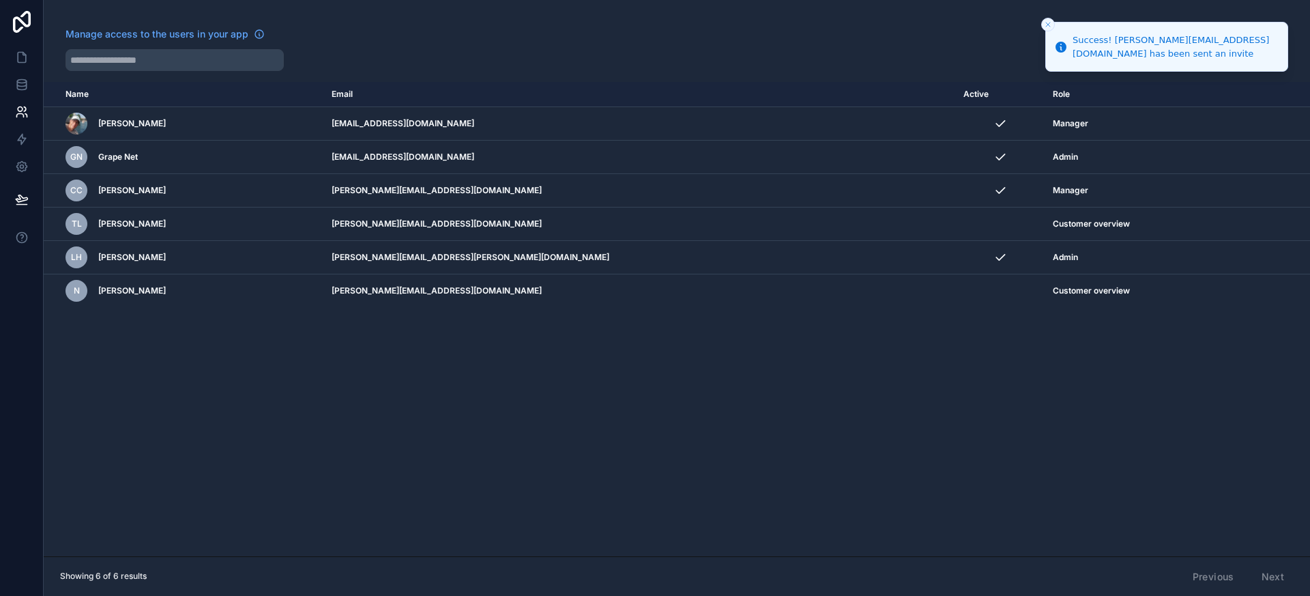
click at [1166, 430] on div "Name Email Active Role [DOMAIN_NAME] [PERSON_NAME] [EMAIL_ADDRESS][DOMAIN_NAME]…" at bounding box center [677, 319] width 1267 height 474
click at [13, 59] on link at bounding box center [21, 57] width 43 height 27
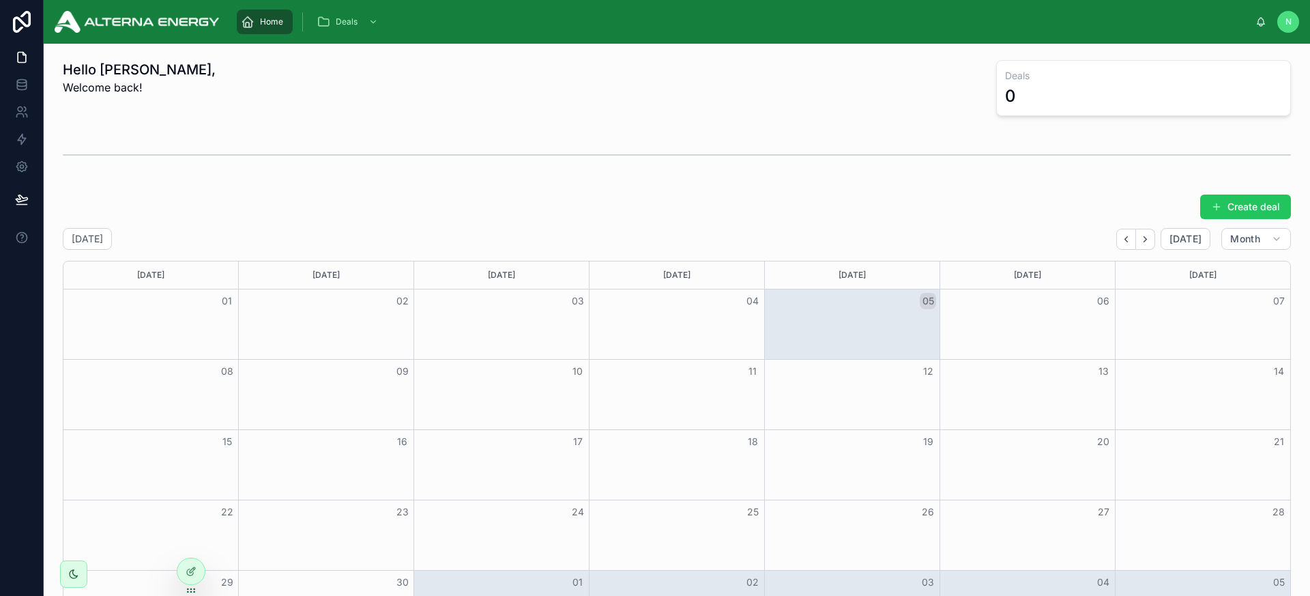
click at [99, 23] on img at bounding box center [137, 22] width 164 height 22
